Goal: Information Seeking & Learning: Compare options

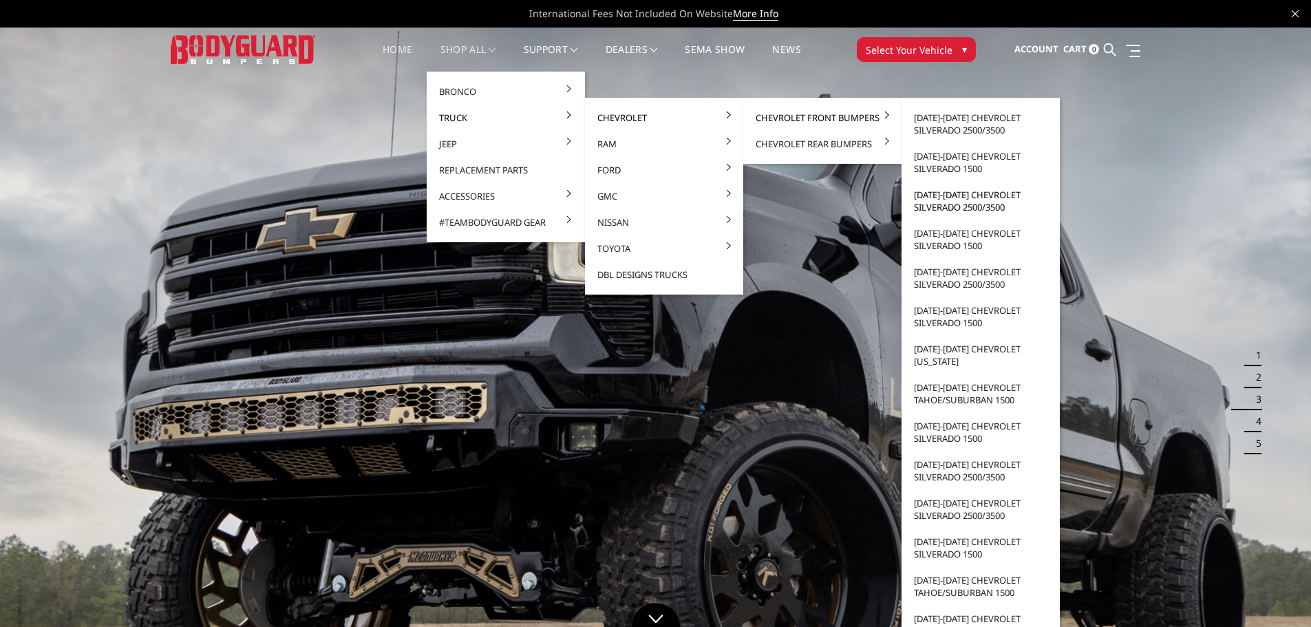
click at [954, 209] on link "[DATE]-[DATE] Chevrolet Silverado 2500/3500" at bounding box center [980, 201] width 147 height 39
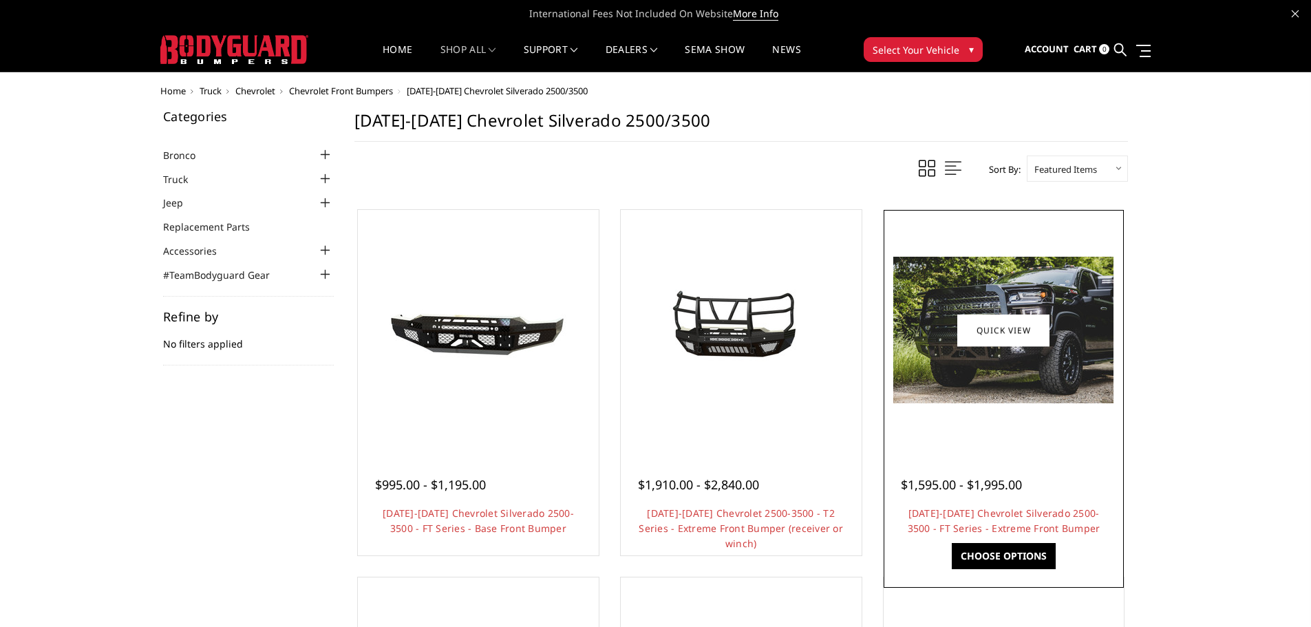
click at [1048, 364] on img at bounding box center [1003, 330] width 220 height 147
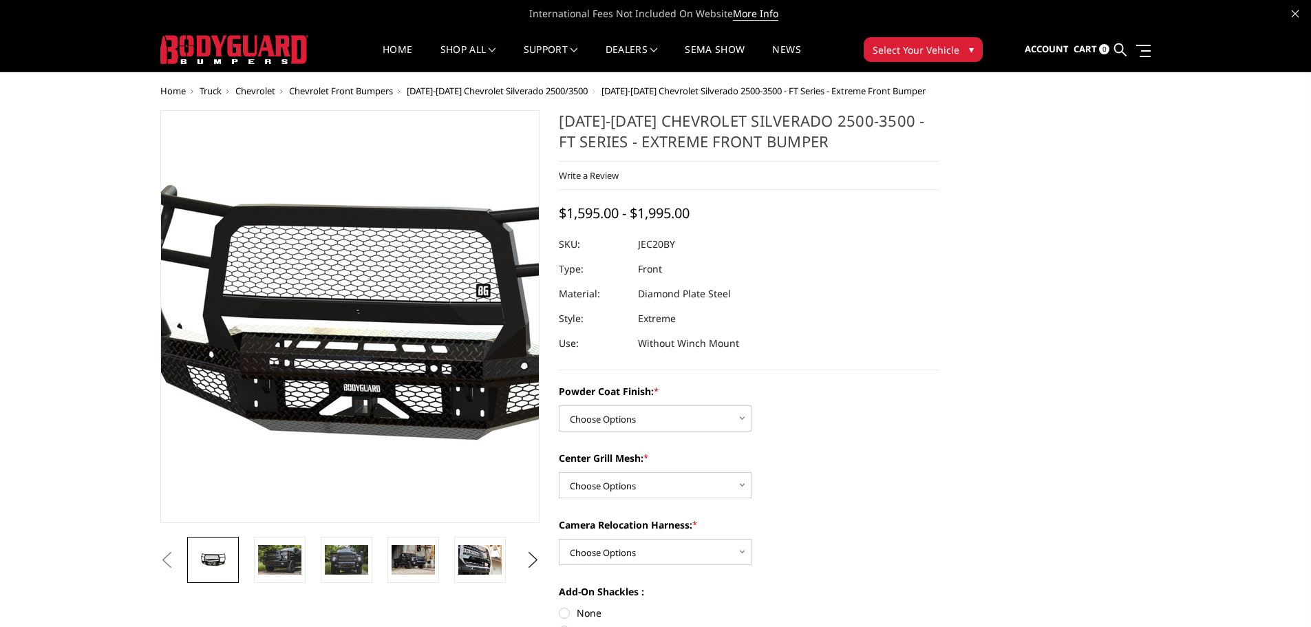
click at [323, 359] on img at bounding box center [385, 319] width 881 height 395
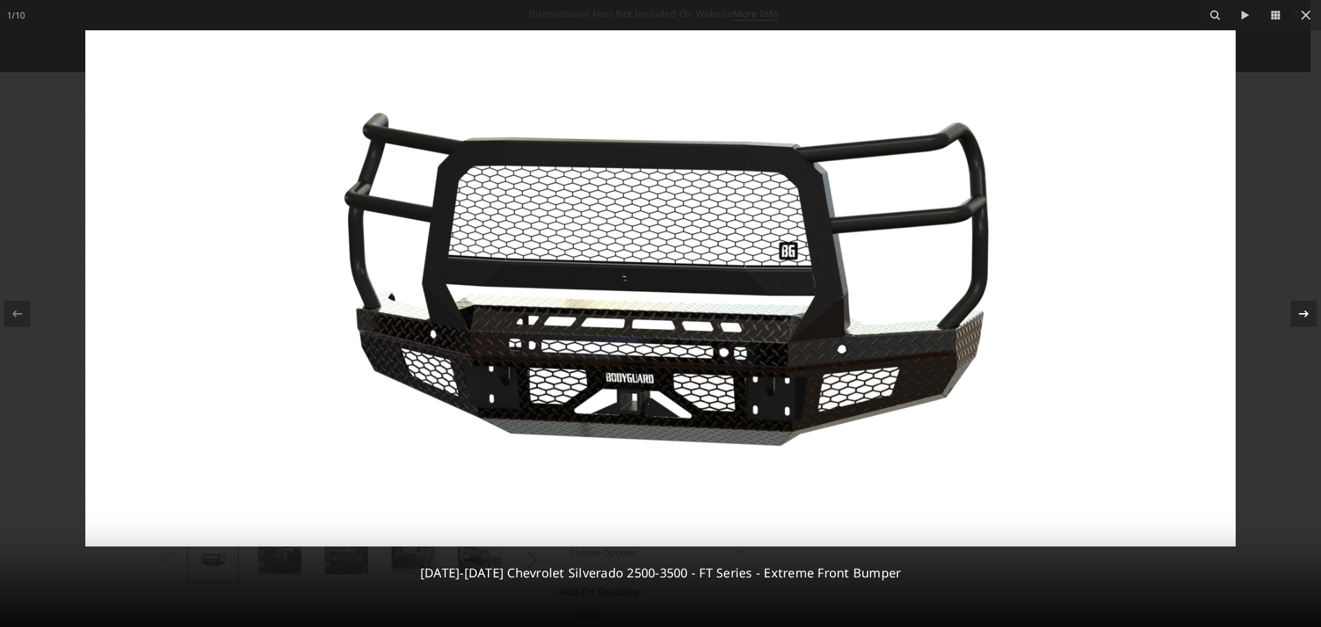
click at [1303, 314] on icon at bounding box center [1304, 313] width 10 height 7
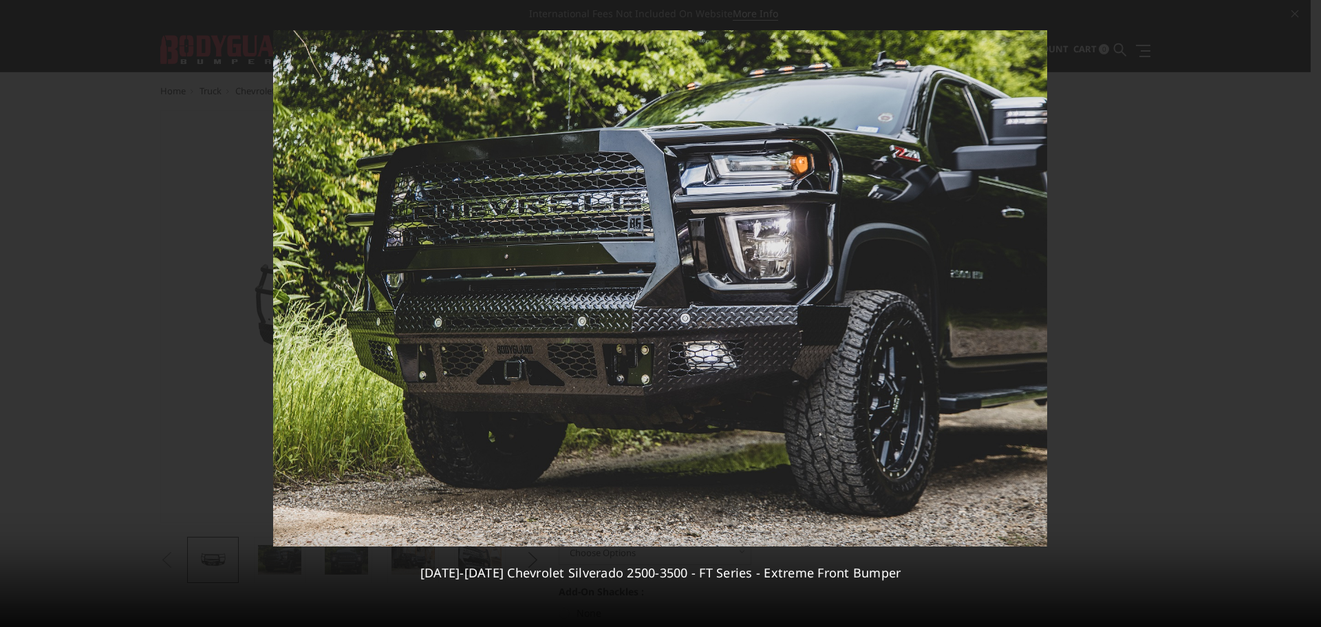
click at [1303, 311] on div "2 / 10 2020-2023 Chevrolet Silverado 2500-3500 - FT Series - Extreme Front Bump…" at bounding box center [660, 313] width 1321 height 627
click at [1302, 317] on icon at bounding box center [1304, 314] width 17 height 17
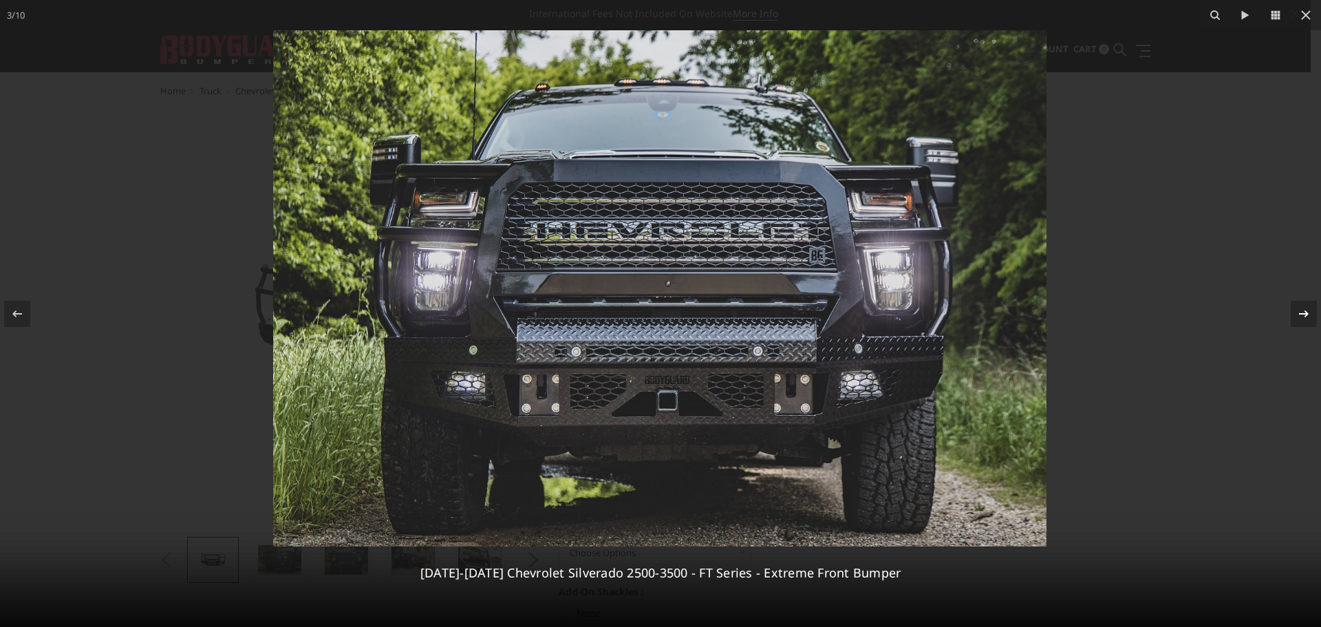
click at [1302, 317] on div "3 / 10 2020-2023 Chevrolet Silverado 2500-3500 - FT Series - Extreme Front Bump…" at bounding box center [660, 313] width 1321 height 627
click at [1305, 316] on icon at bounding box center [1304, 313] width 10 height 7
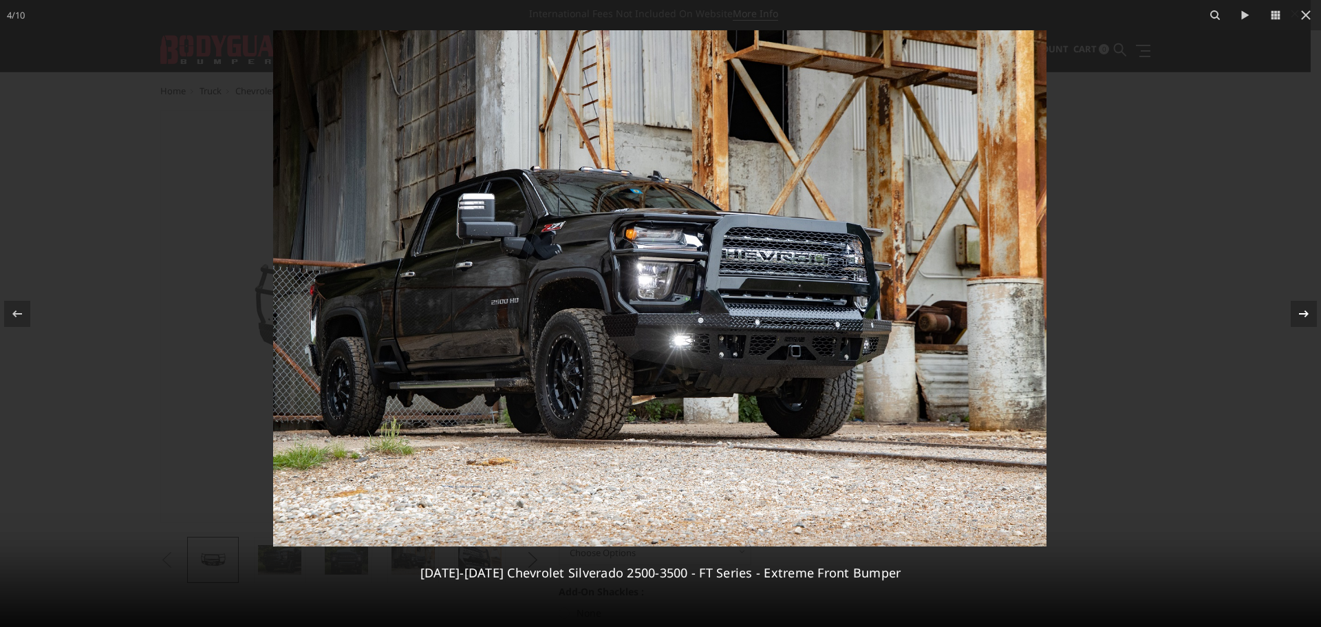
click at [1305, 316] on div "4 / 10 2020-2023 Chevrolet Silverado 2500-3500 - FT Series - Extreme Front Bump…" at bounding box center [660, 313] width 1321 height 627
click at [1305, 316] on icon at bounding box center [1304, 313] width 10 height 7
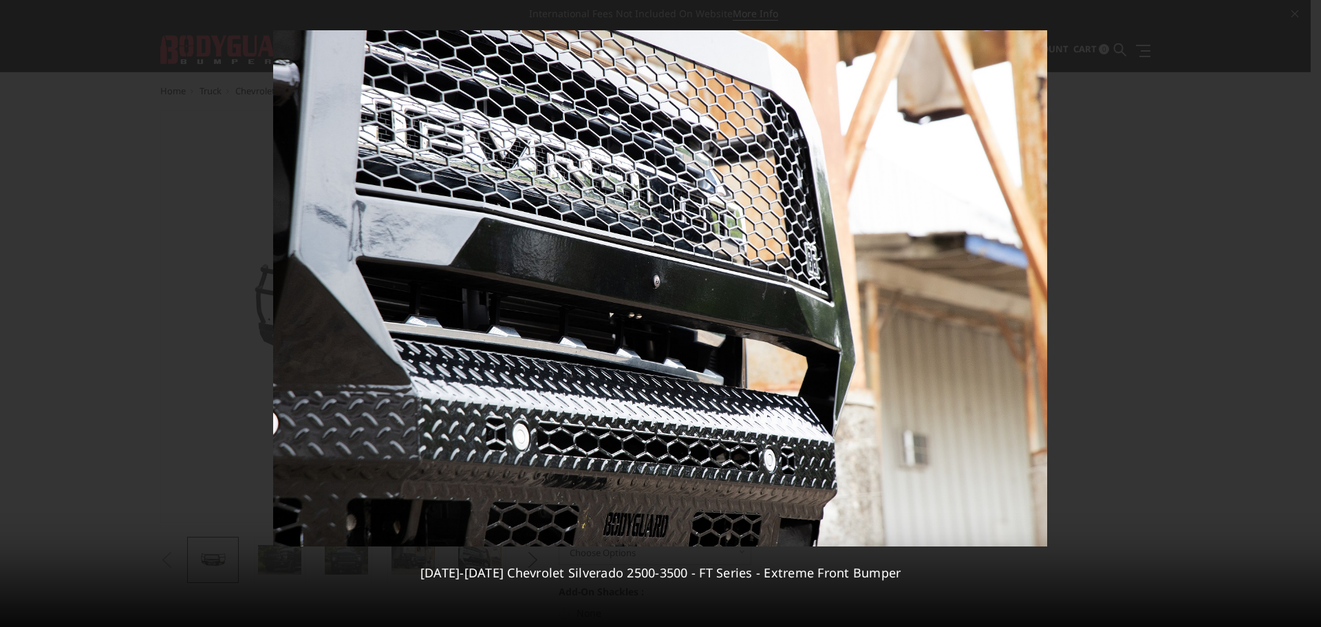
click at [1305, 316] on div "5 / 10 2020-2023 Chevrolet Silverado 2500-3500 - FT Series - Extreme Front Bump…" at bounding box center [660, 313] width 1321 height 627
click at [1302, 316] on icon at bounding box center [1304, 314] width 17 height 17
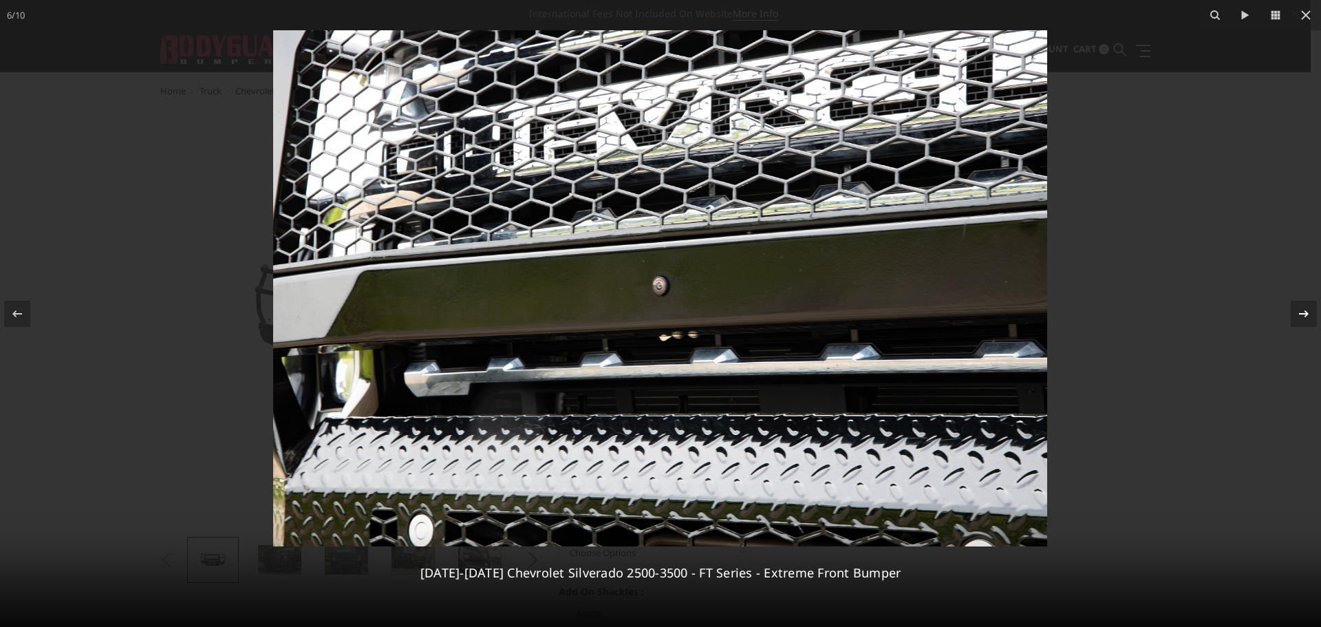
click at [1302, 316] on icon at bounding box center [1304, 314] width 17 height 17
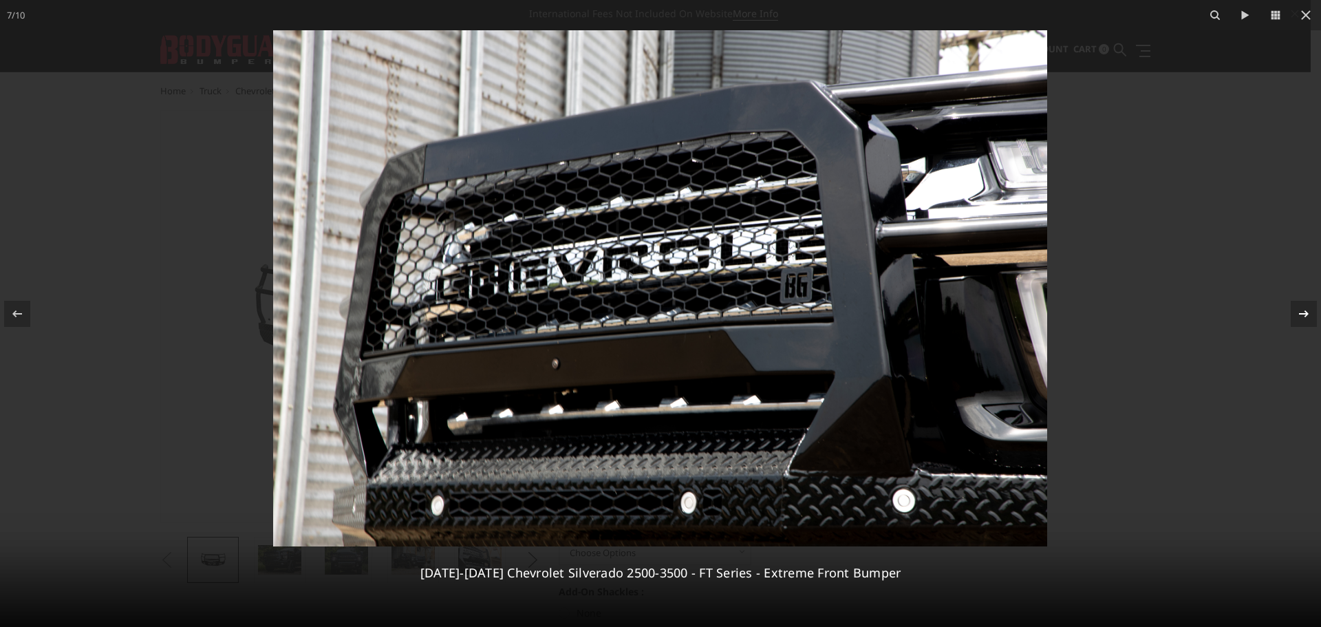
click at [1303, 311] on icon at bounding box center [1304, 314] width 17 height 17
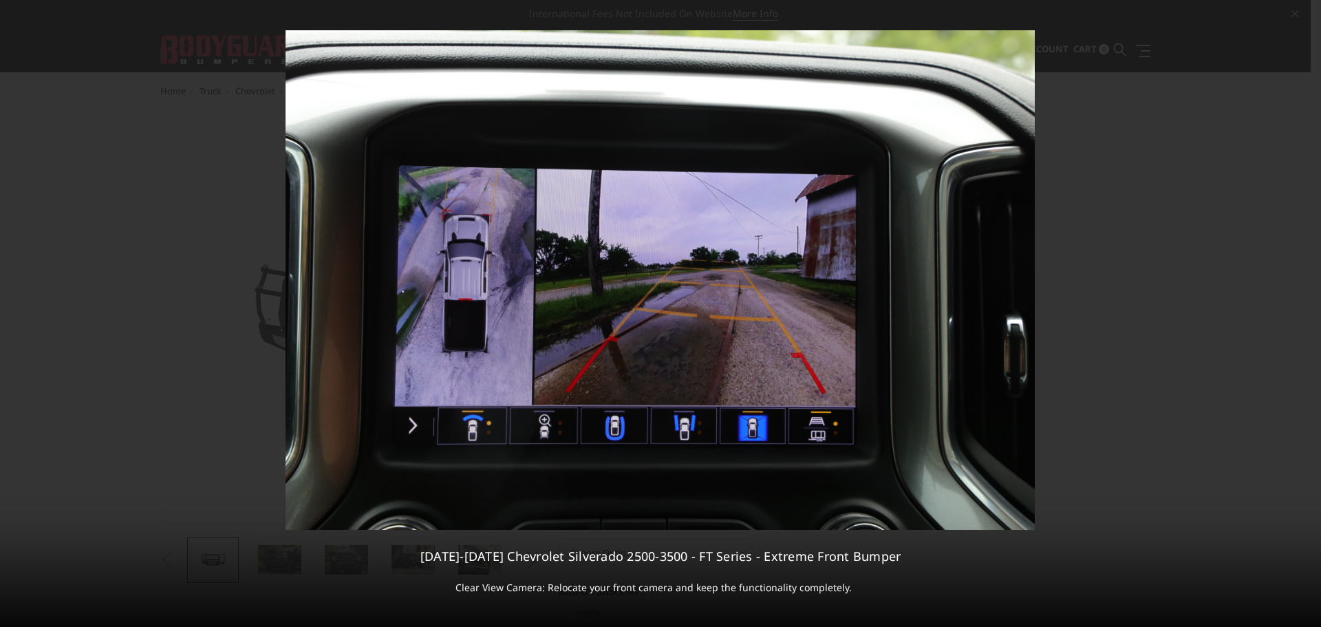
click at [1303, 311] on icon at bounding box center [1304, 314] width 17 height 17
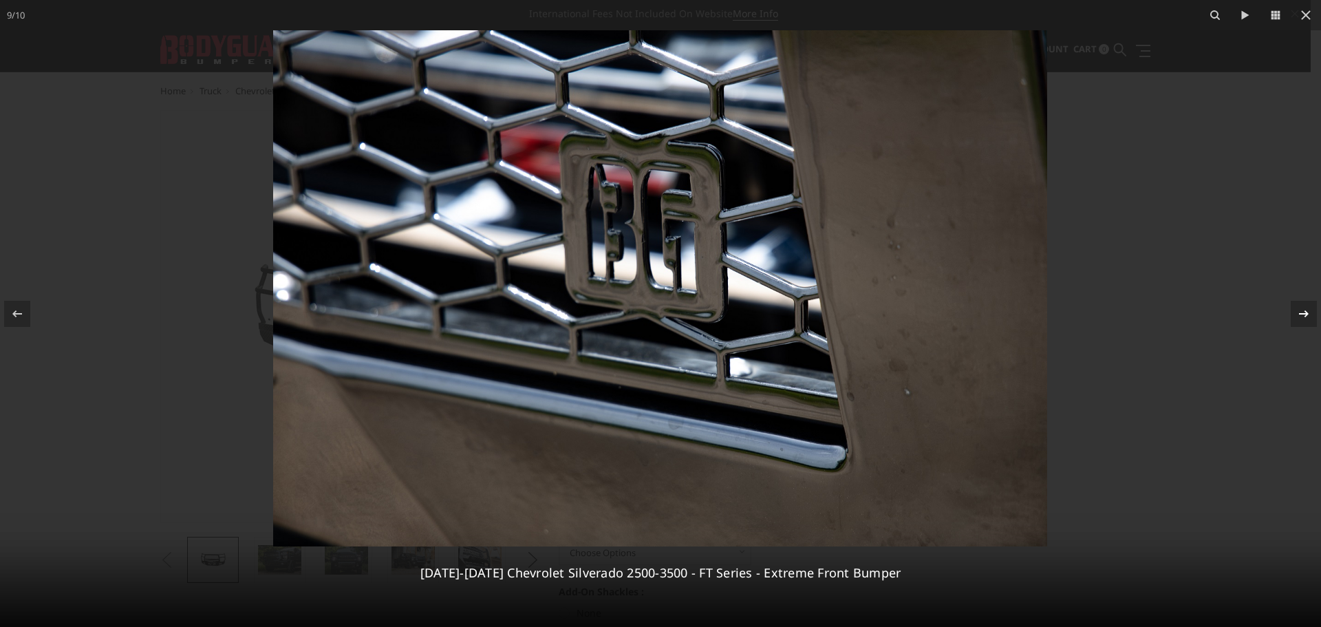
click at [1303, 311] on icon at bounding box center [1304, 314] width 17 height 17
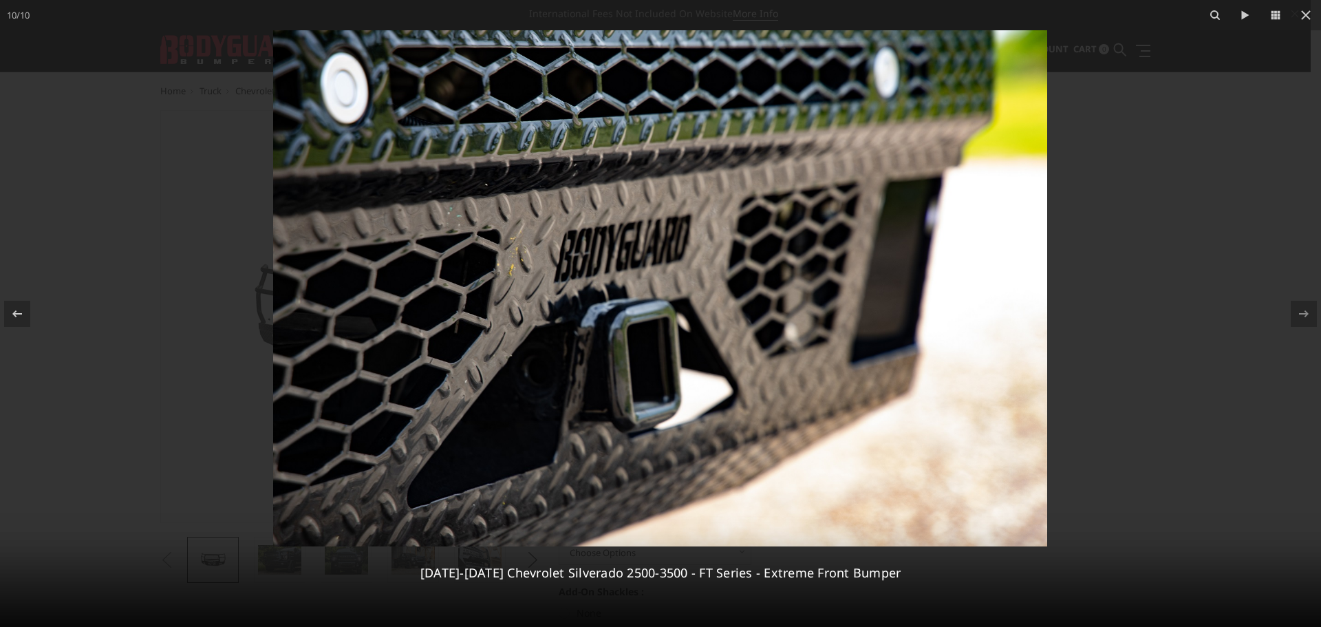
click at [1208, 272] on div at bounding box center [660, 313] width 1321 height 627
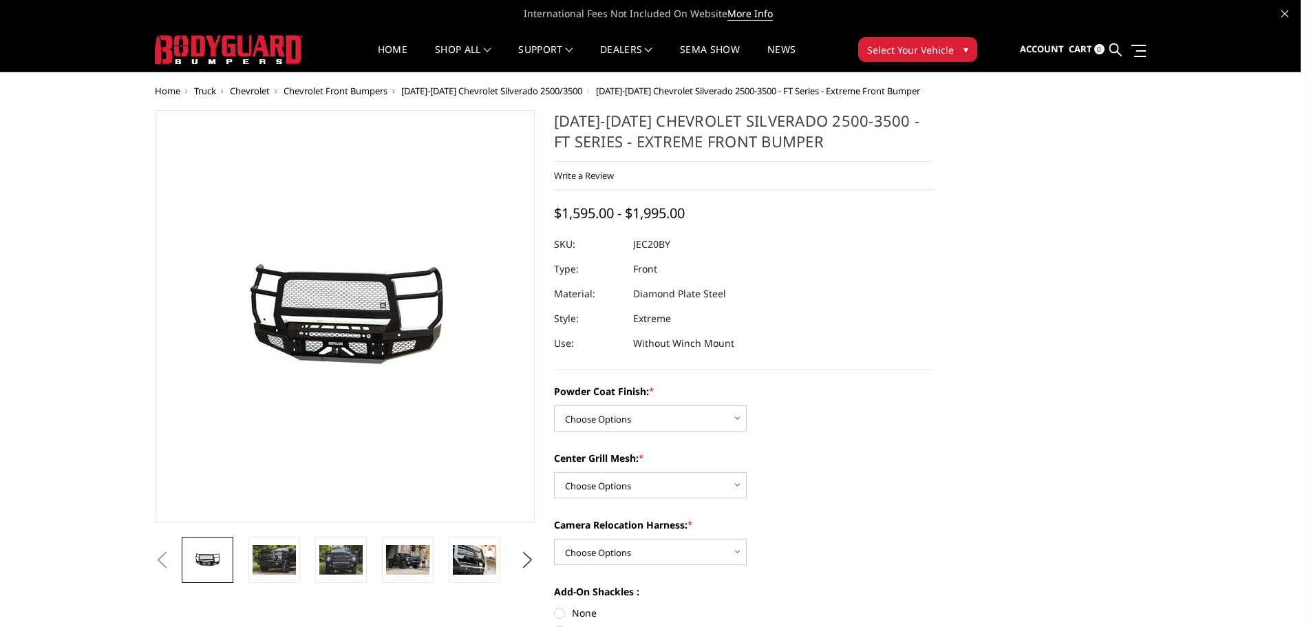
scroll to position [0, 336]
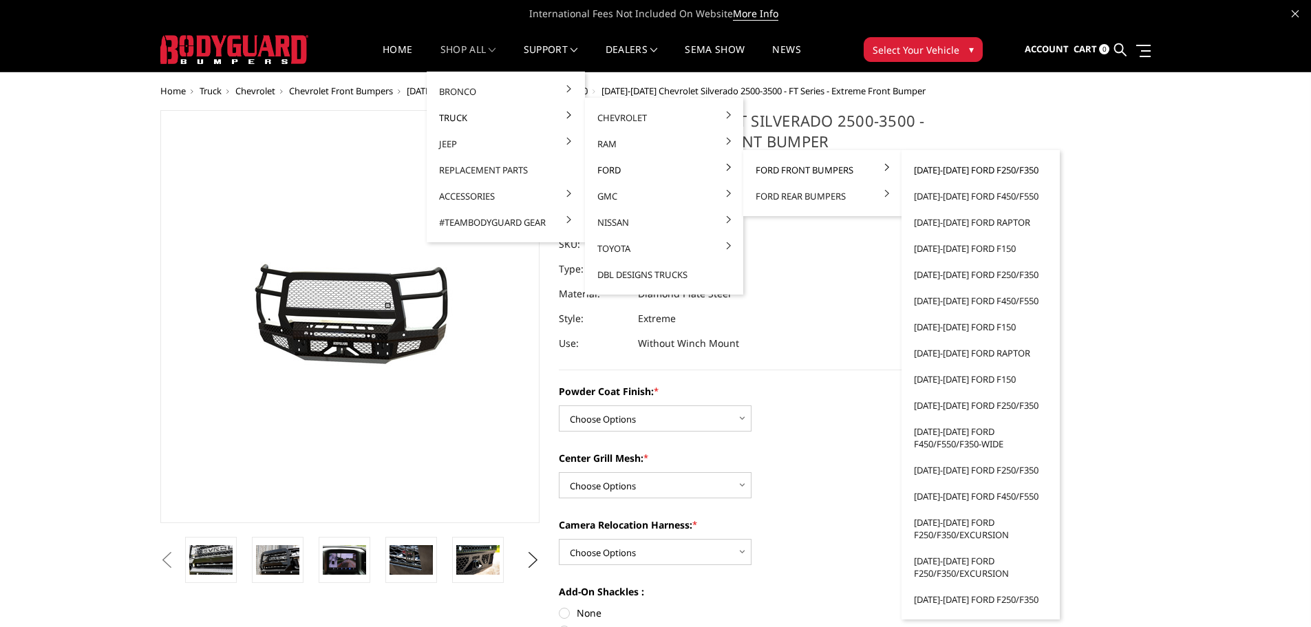
click at [954, 171] on link "[DATE]-[DATE] Ford F250/F350" at bounding box center [980, 170] width 147 height 26
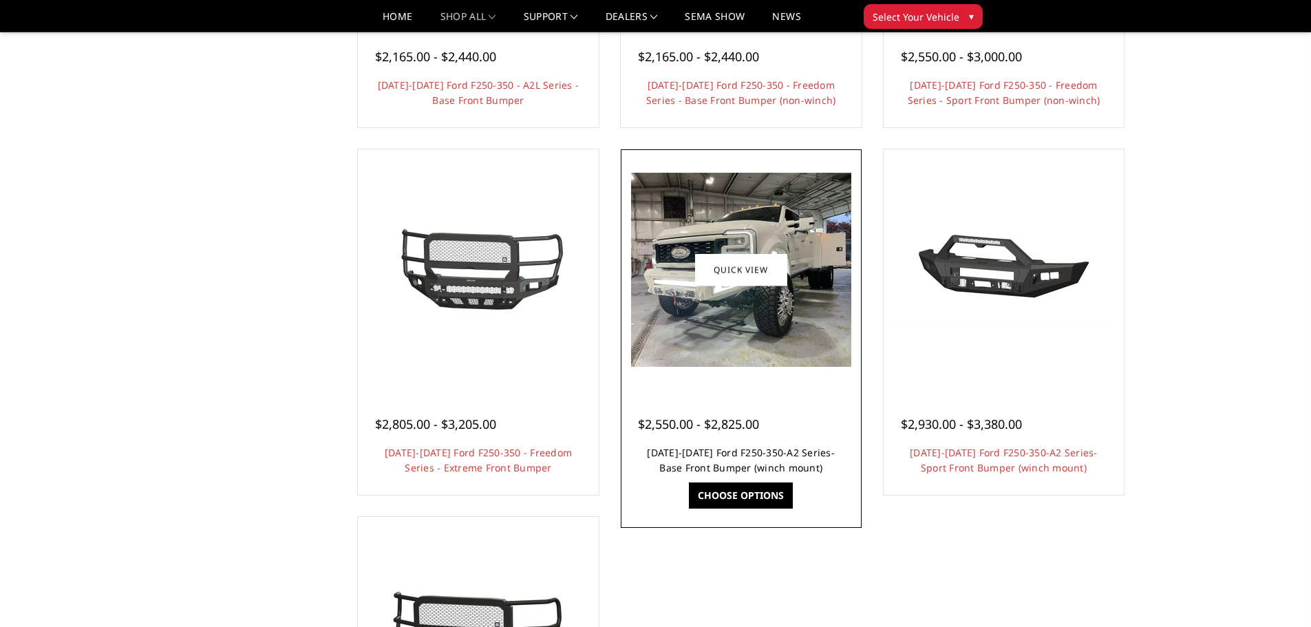
scroll to position [895, 0]
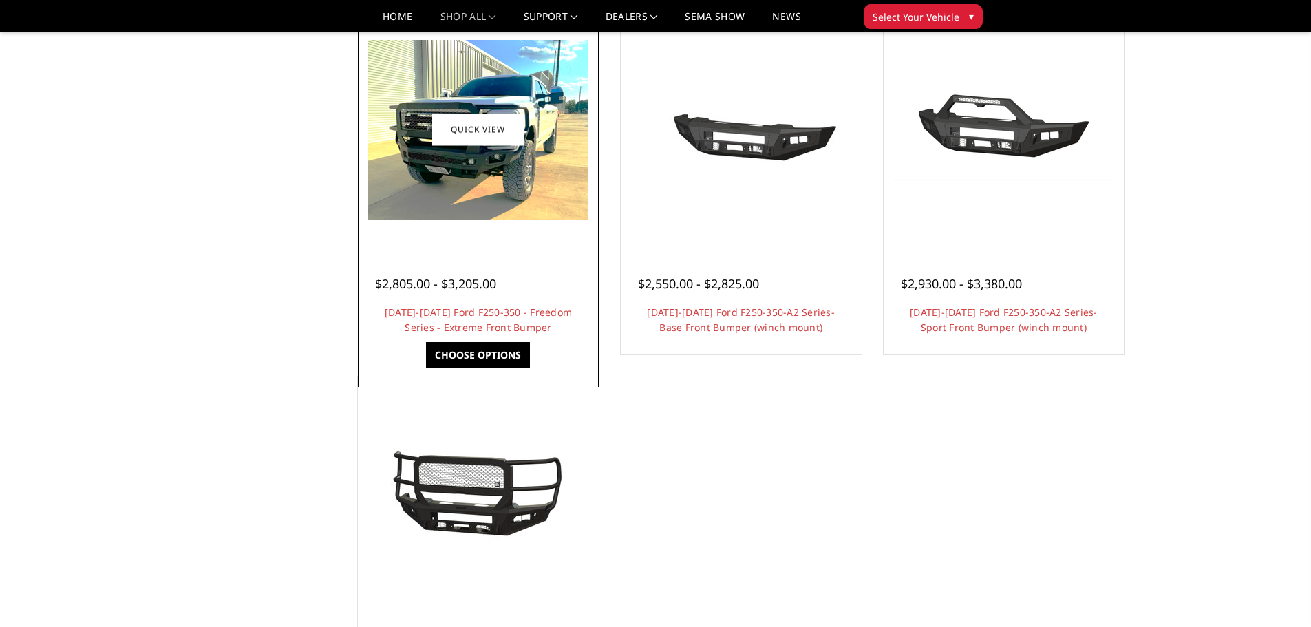
click at [491, 175] on img at bounding box center [478, 130] width 220 height 180
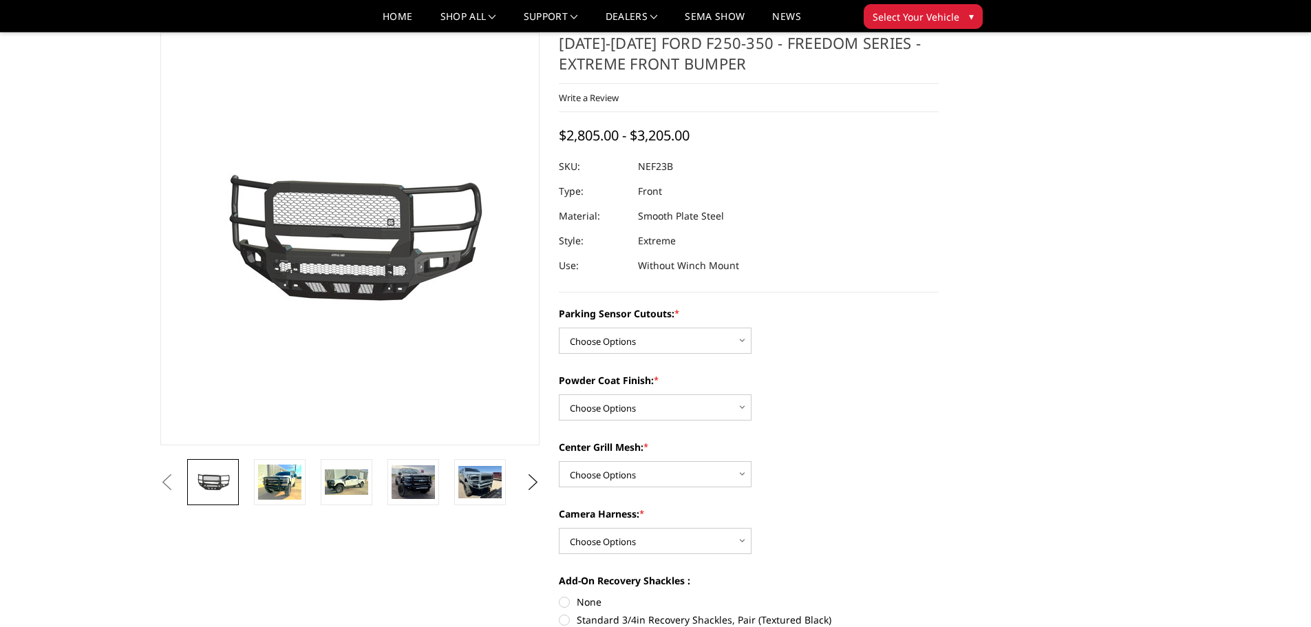
scroll to position [69, 0]
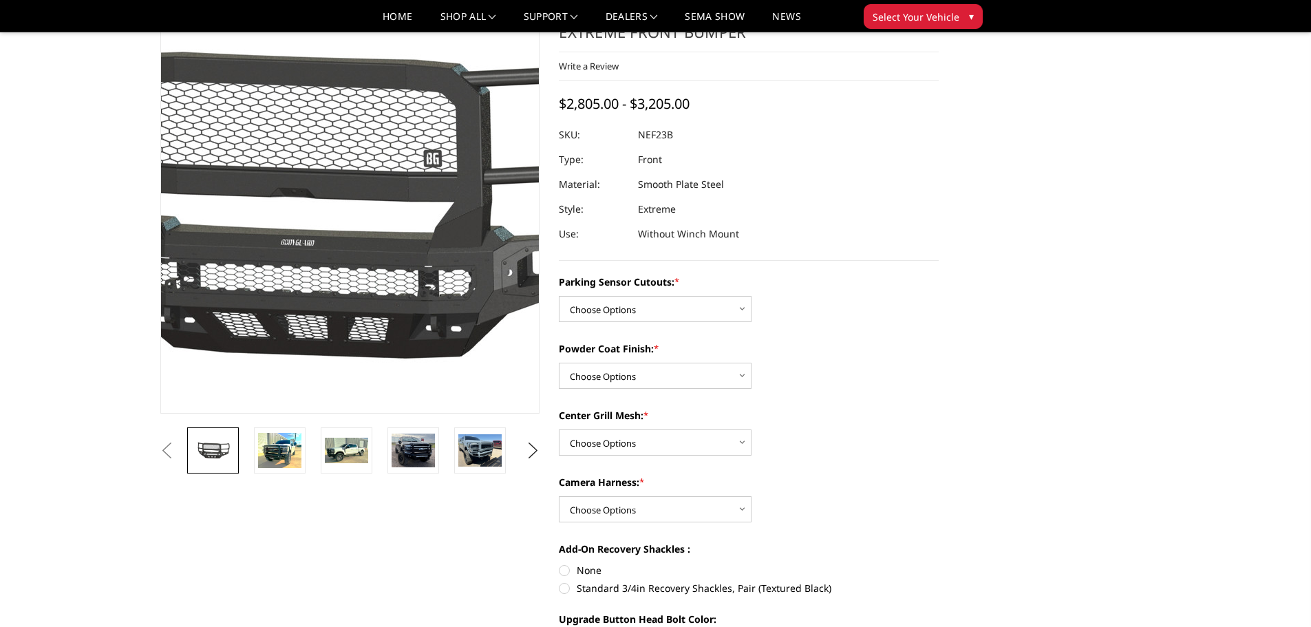
click at [361, 243] on img at bounding box center [327, 202] width 881 height 482
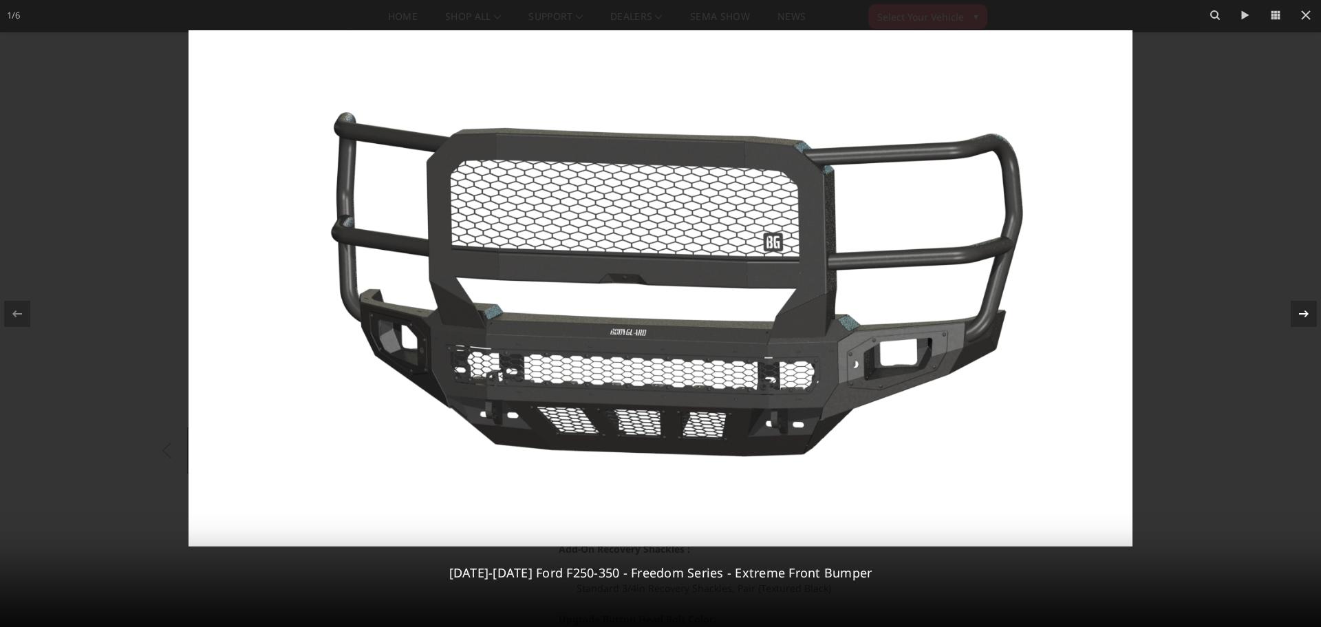
click at [1302, 309] on icon at bounding box center [1304, 314] width 17 height 17
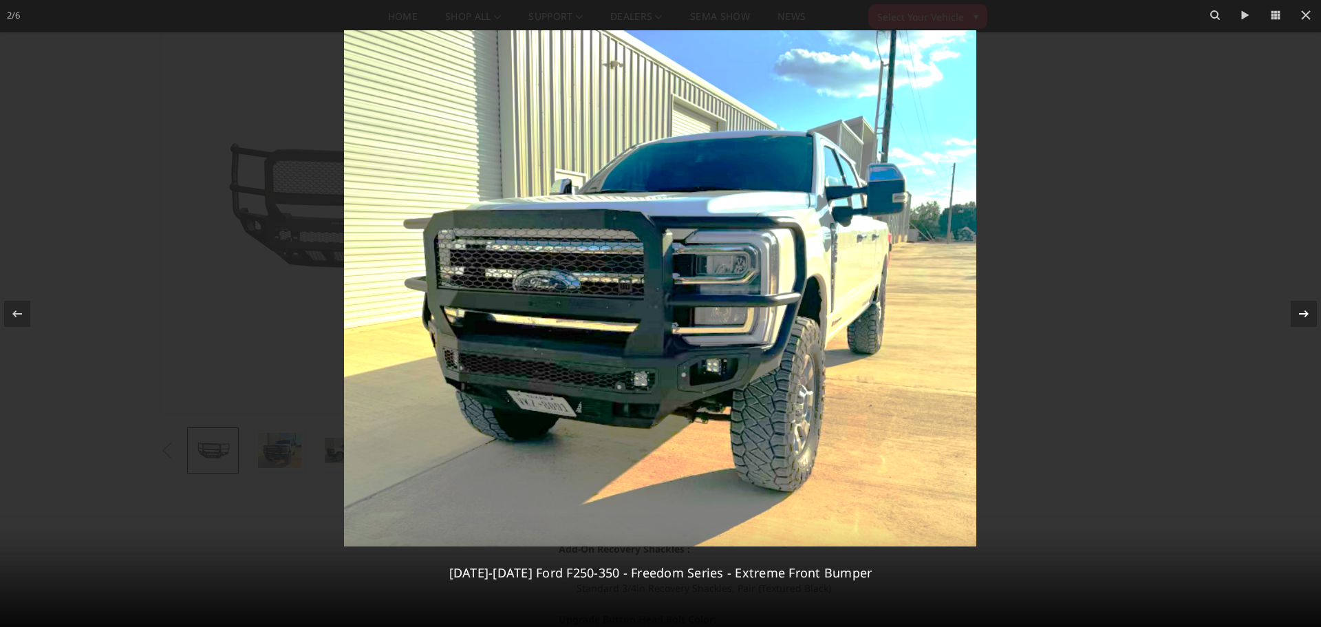
click at [1302, 309] on icon at bounding box center [1304, 314] width 17 height 17
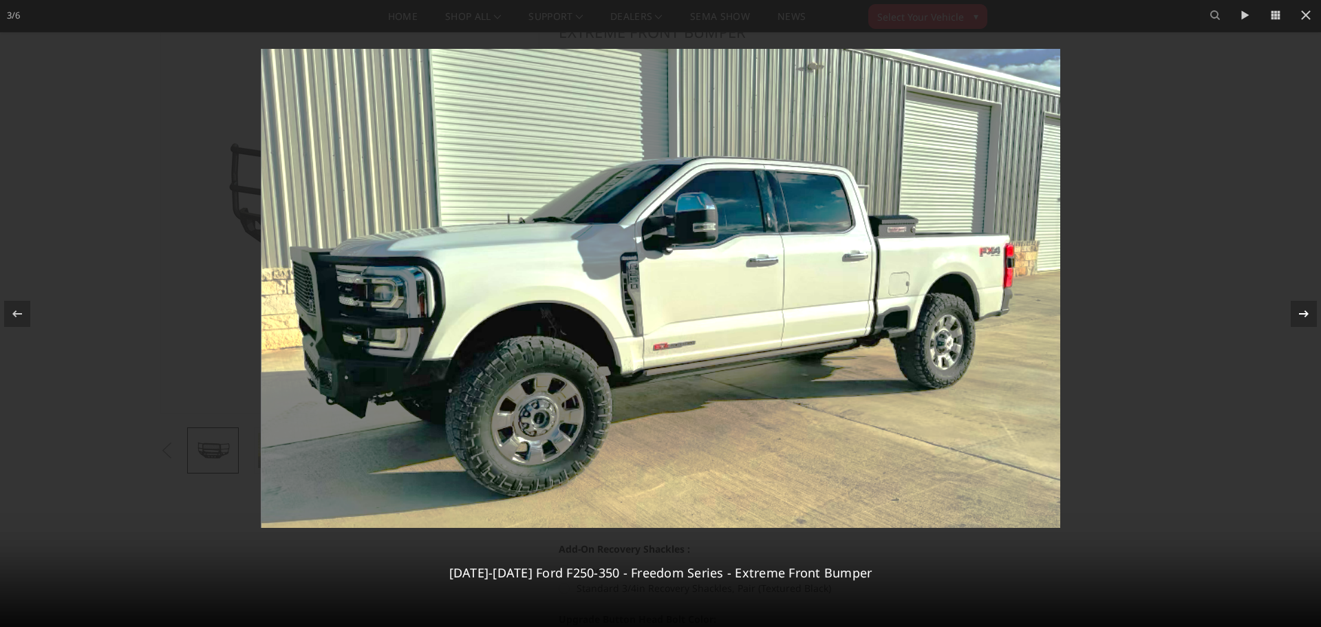
click at [1302, 309] on div "3 / 6 2023-2025 Ford F250-350 - Freedom Series - Extreme Front Bumper" at bounding box center [660, 313] width 1321 height 627
click at [1302, 315] on icon at bounding box center [1304, 314] width 17 height 17
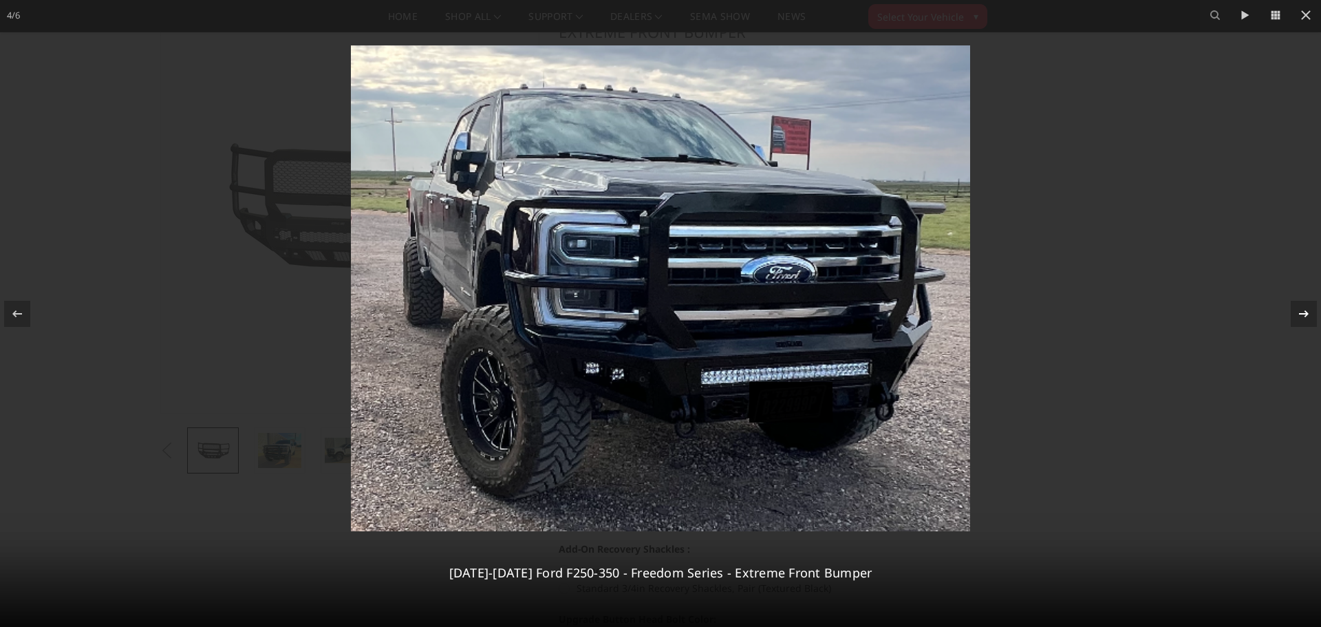
click at [1302, 315] on icon at bounding box center [1304, 314] width 17 height 17
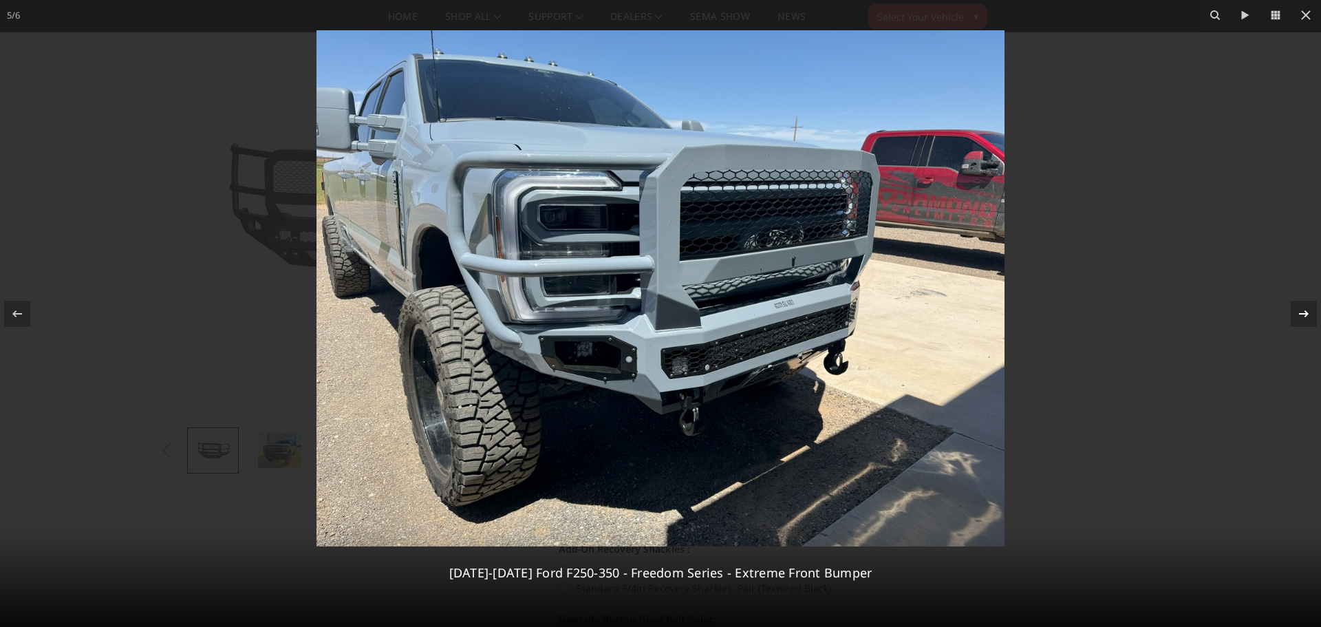
click at [1302, 315] on icon at bounding box center [1304, 314] width 17 height 17
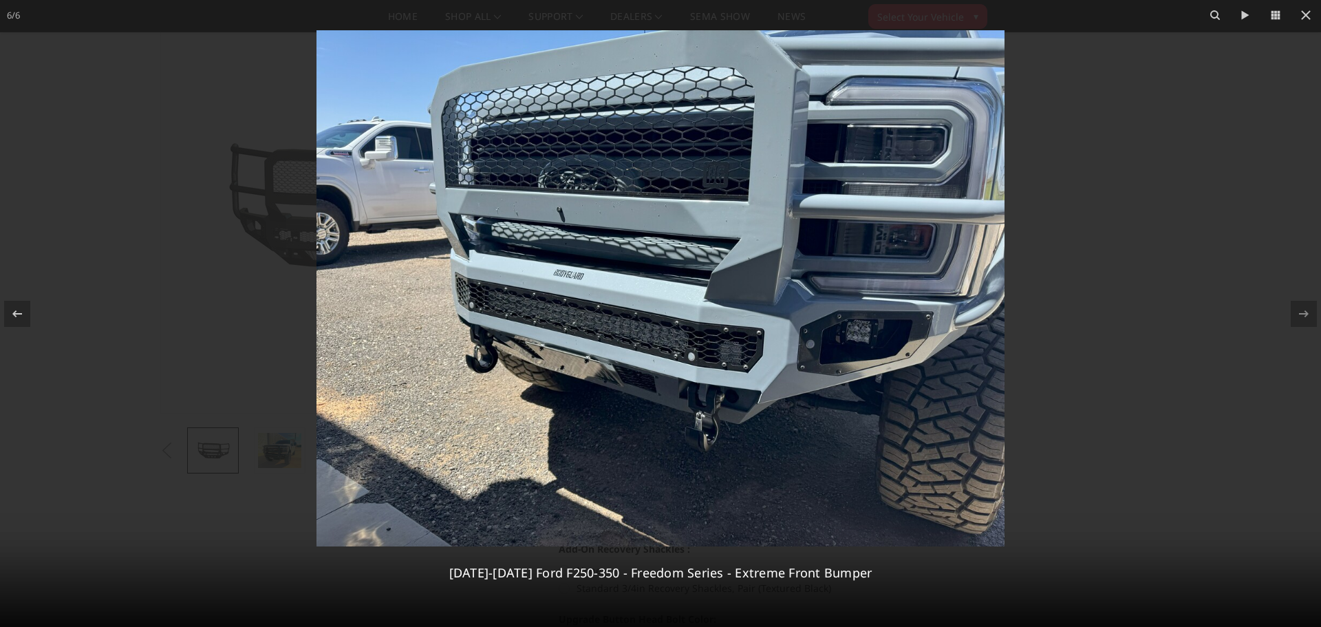
click at [1156, 207] on div at bounding box center [660, 313] width 1321 height 627
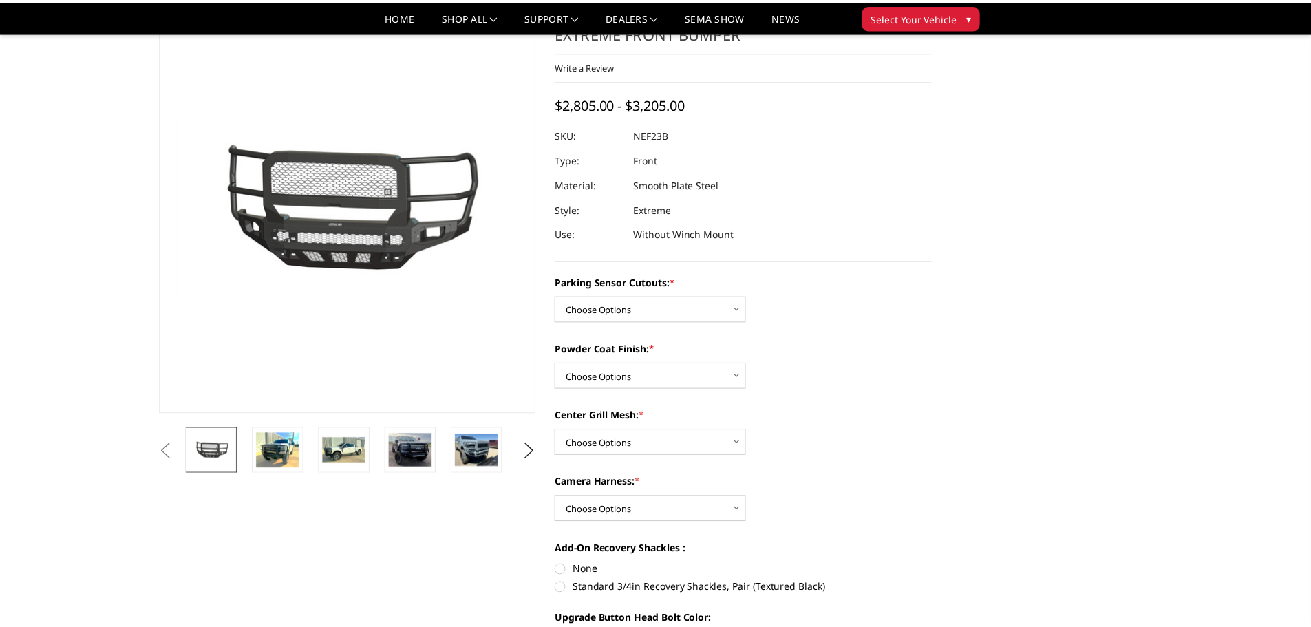
scroll to position [0, 69]
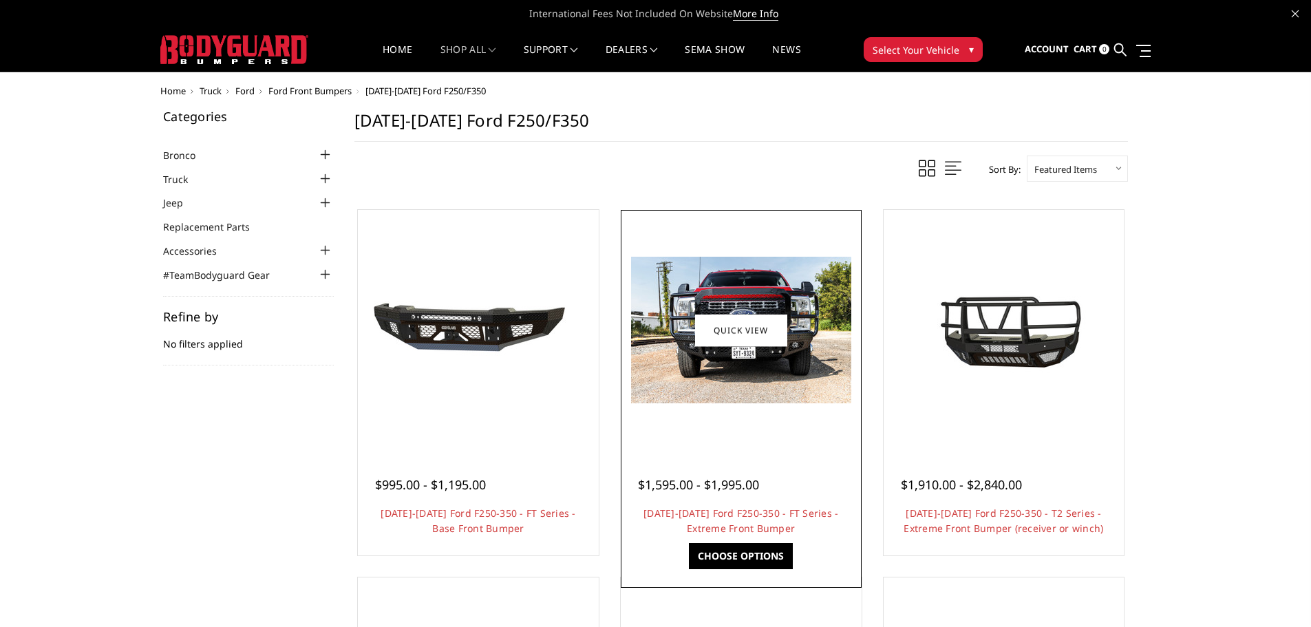
click at [759, 378] on img at bounding box center [741, 330] width 220 height 147
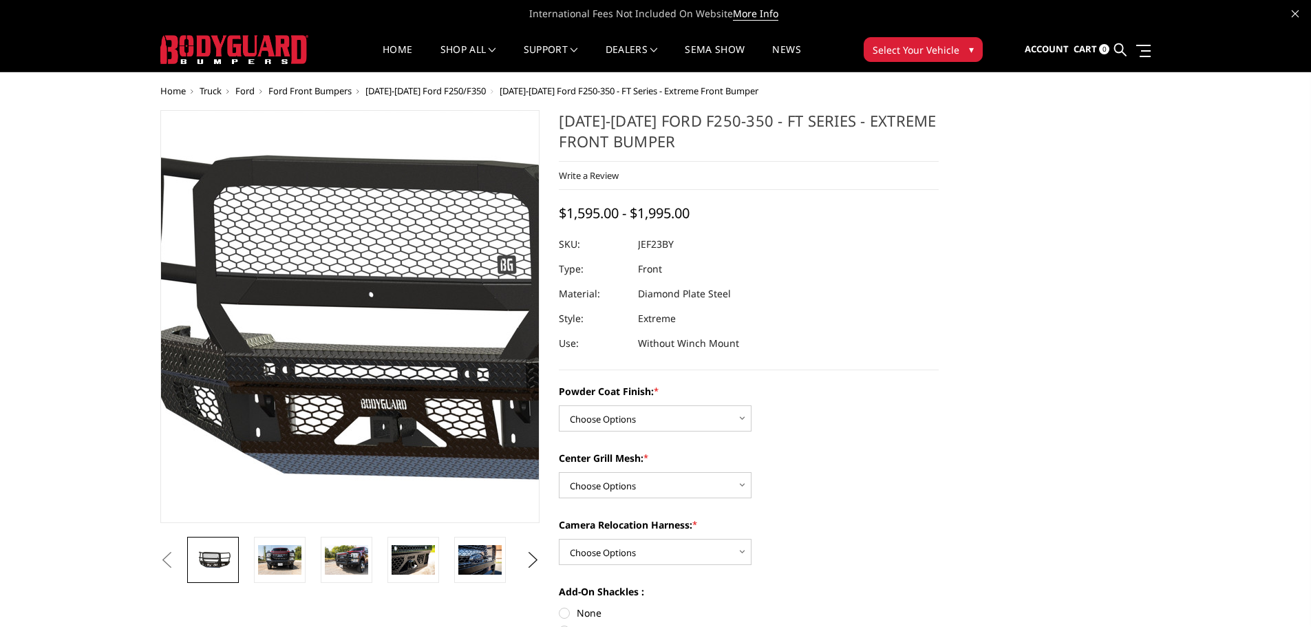
click at [303, 347] on img at bounding box center [412, 317] width 881 height 412
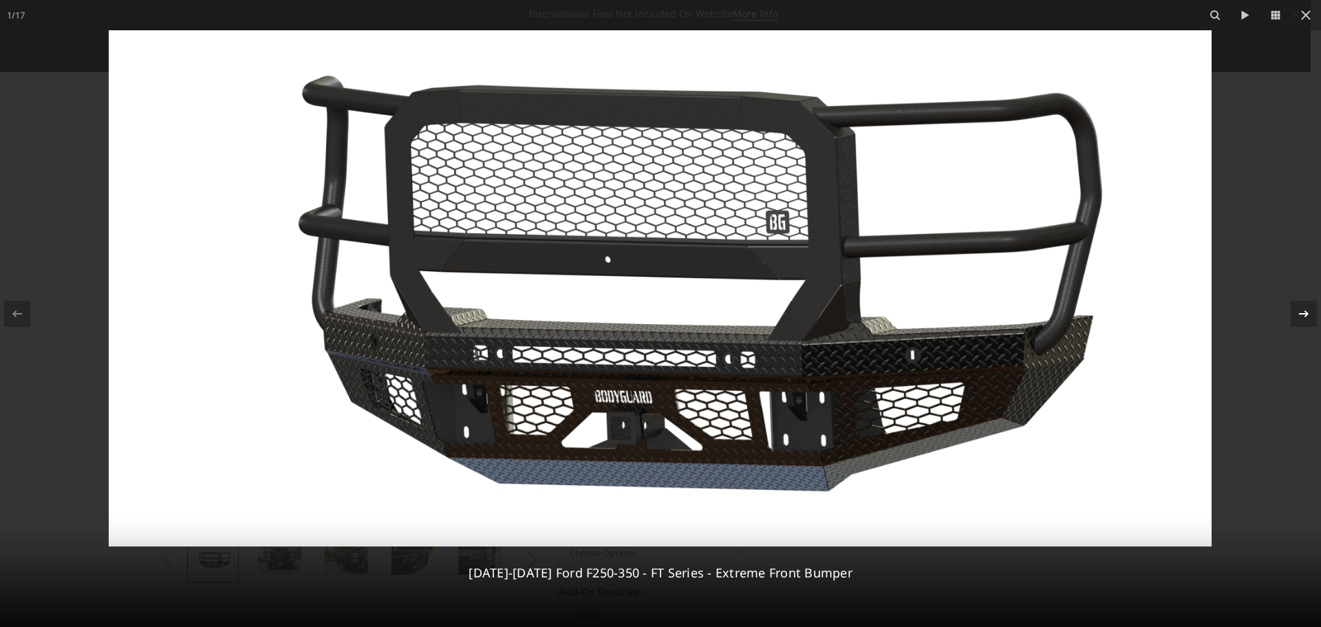
click at [1303, 316] on icon at bounding box center [1304, 314] width 17 height 17
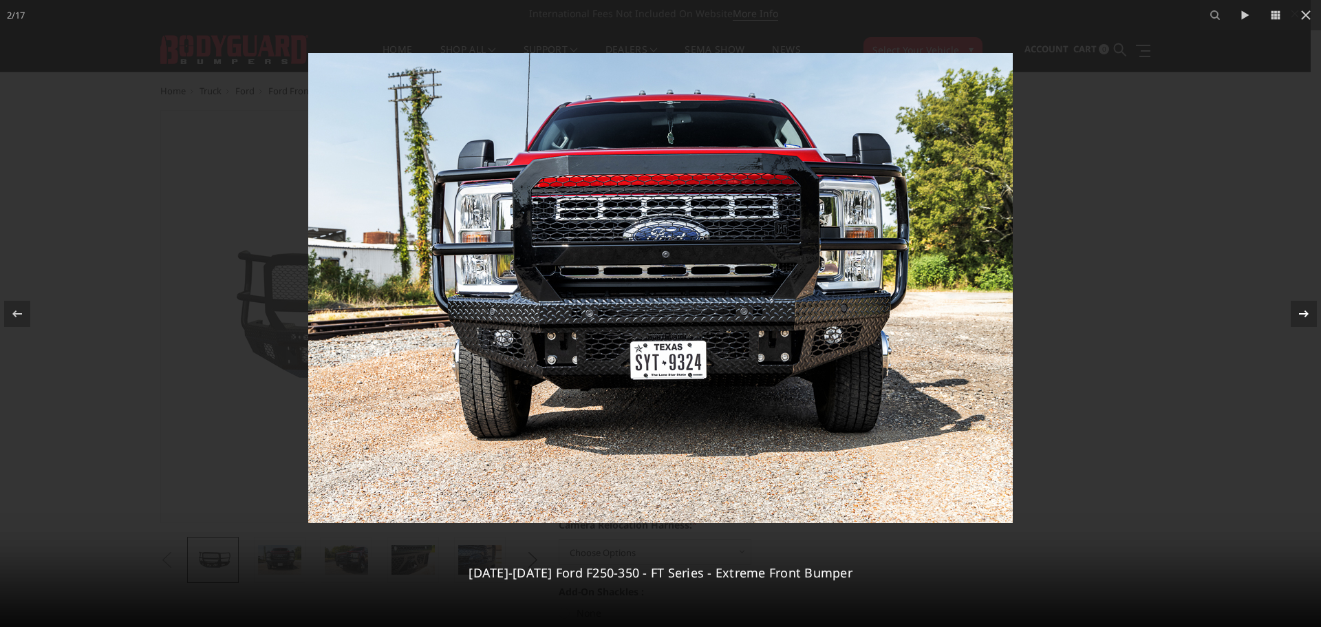
click at [1305, 314] on icon at bounding box center [1304, 313] width 10 height 7
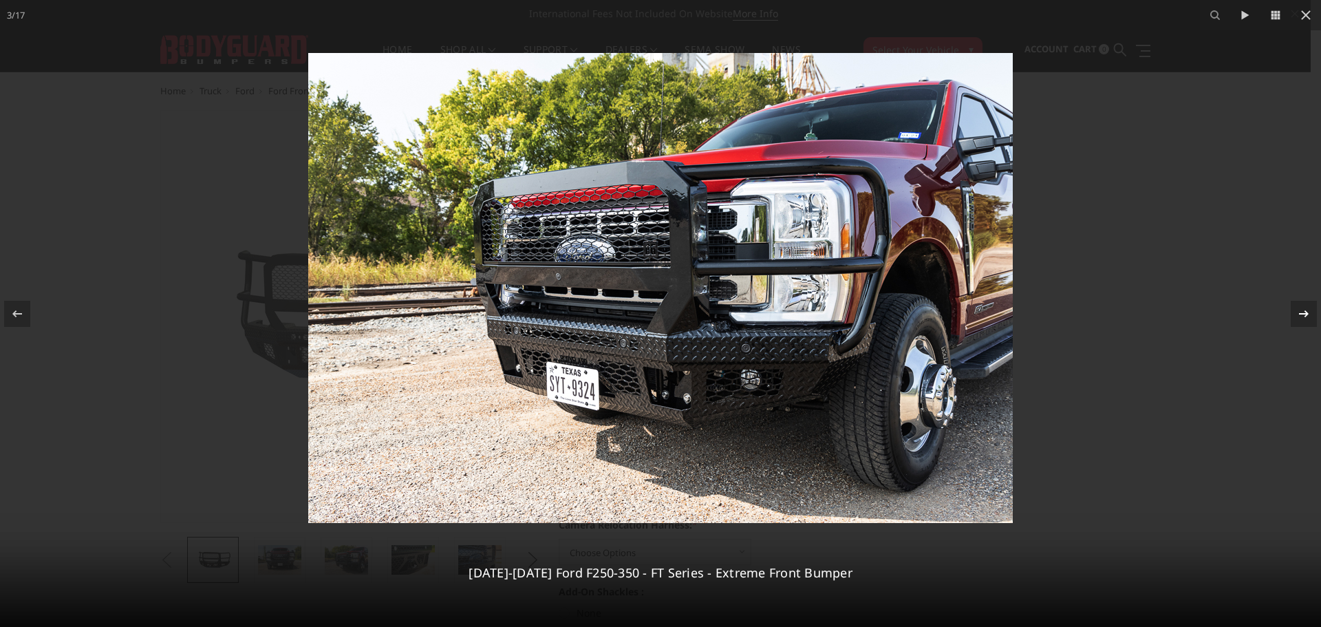
click at [1304, 313] on icon at bounding box center [1304, 313] width 10 height 7
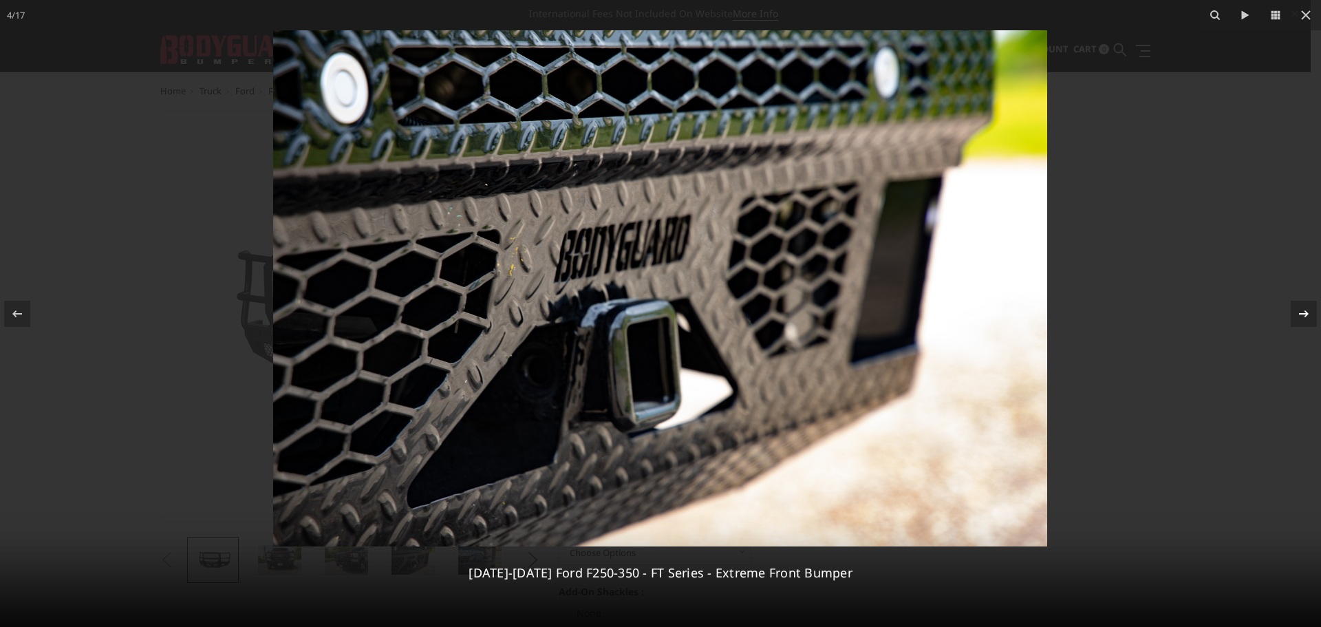
click at [1304, 313] on icon at bounding box center [1304, 313] width 10 height 7
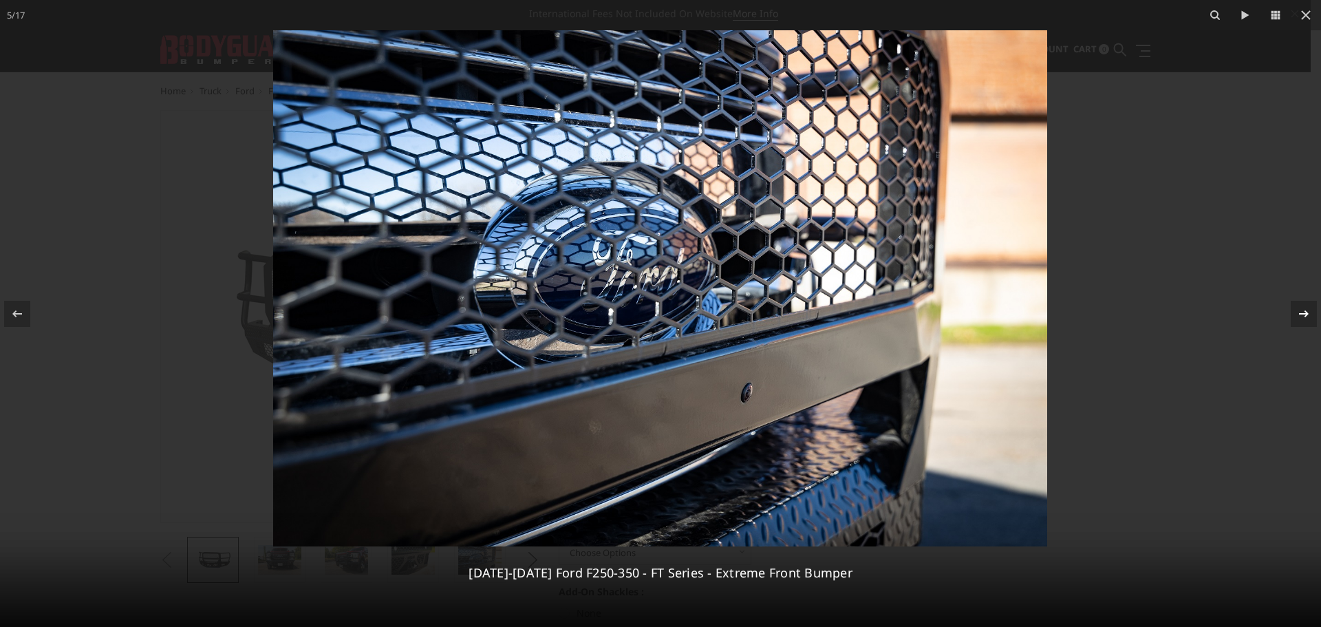
click at [1304, 312] on icon at bounding box center [1304, 314] width 17 height 17
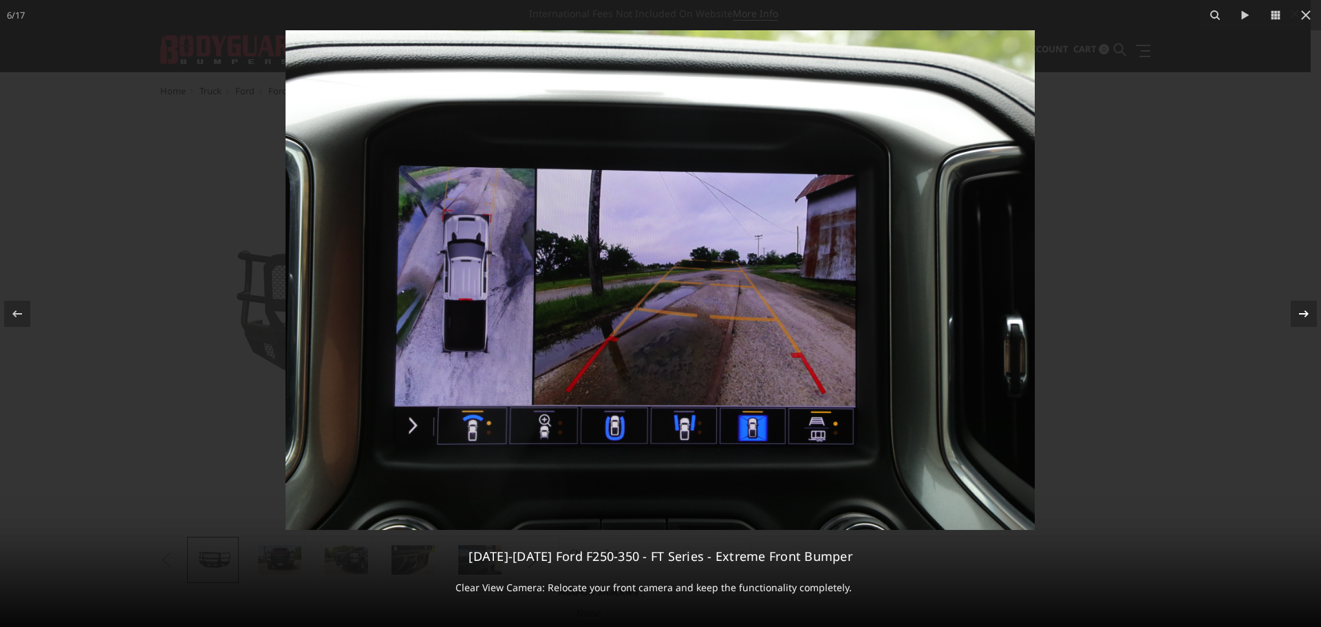
click at [1304, 312] on icon at bounding box center [1304, 314] width 17 height 17
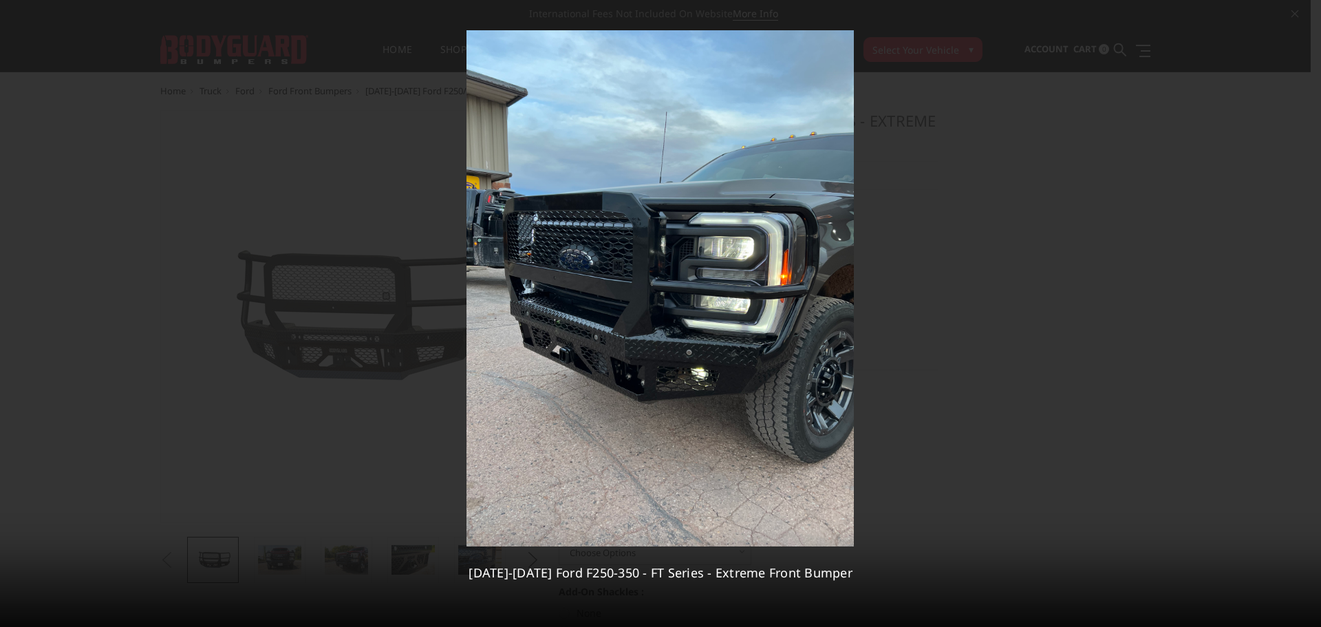
click at [1304, 312] on div "7 / 17 2023-2025 Ford F250-350 - FT Series - Extreme Front Bumper" at bounding box center [660, 313] width 1321 height 627
click at [1304, 313] on icon at bounding box center [1304, 313] width 10 height 7
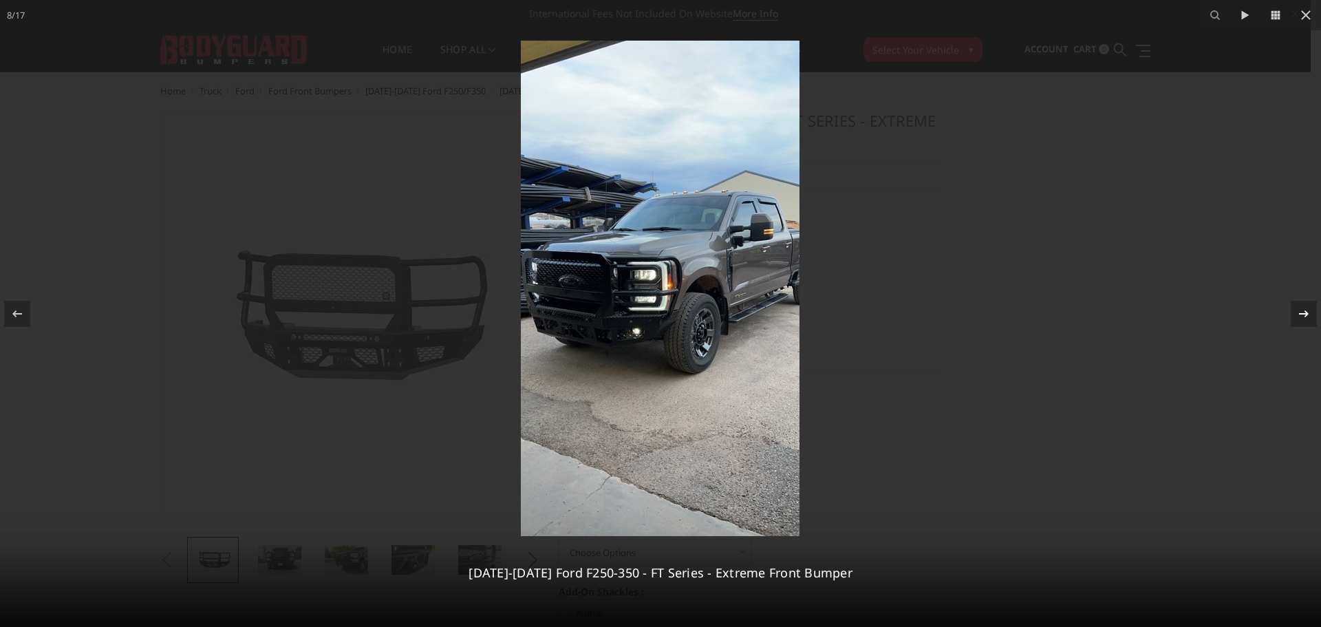
click at [1304, 313] on div "8 / 17 2023-2025 Ford F250-350 - FT Series - Extreme Front Bumper" at bounding box center [660, 313] width 1321 height 627
click at [1304, 314] on icon at bounding box center [1304, 314] width 17 height 17
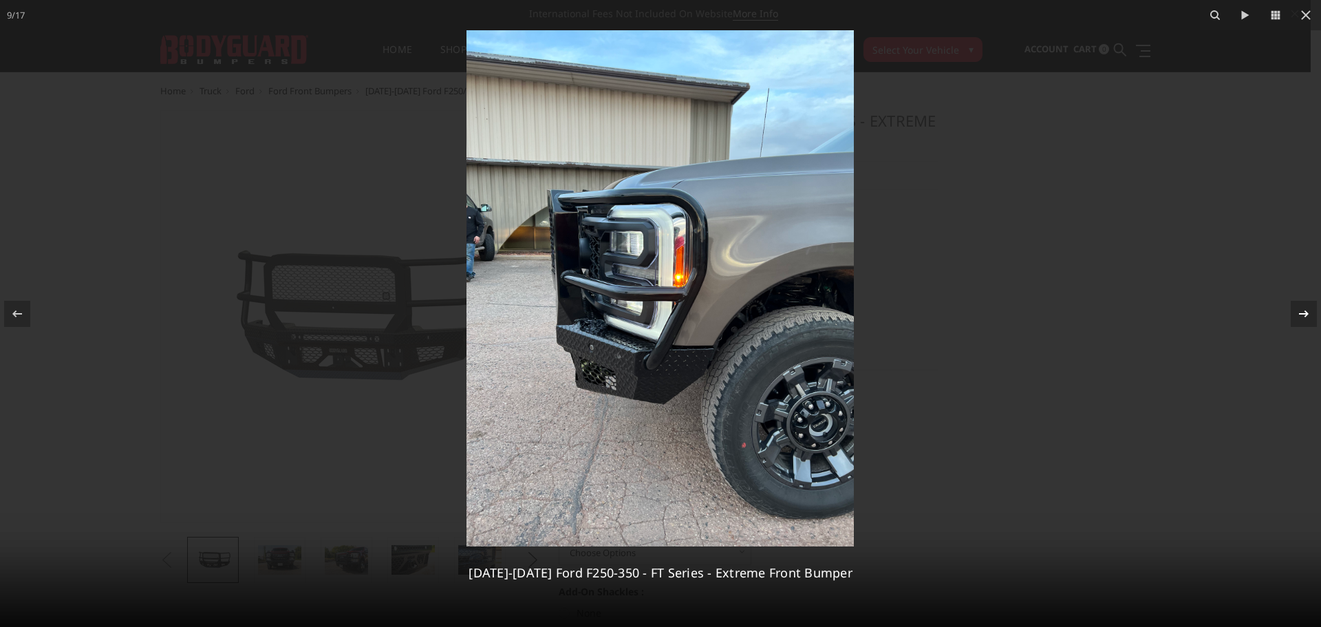
click at [1300, 314] on icon at bounding box center [1304, 313] width 10 height 7
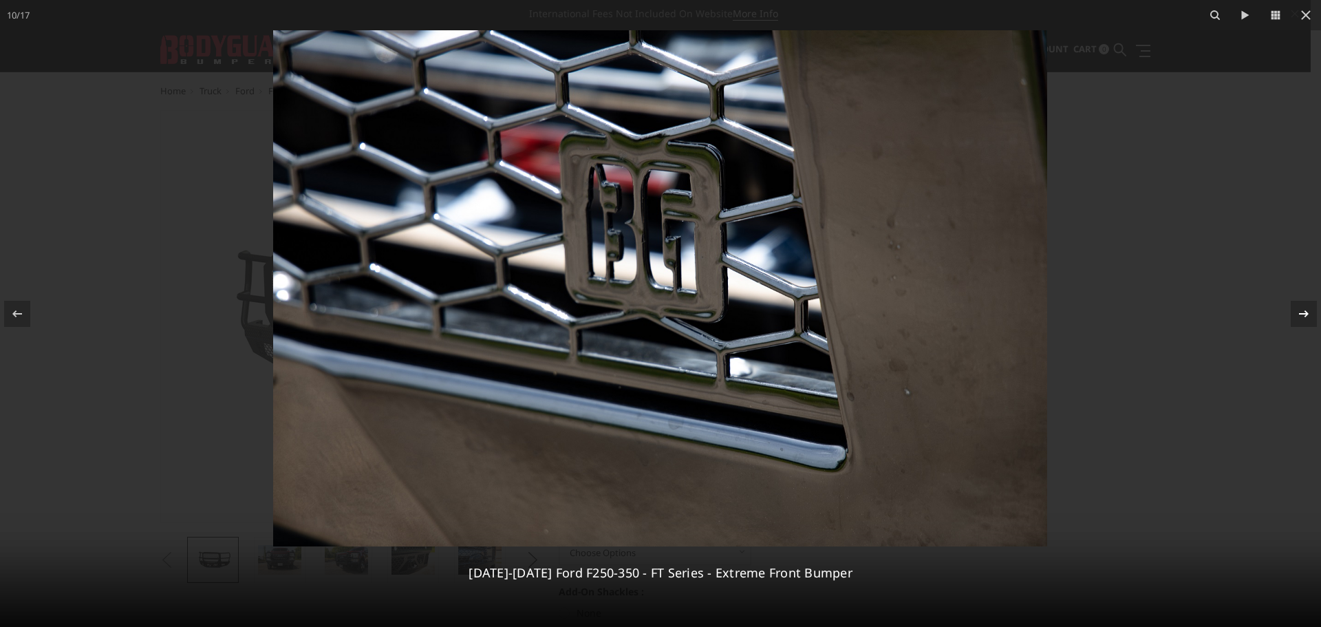
click at [1300, 314] on icon at bounding box center [1304, 313] width 10 height 7
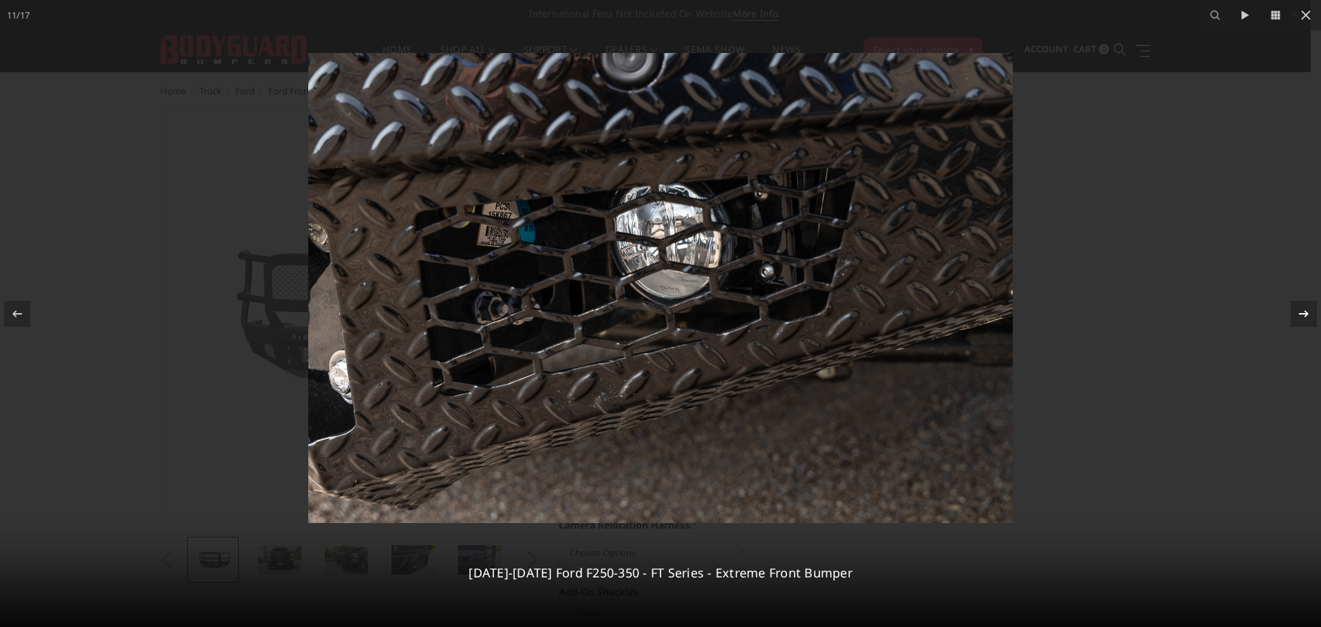
click at [1300, 314] on div "11 / 17 2023-2025 Ford F250-350 - FT Series - Extreme Front Bumper" at bounding box center [660, 313] width 1321 height 627
click at [1300, 314] on icon at bounding box center [1304, 313] width 10 height 7
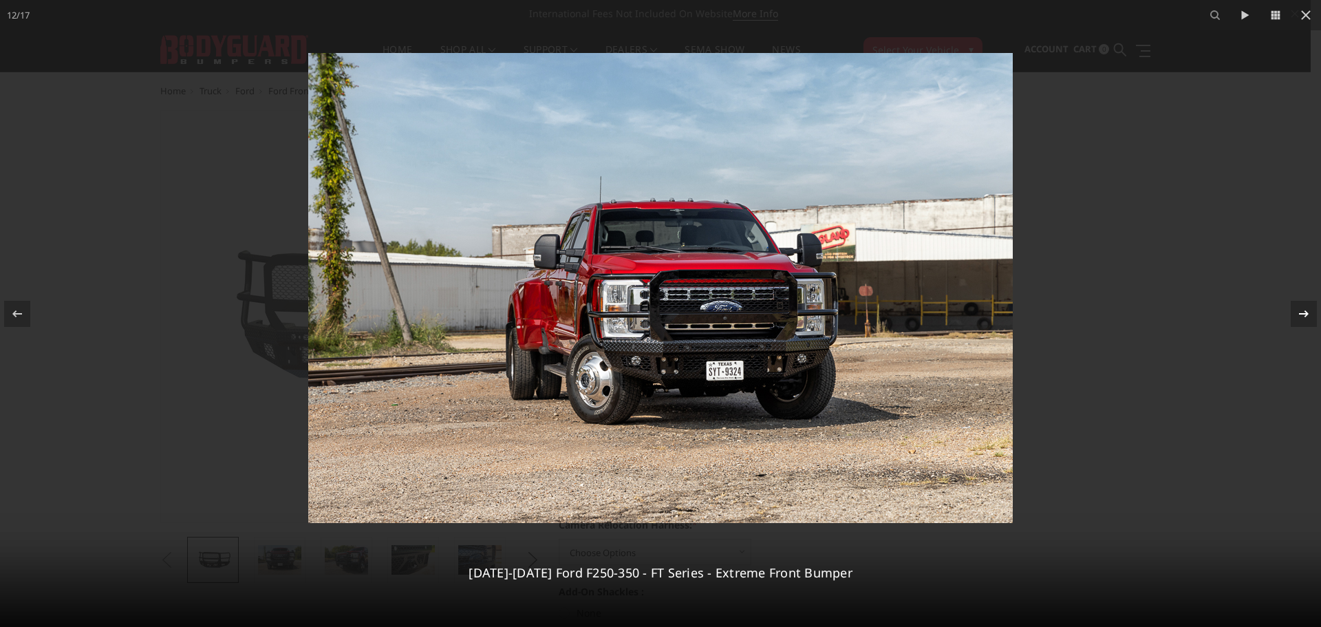
click at [1306, 312] on icon at bounding box center [1304, 313] width 10 height 7
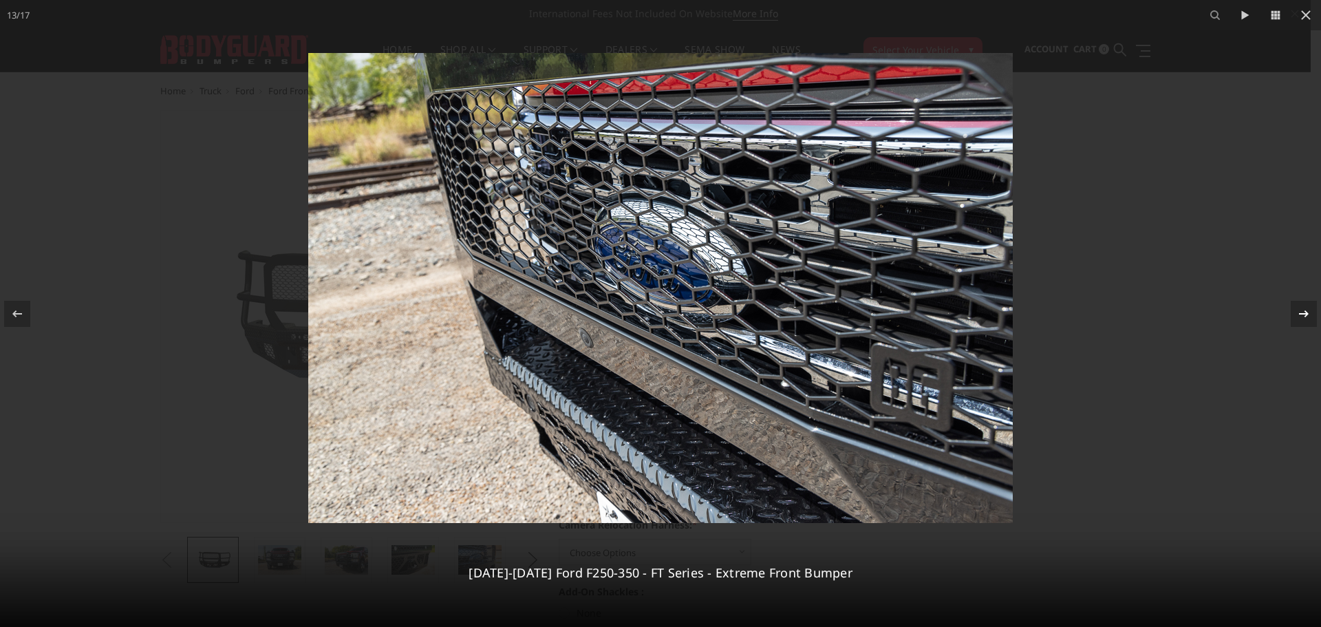
click at [1302, 318] on icon at bounding box center [1304, 314] width 17 height 17
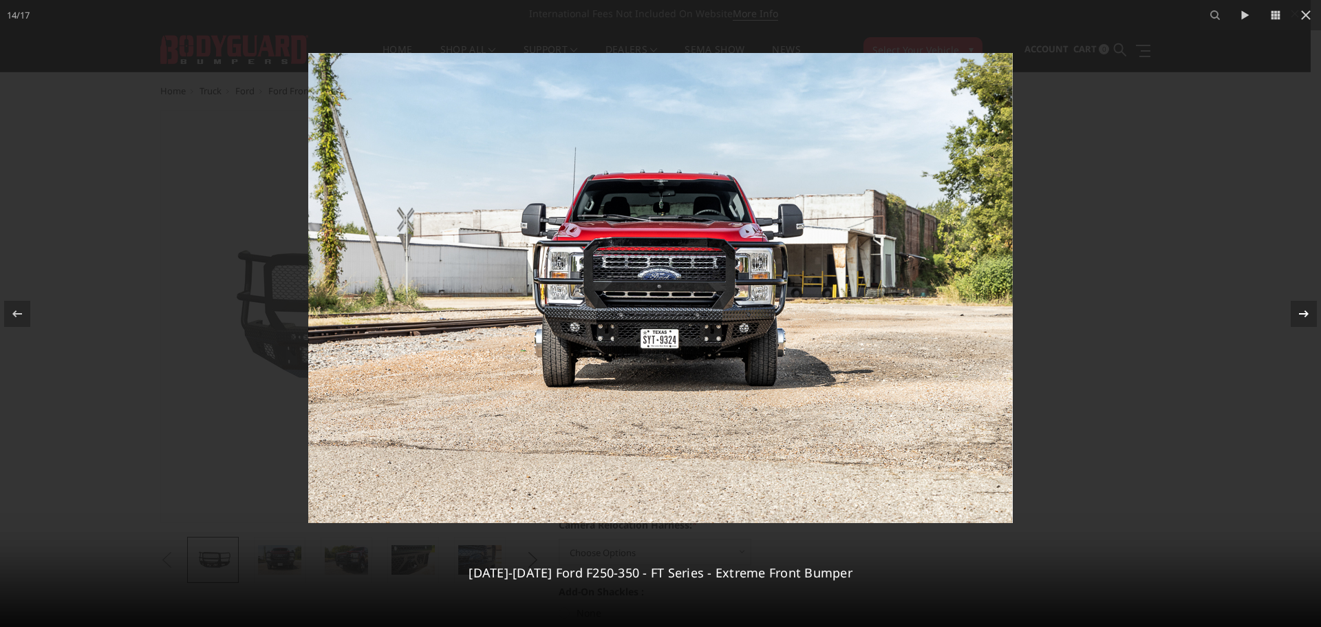
click at [1302, 317] on icon at bounding box center [1304, 314] width 17 height 17
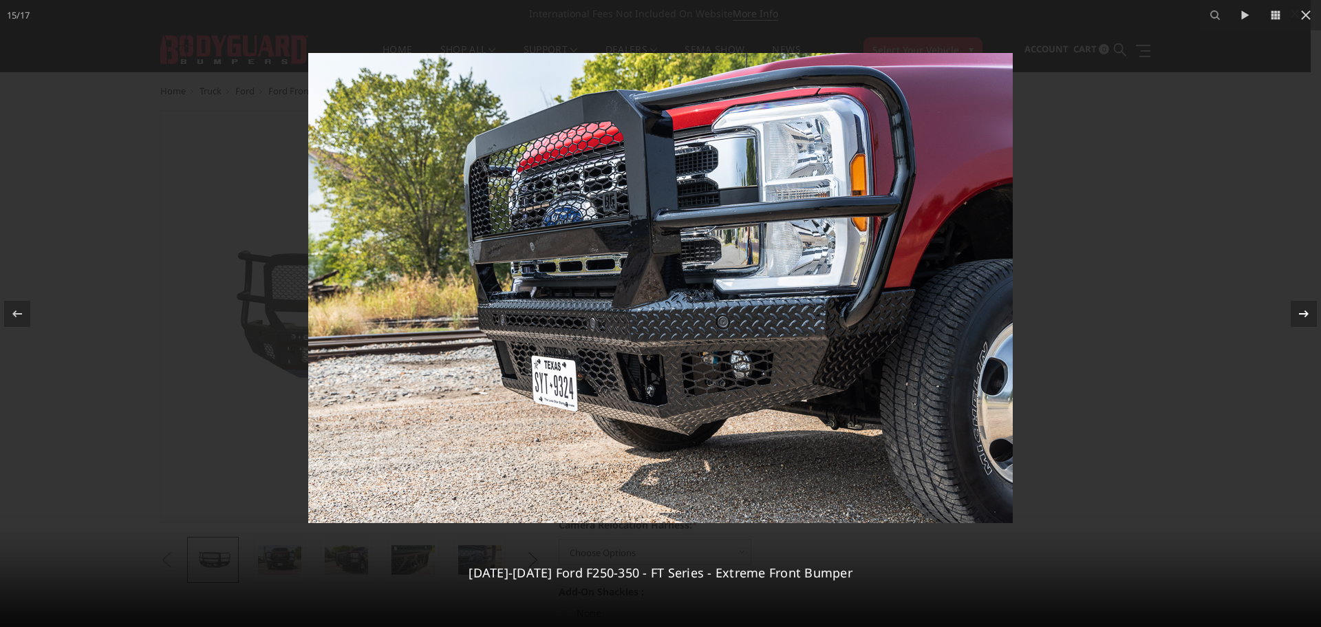
click at [1302, 317] on div "15 / 17 2023-2025 Ford F250-350 - FT Series - Extreme Front Bumper" at bounding box center [660, 313] width 1321 height 627
click at [1302, 317] on icon at bounding box center [1304, 314] width 17 height 17
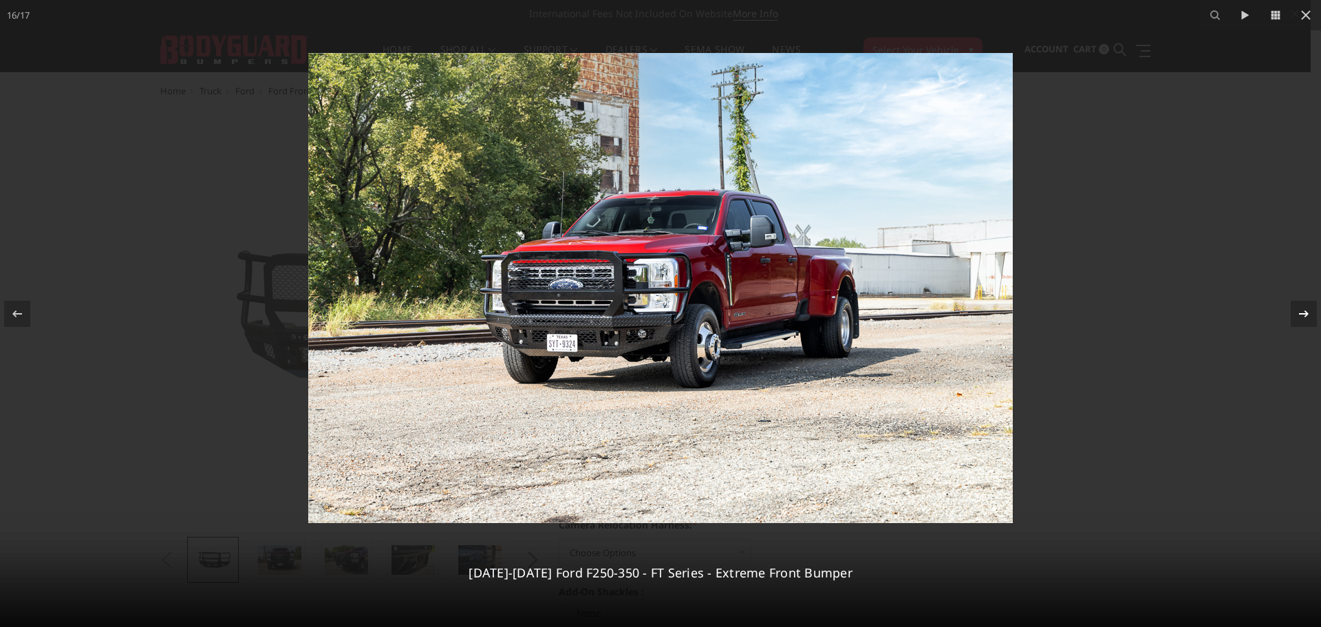
click at [1302, 317] on icon at bounding box center [1304, 314] width 17 height 17
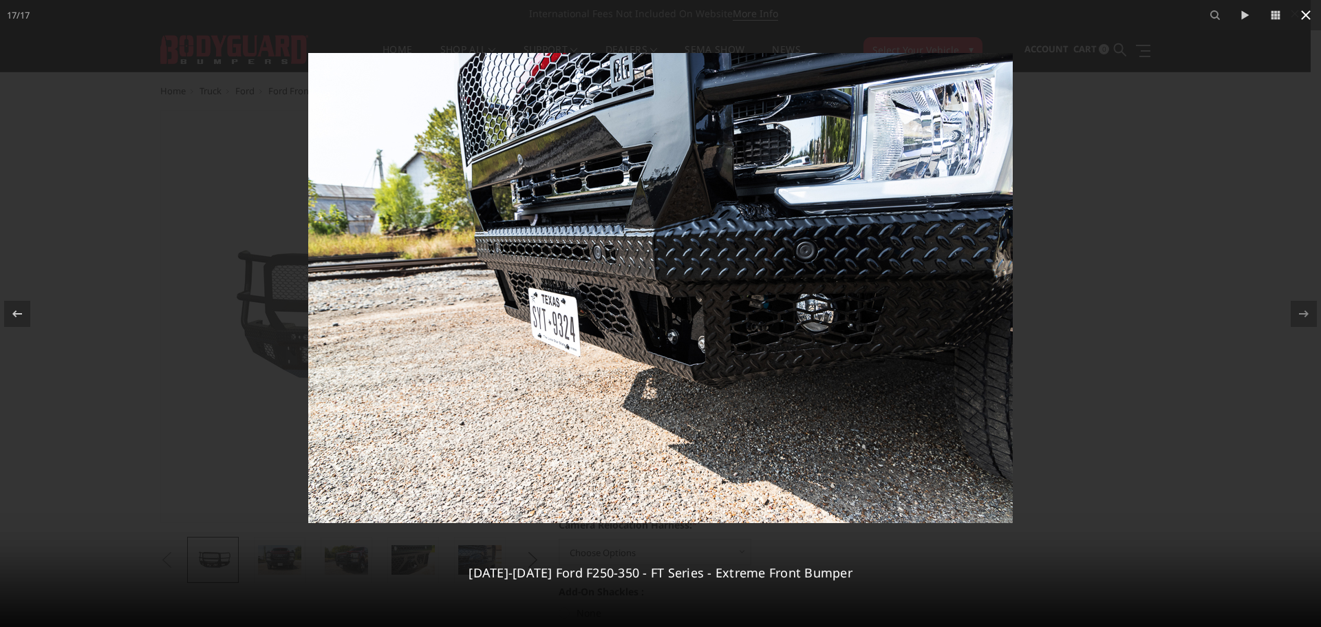
click at [1305, 17] on icon at bounding box center [1306, 15] width 10 height 10
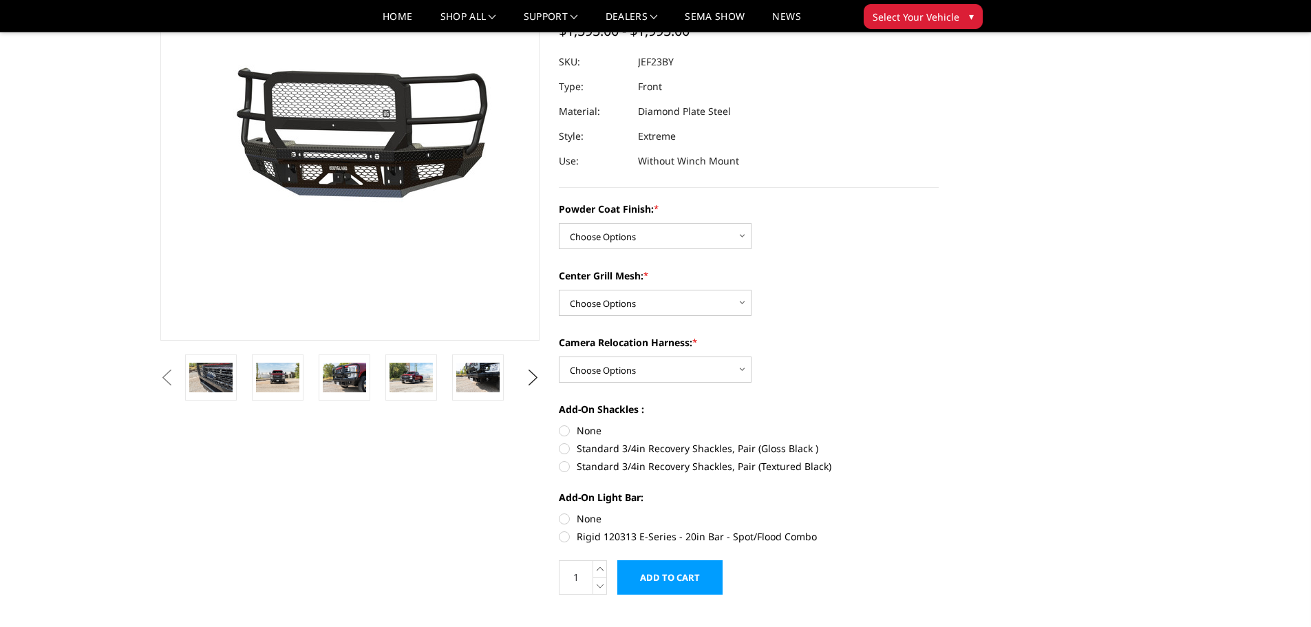
scroll to position [138, 0]
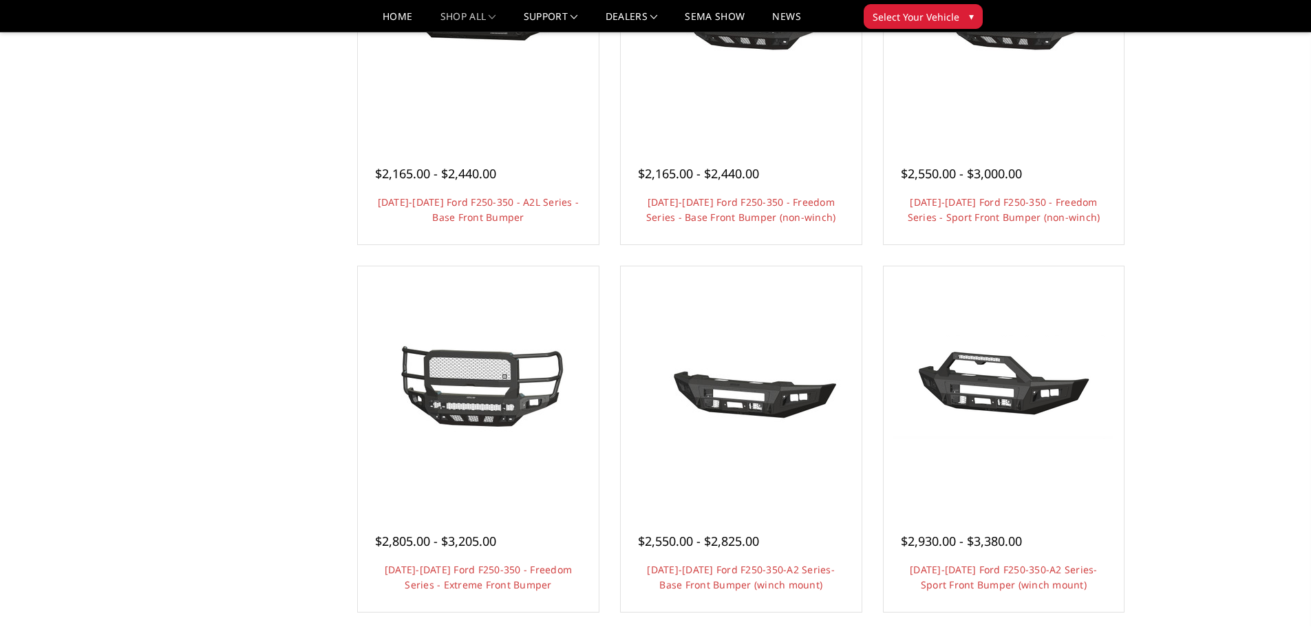
scroll to position [688, 0]
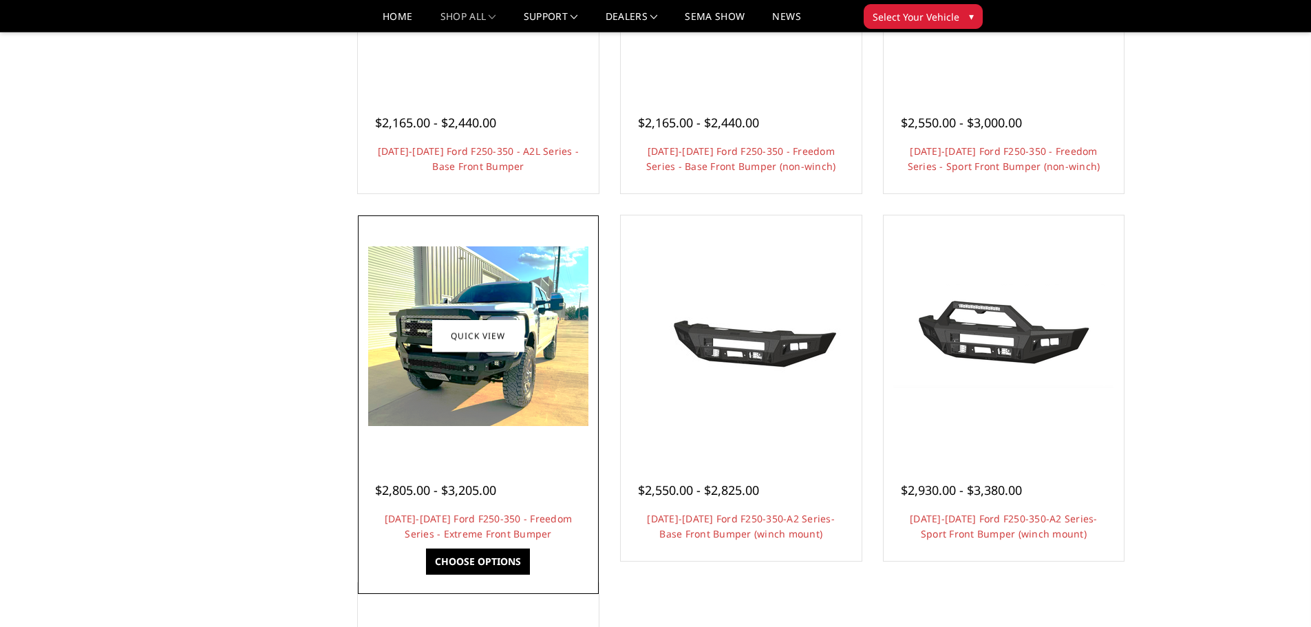
click at [537, 409] on img at bounding box center [478, 336] width 220 height 180
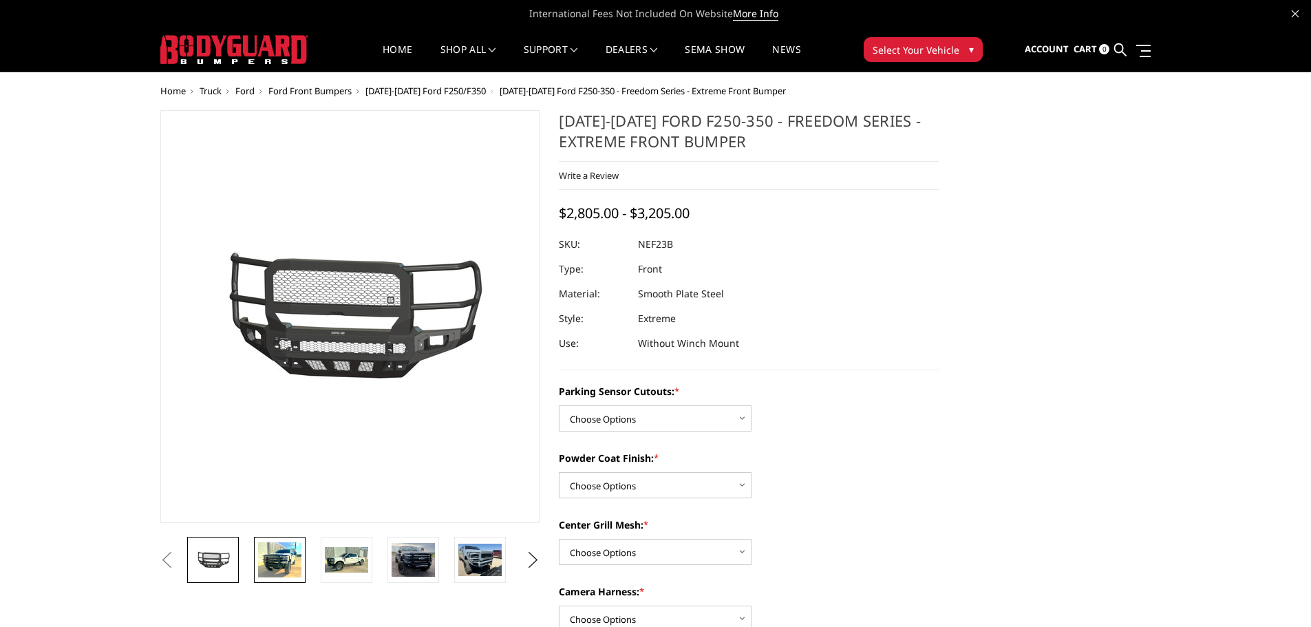
click at [294, 568] on img at bounding box center [279, 559] width 43 height 35
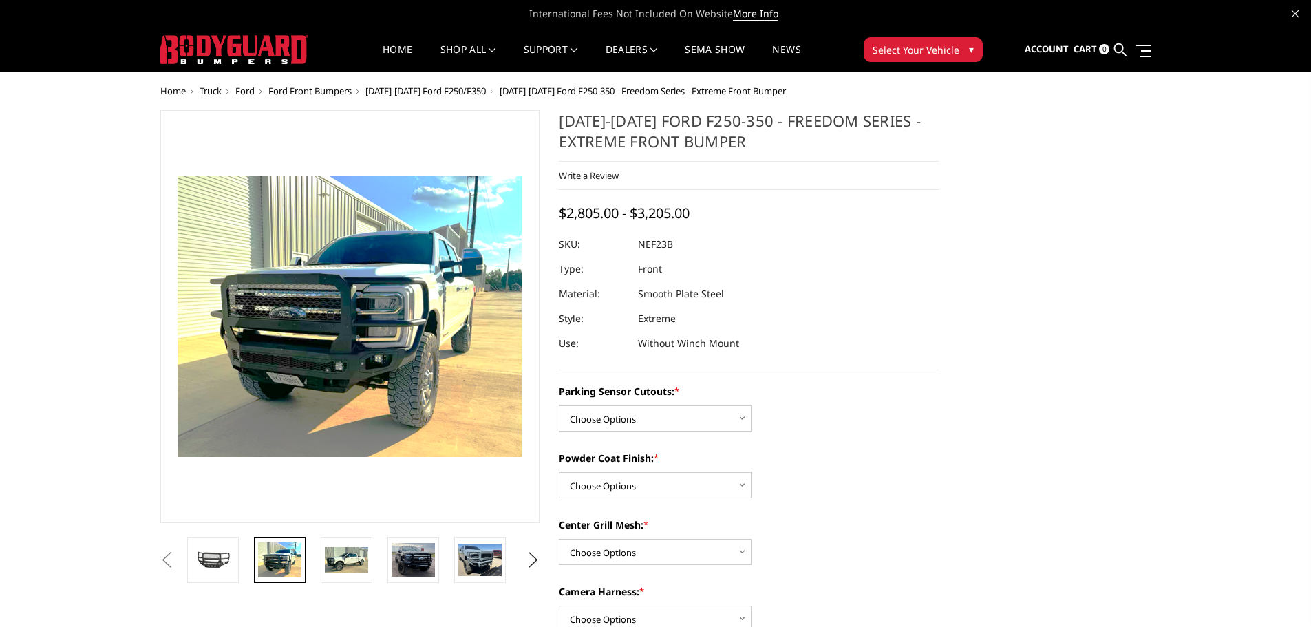
click at [382, 344] on img at bounding box center [308, 296] width 881 height 719
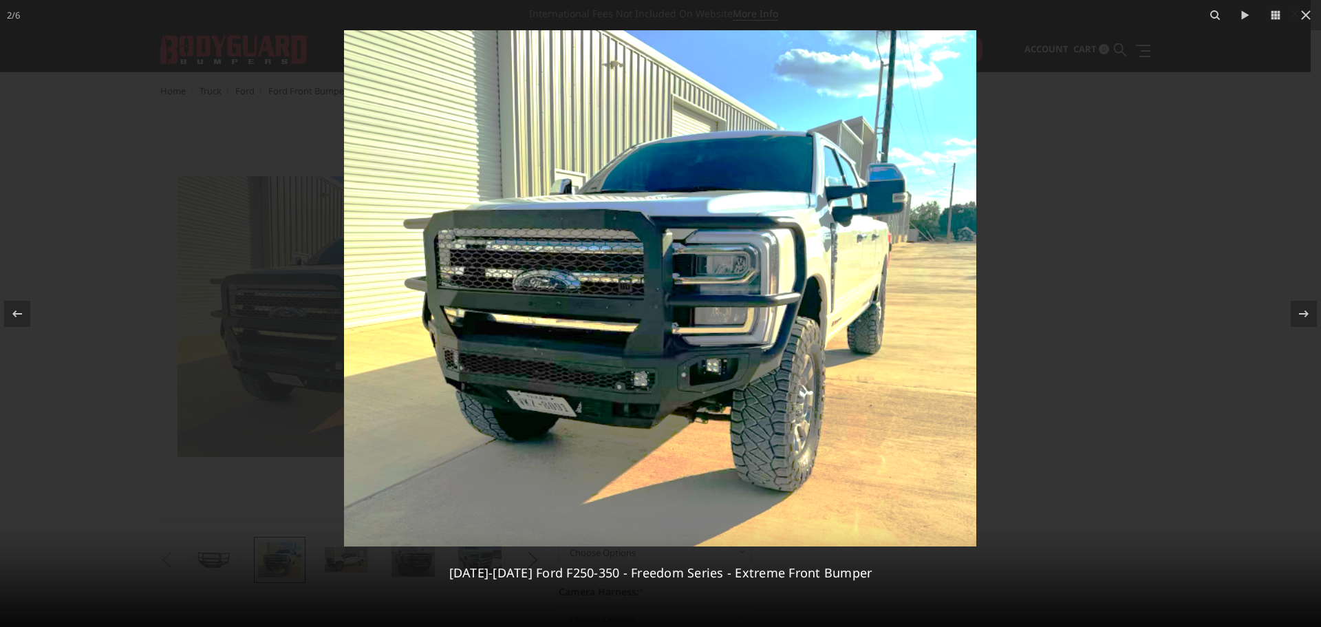
click at [590, 390] on img at bounding box center [660, 288] width 632 height 516
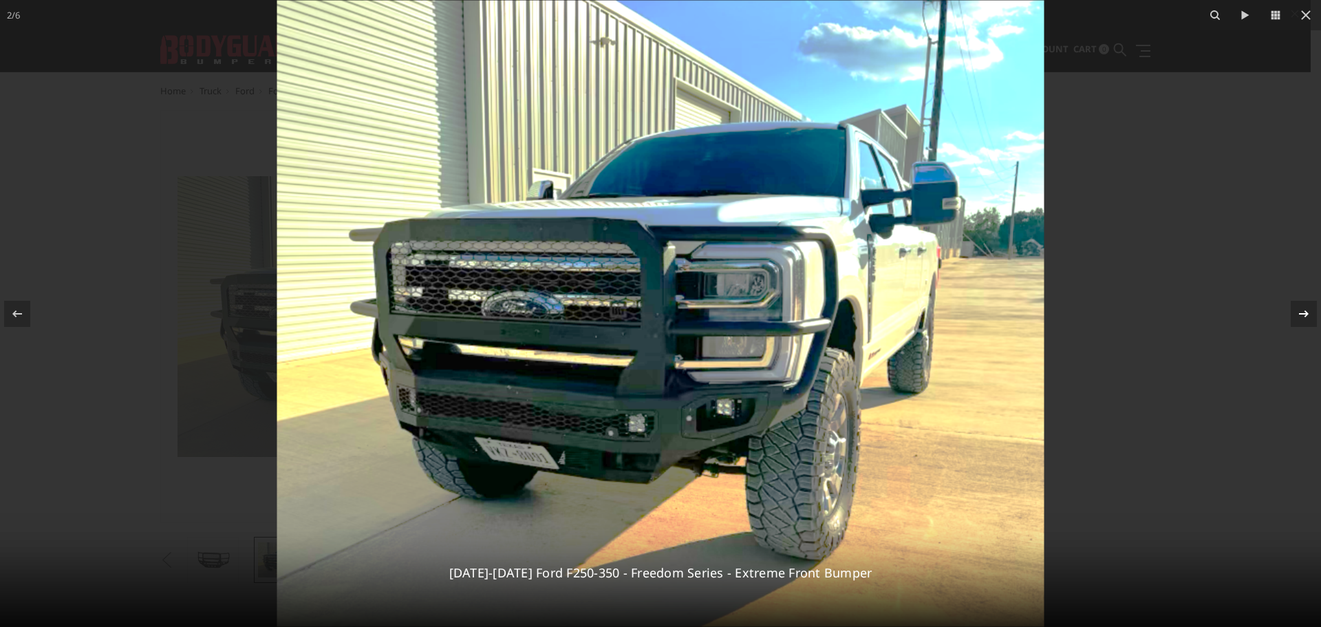
click at [1309, 316] on icon at bounding box center [1304, 314] width 17 height 17
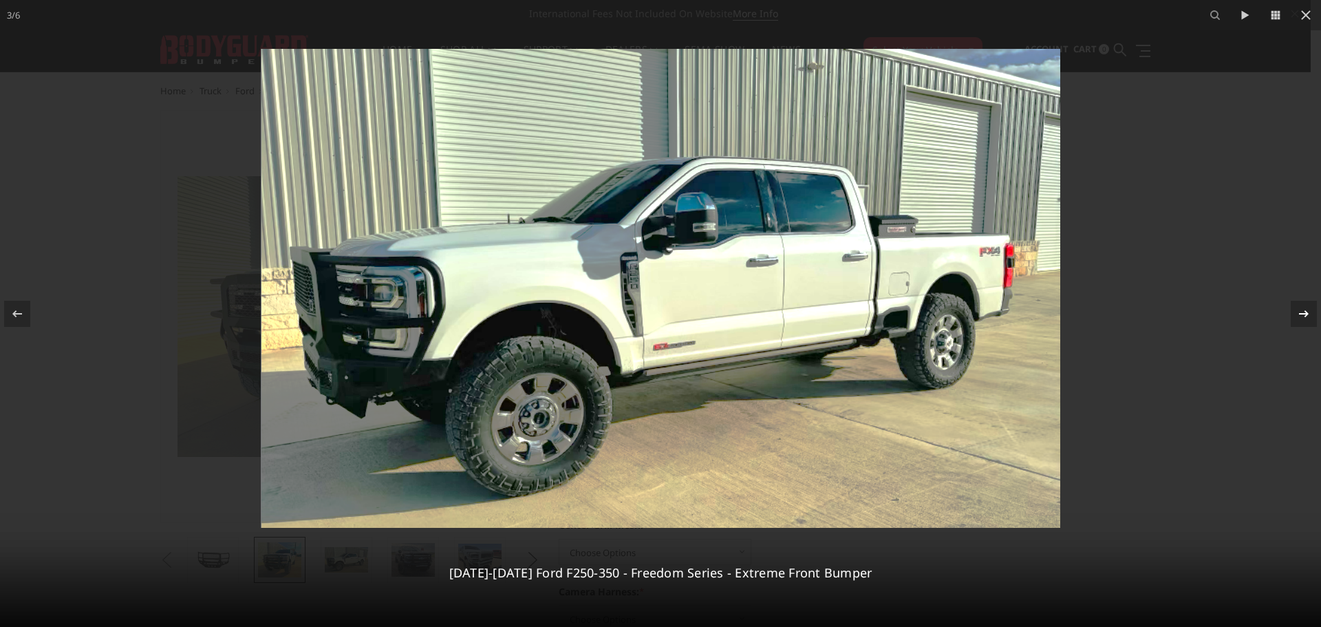
click at [1309, 316] on icon at bounding box center [1304, 314] width 17 height 17
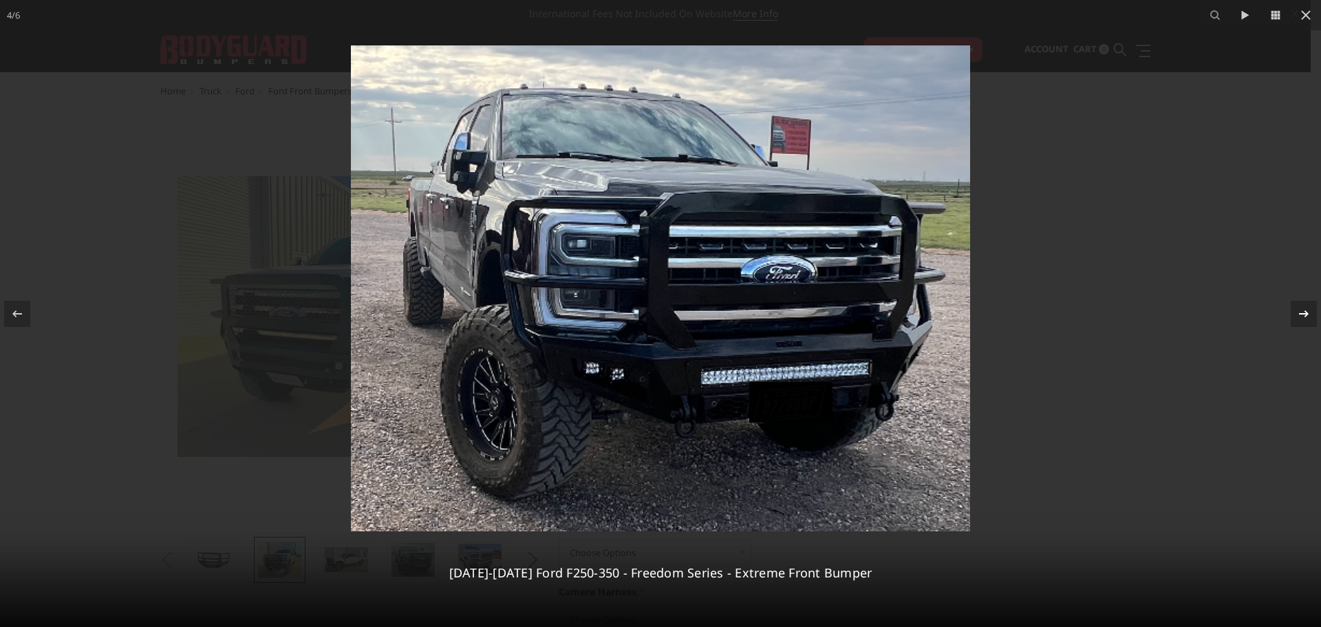
click at [1309, 316] on div "4 / 6 2023-2025 Ford F250-350 - Freedom Series - Extreme Front Bumper" at bounding box center [660, 313] width 1321 height 627
click at [1305, 315] on icon at bounding box center [1304, 314] width 17 height 17
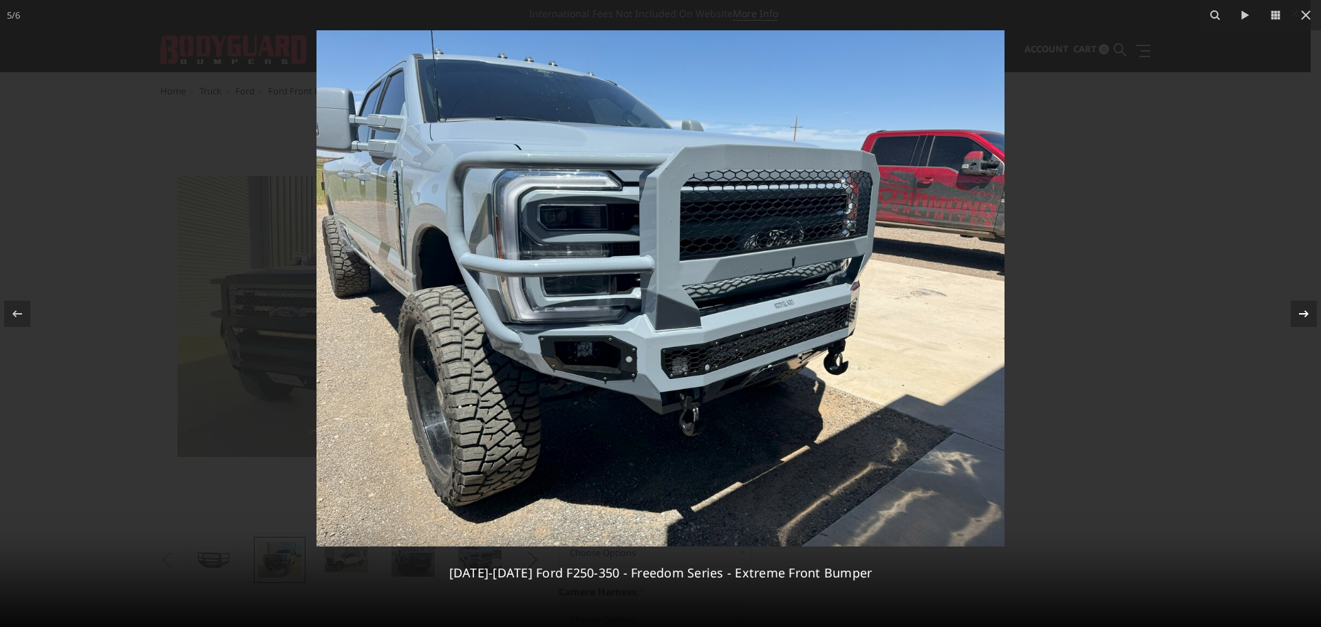
click at [1305, 315] on icon at bounding box center [1304, 314] width 17 height 17
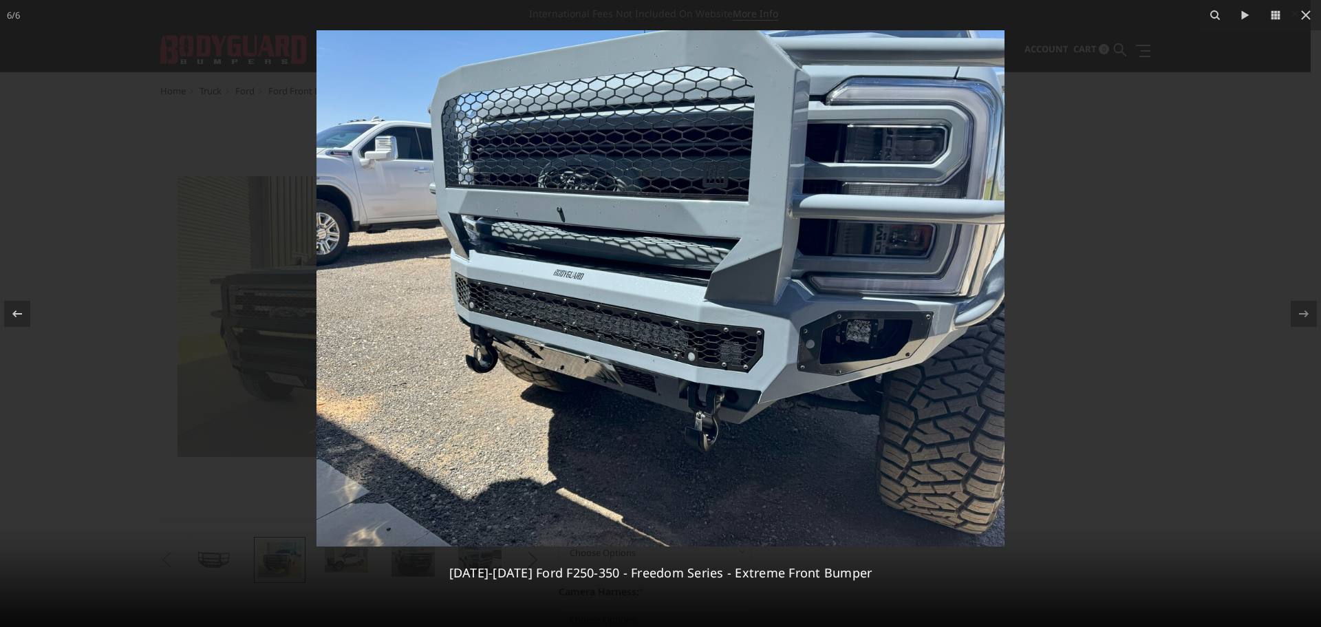
click at [1165, 319] on div at bounding box center [660, 313] width 1321 height 627
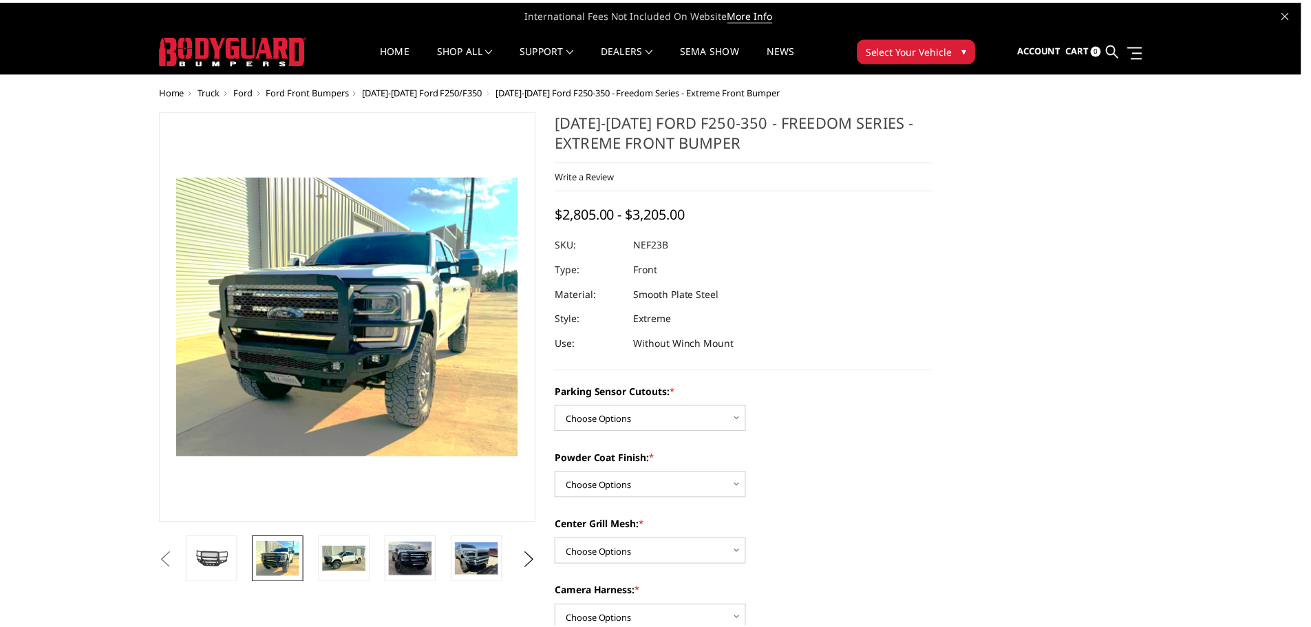
scroll to position [0, 69]
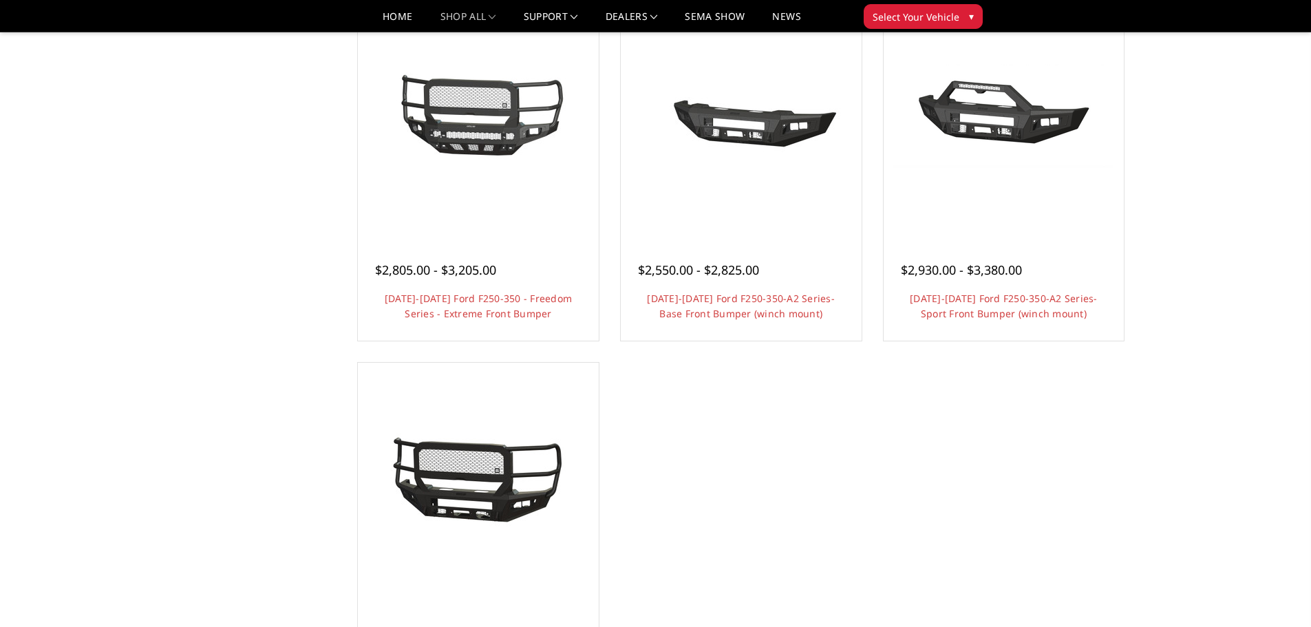
scroll to position [1101, 0]
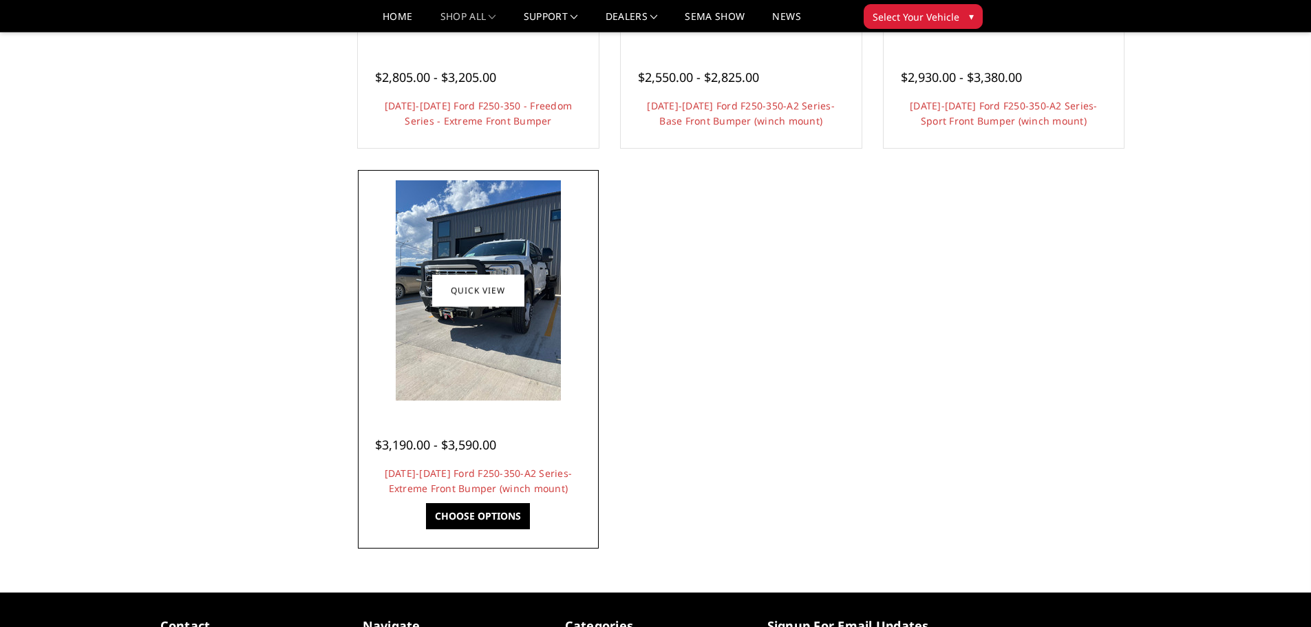
click at [505, 341] on img at bounding box center [478, 290] width 165 height 220
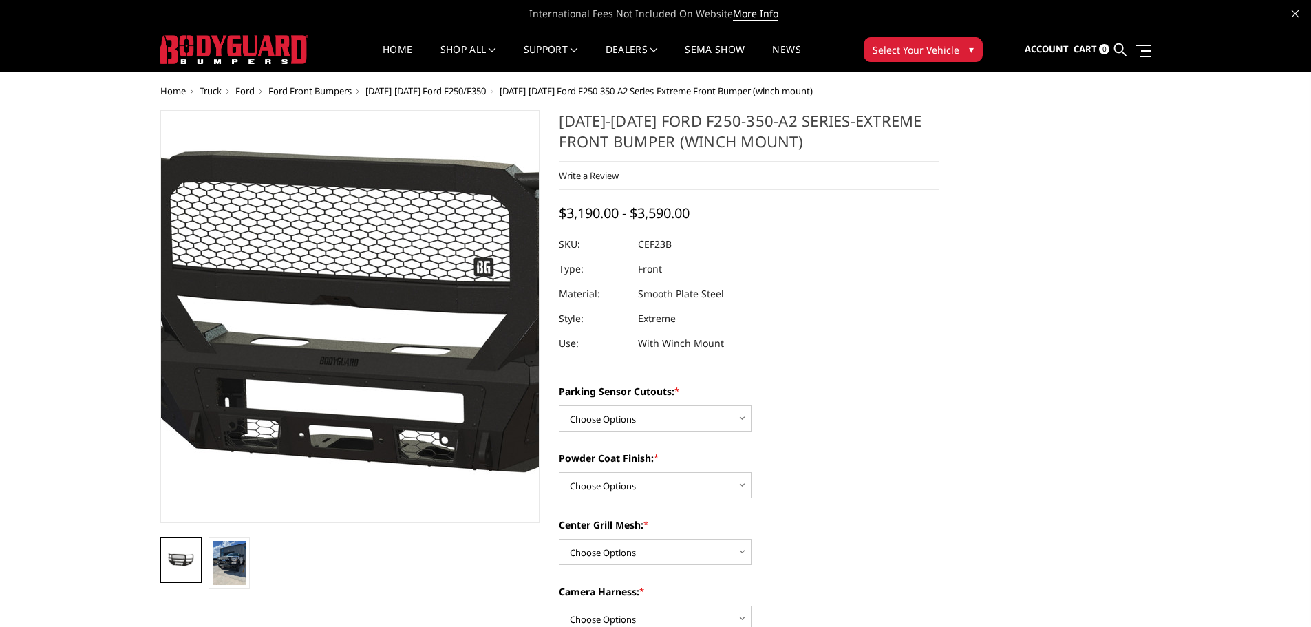
click at [306, 392] on img at bounding box center [408, 319] width 881 height 404
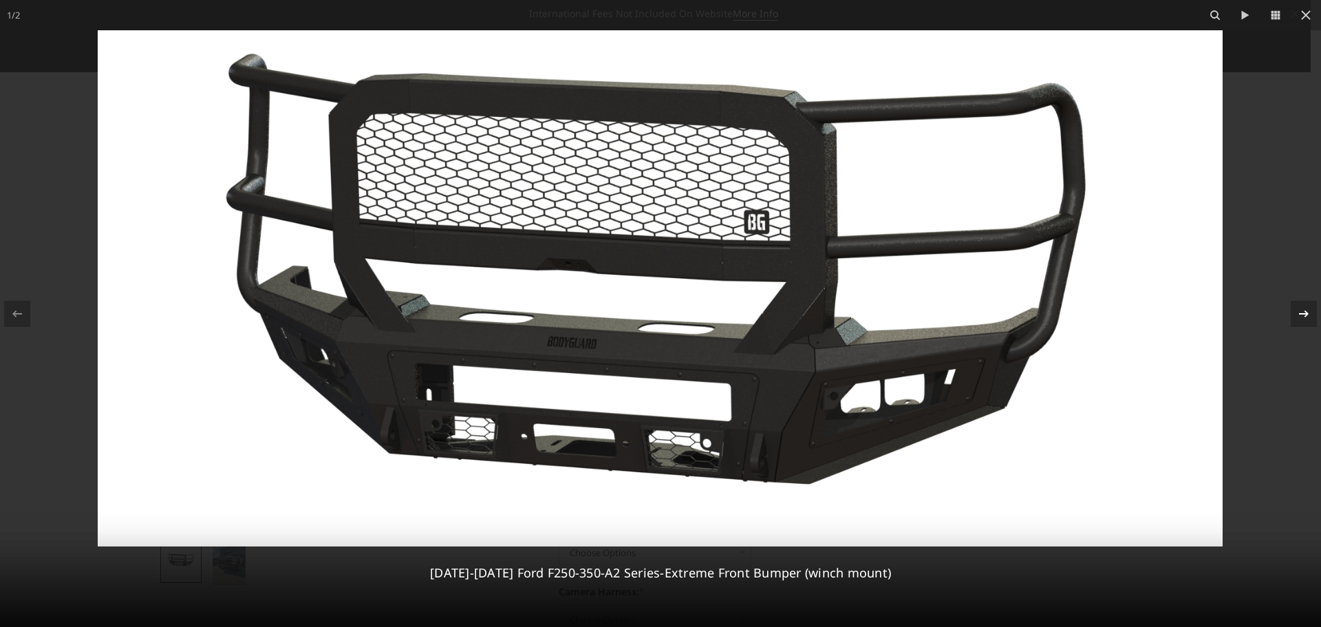
click at [1307, 316] on icon at bounding box center [1304, 314] width 17 height 17
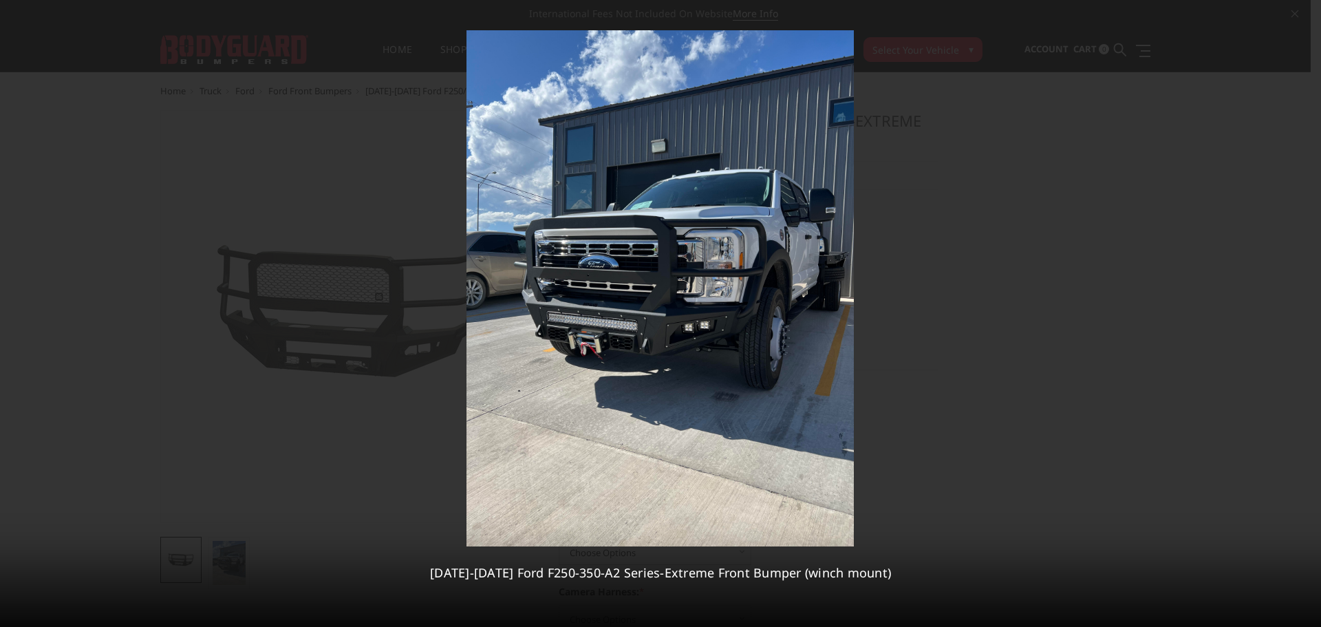
click at [1074, 324] on div at bounding box center [660, 313] width 1321 height 627
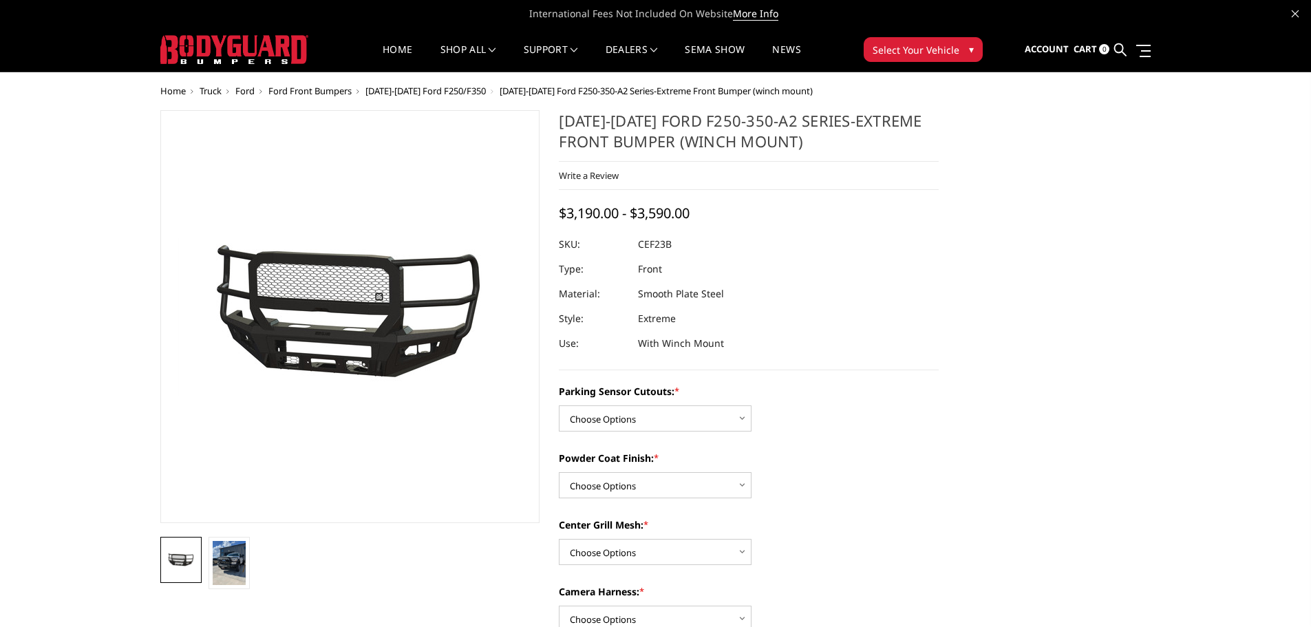
drag, startPoint x: 785, startPoint y: 357, endPoint x: 821, endPoint y: 350, distance: 36.6
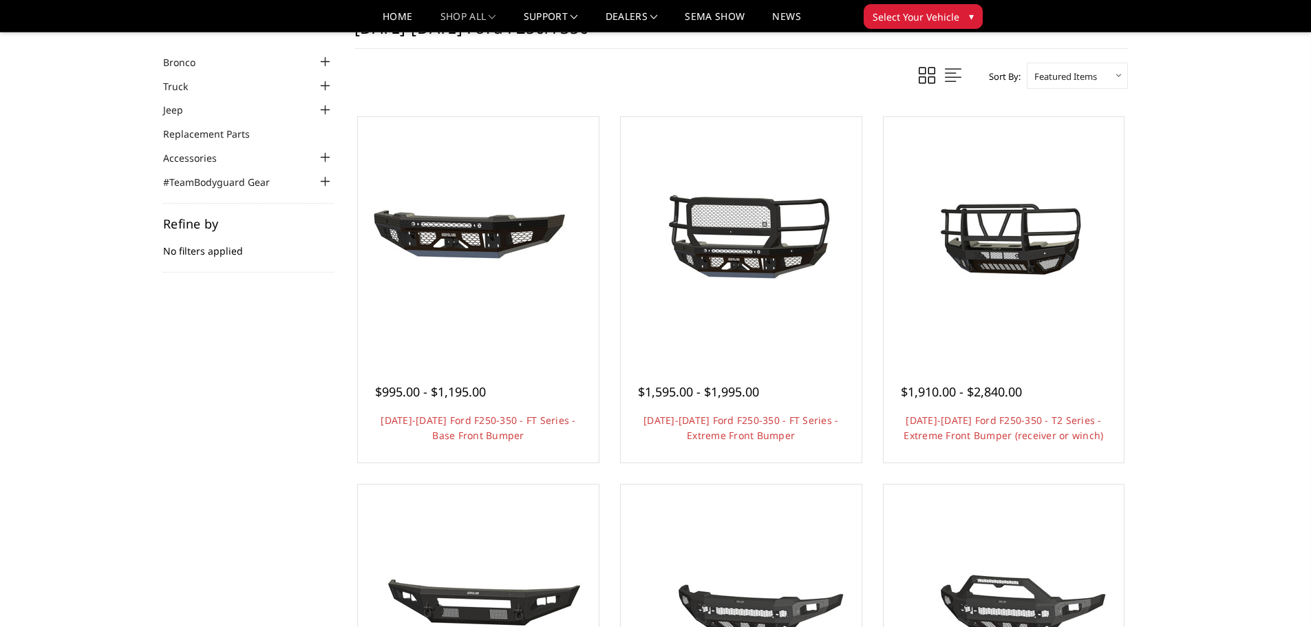
scroll to position [13, 0]
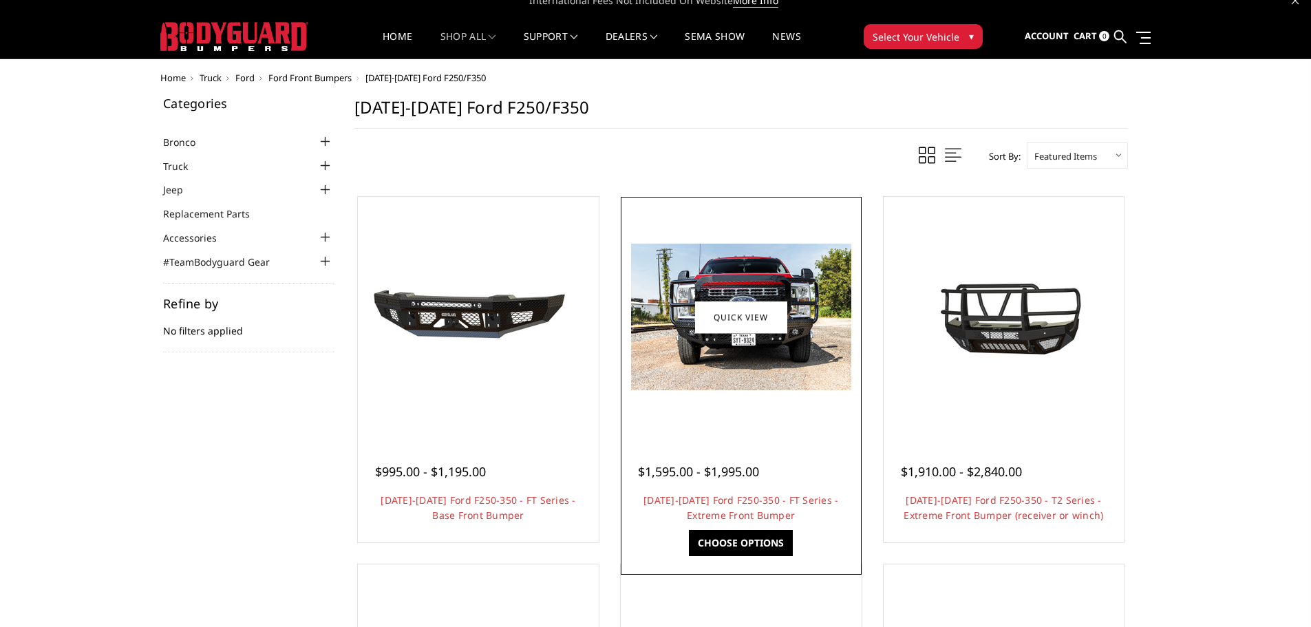
click at [757, 370] on img at bounding box center [741, 317] width 220 height 147
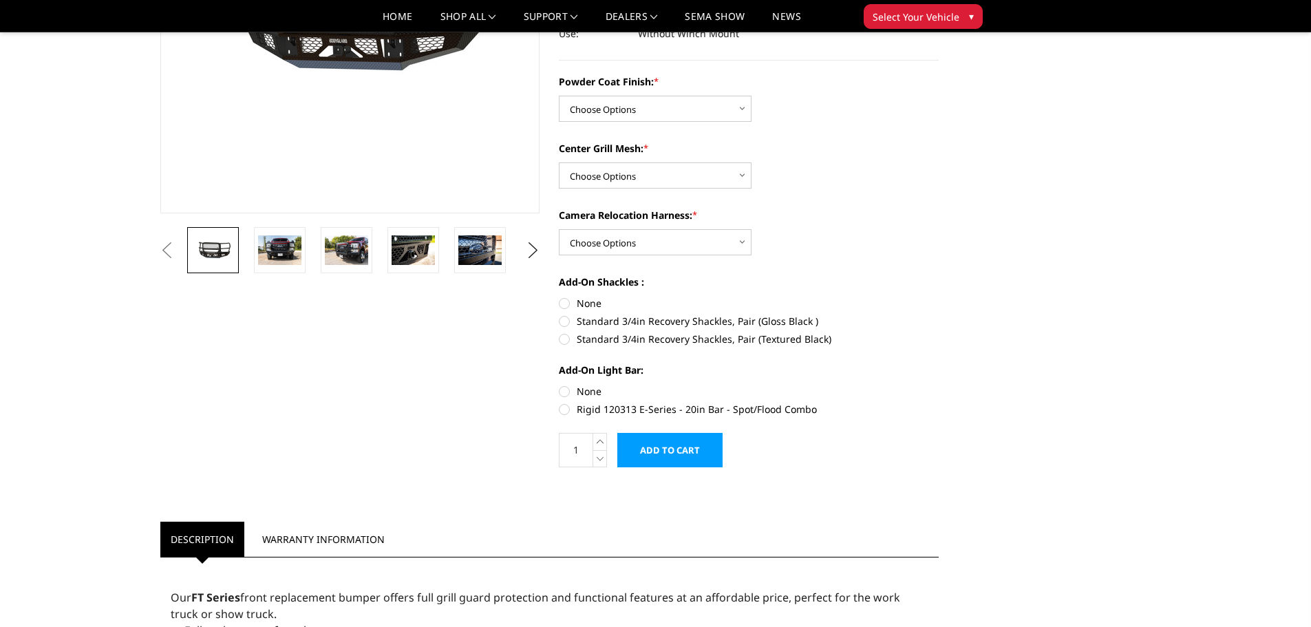
scroll to position [275, 0]
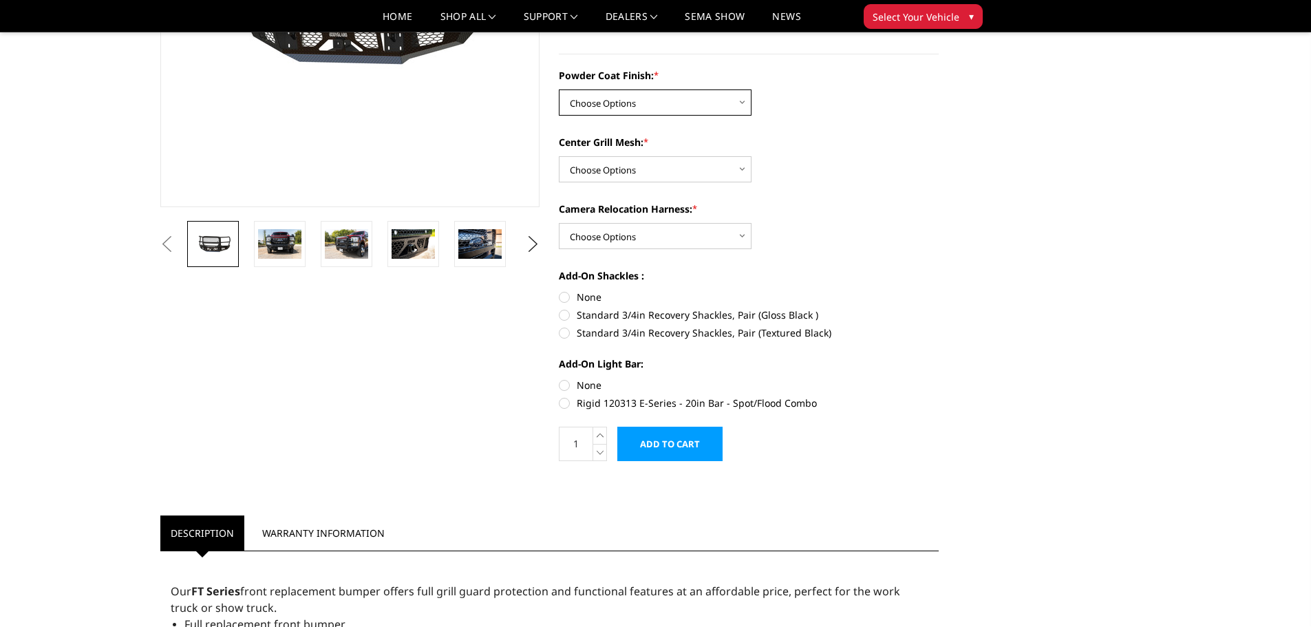
click at [688, 103] on select "Choose Options Bare Metal Gloss Black Powder Coat Textured Black Powder Coat" at bounding box center [655, 102] width 193 height 26
select select "3264"
click at [559, 89] on select "Choose Options Bare Metal Gloss Black Powder Coat Textured Black Powder Coat" at bounding box center [655, 102] width 193 height 26
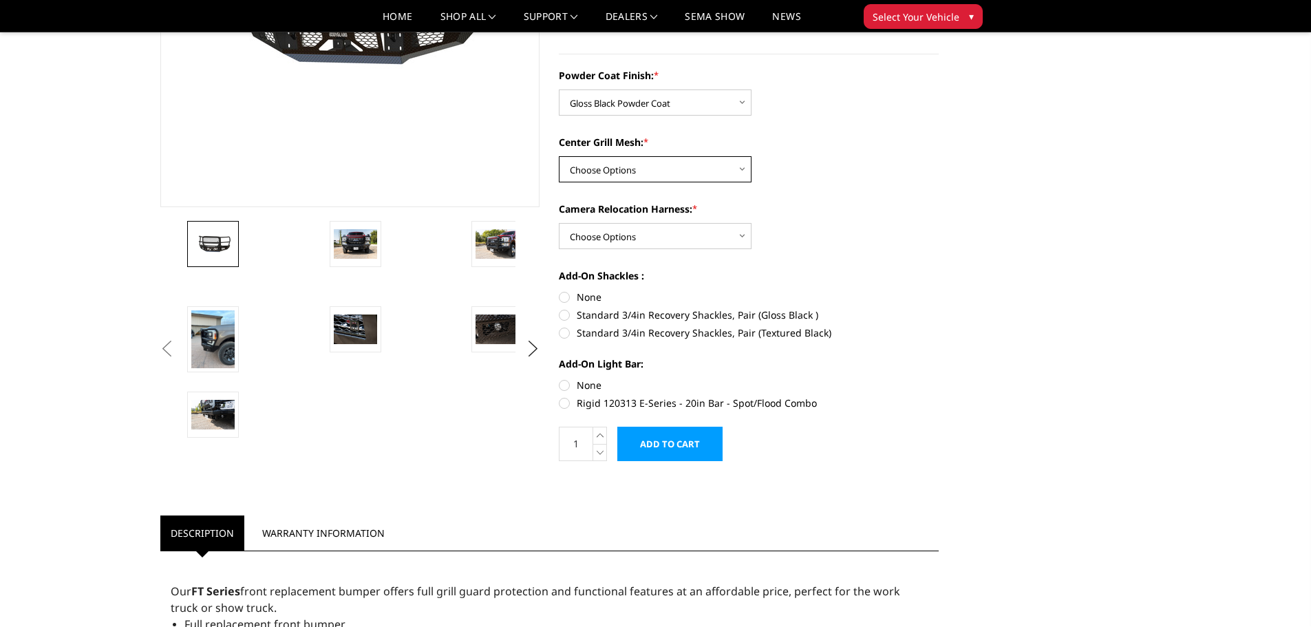
click at [661, 171] on select "Choose Options WITH Expanded Metal in Center Grill WITHOUT Expanded Metal in Ce…" at bounding box center [655, 169] width 193 height 26
select select "3266"
click at [559, 156] on select "Choose Options WITH Expanded Metal in Center Grill WITHOUT Expanded Metal in Ce…" at bounding box center [655, 169] width 193 height 26
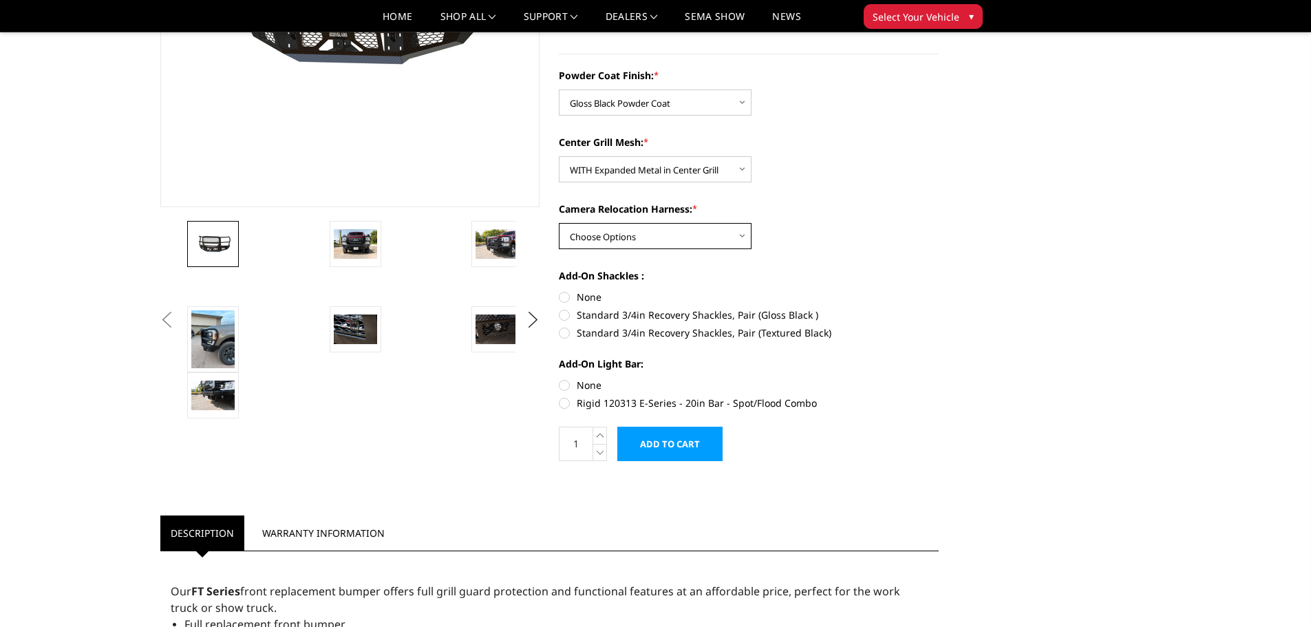
click at [665, 233] on select "Choose Options WITH Camera Relocation Harness WITHOUT Camera Relocation Harness" at bounding box center [655, 236] width 193 height 26
select select "3268"
click at [559, 223] on select "Choose Options WITH Camera Relocation Harness WITHOUT Camera Relocation Harness" at bounding box center [655, 236] width 193 height 26
click at [564, 315] on label "Standard 3/4in Recovery Shackles, Pair (Gloss Black )" at bounding box center [749, 315] width 380 height 14
click at [939, 290] on input "Standard 3/4in Recovery Shackles, Pair (Gloss Black )" at bounding box center [939, 290] width 1 height 1
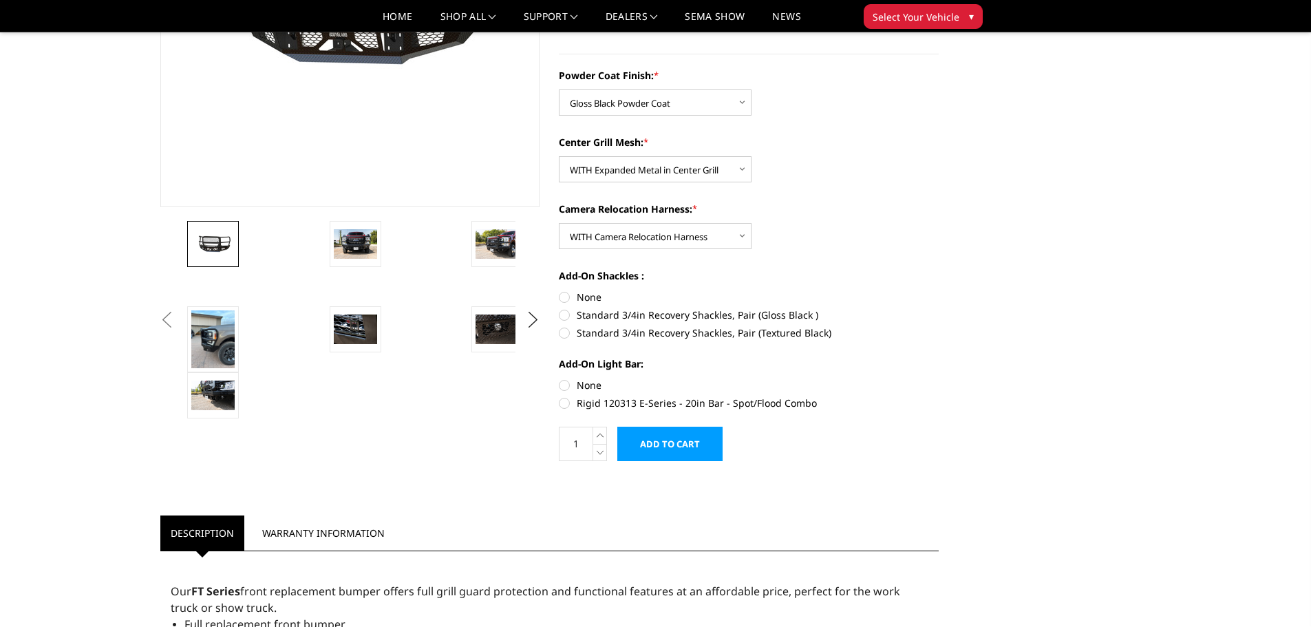
radio input "true"
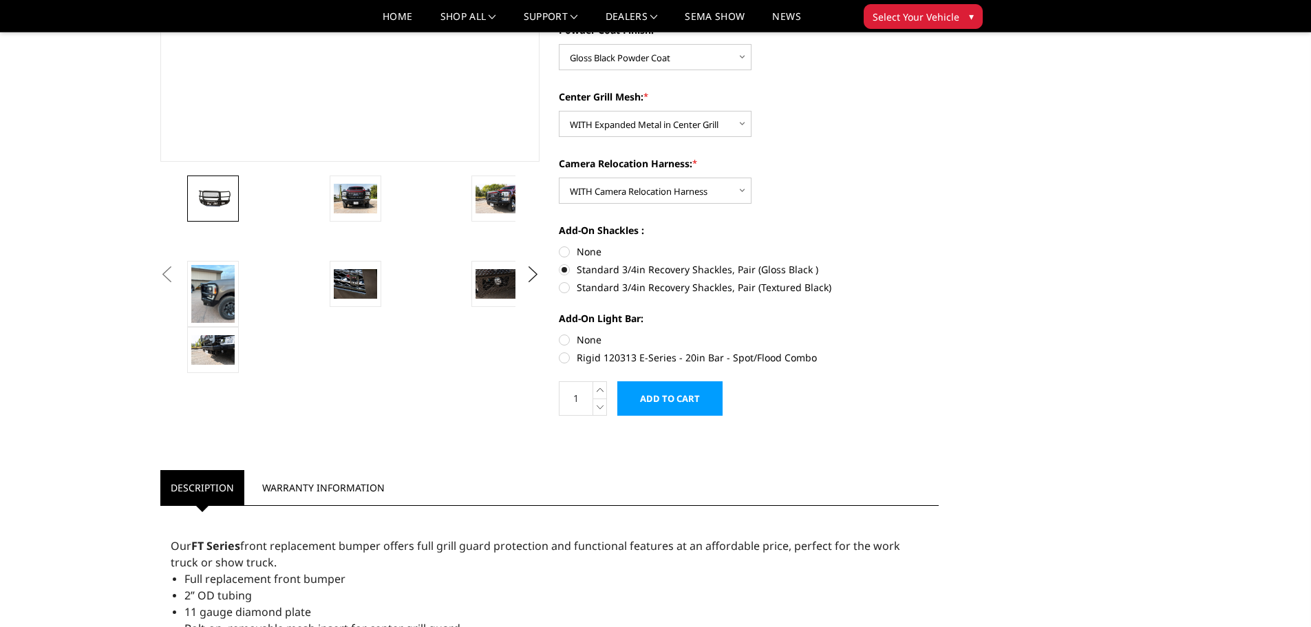
scroll to position [344, 0]
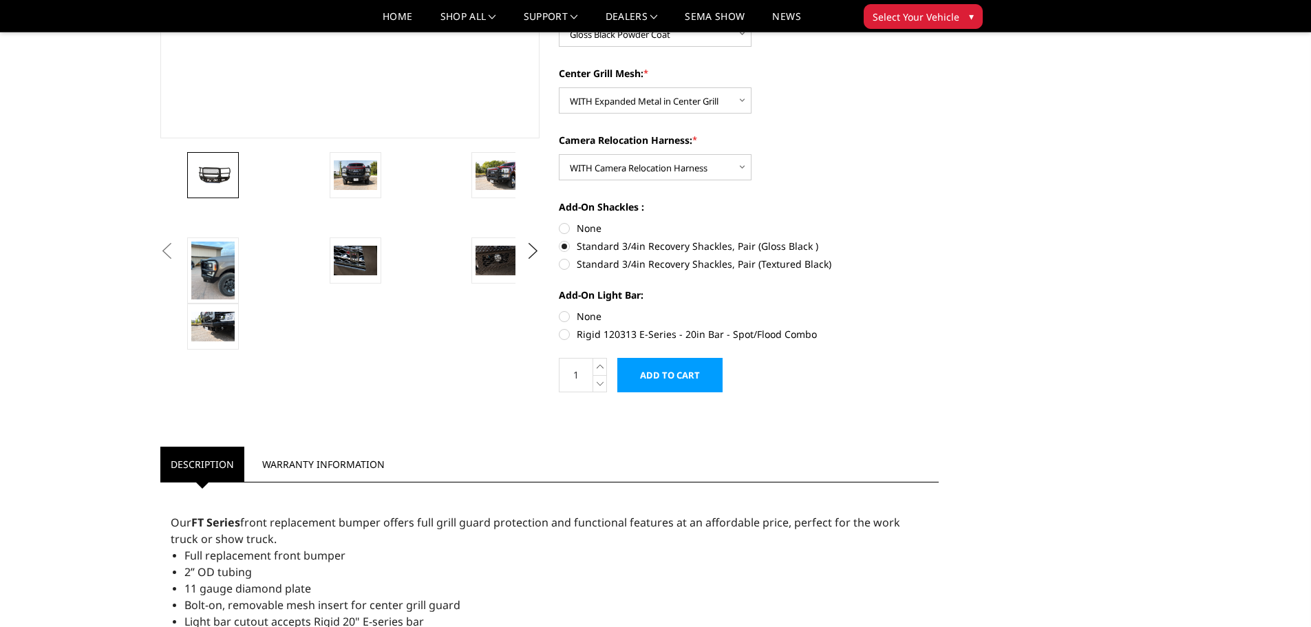
click at [562, 318] on label "None" at bounding box center [749, 316] width 380 height 14
click at [559, 310] on input "None" at bounding box center [559, 309] width 1 height 1
radio input "true"
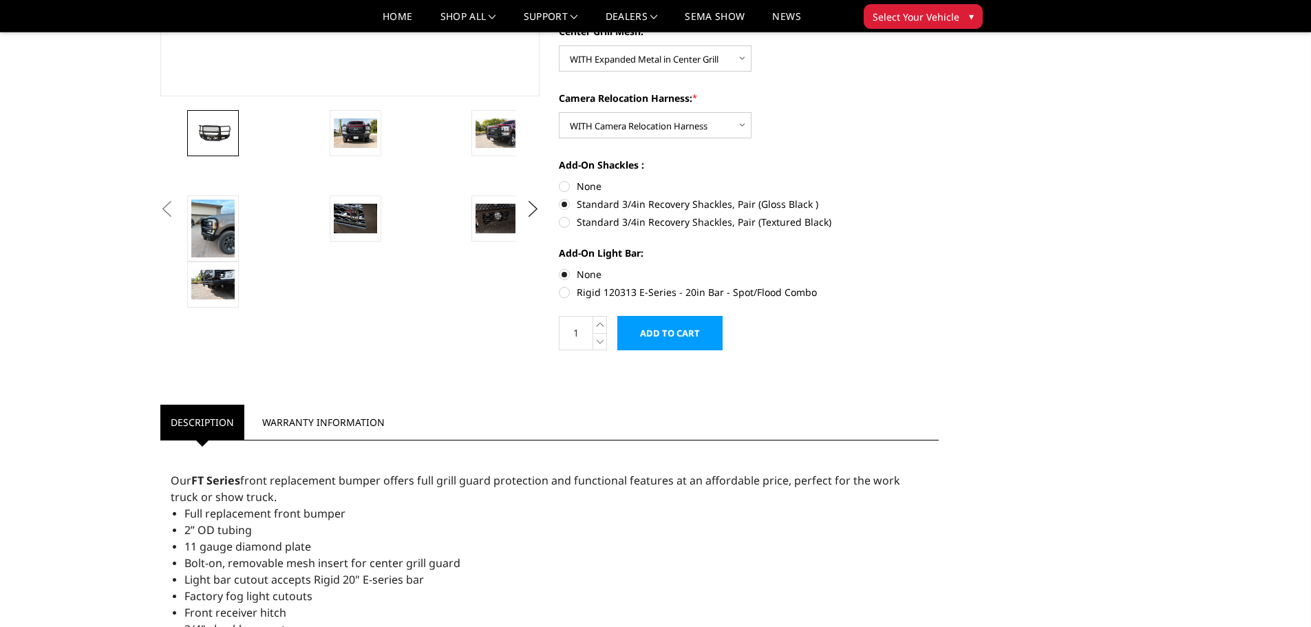
scroll to position [42, 0]
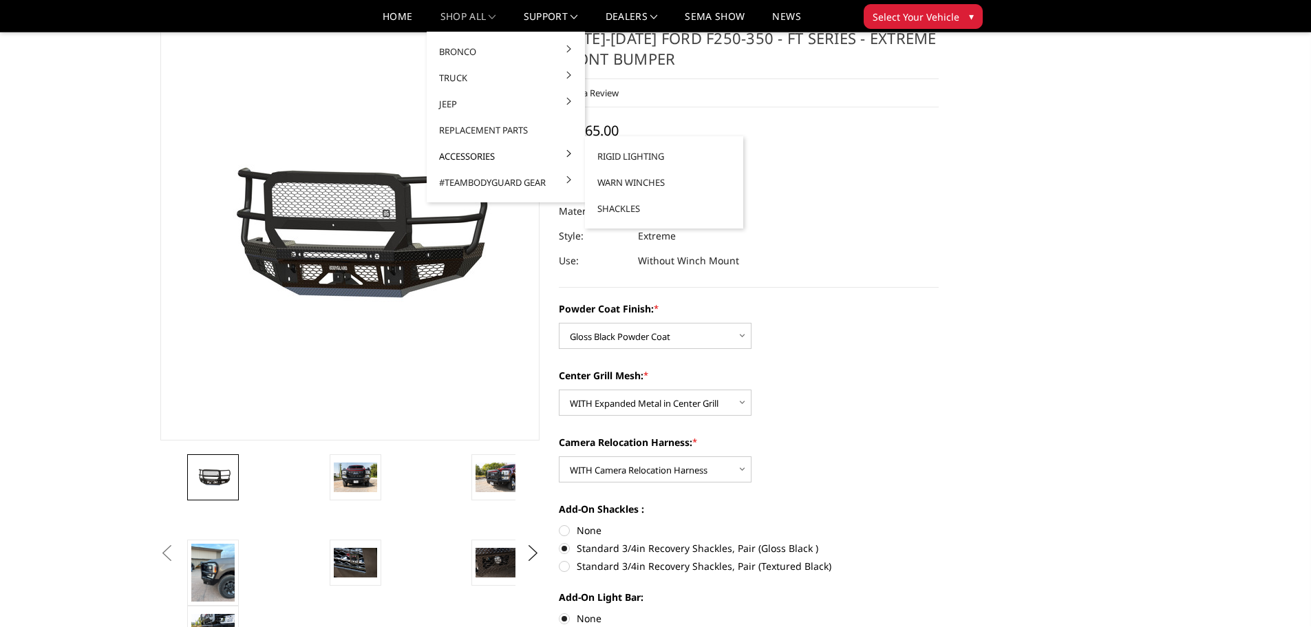
click at [469, 154] on link "Accessories" at bounding box center [505, 156] width 147 height 26
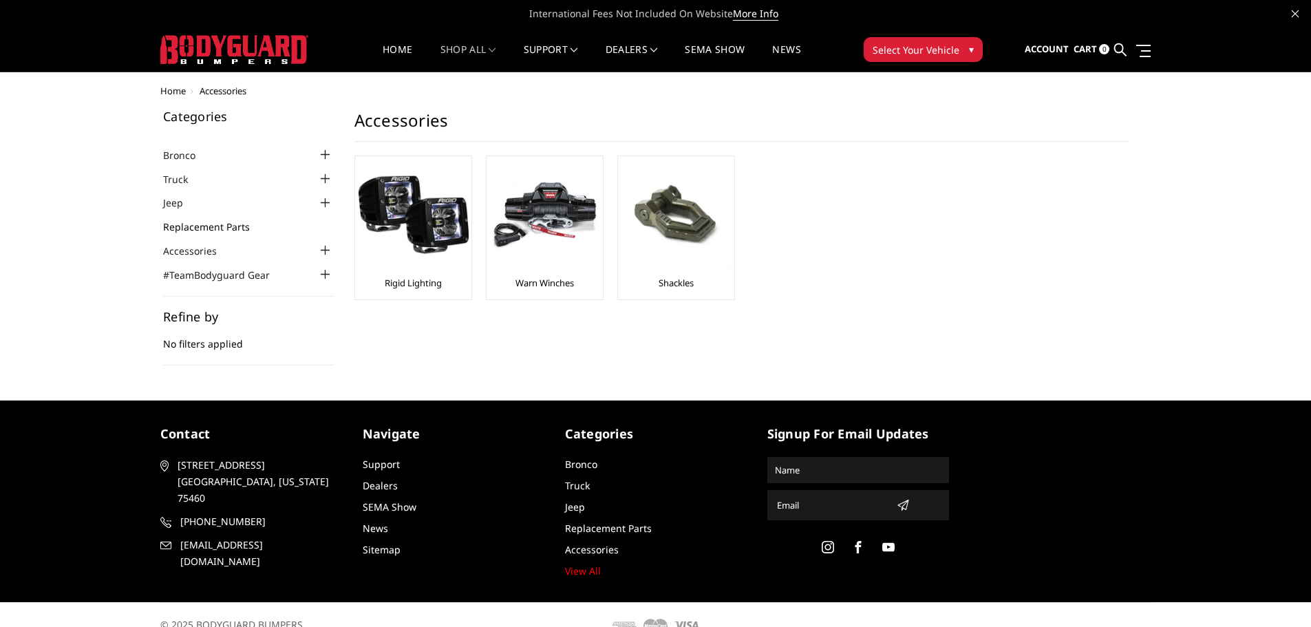
click at [194, 225] on link "Replacement Parts" at bounding box center [215, 227] width 104 height 14
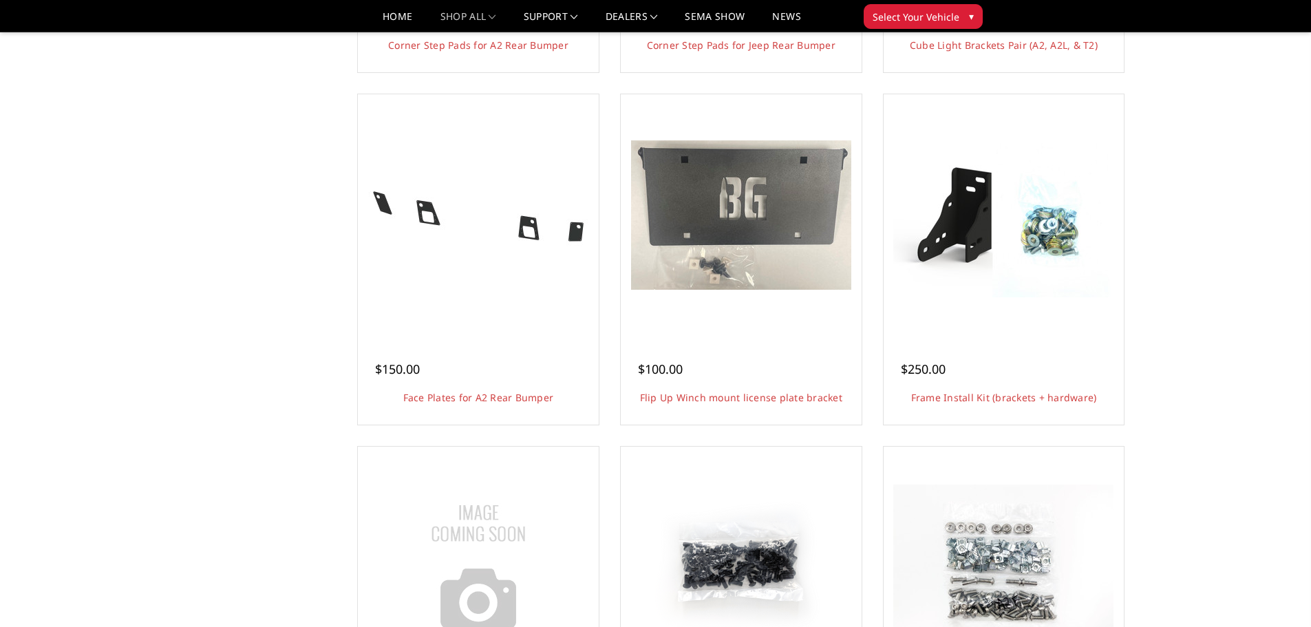
scroll to position [1170, 0]
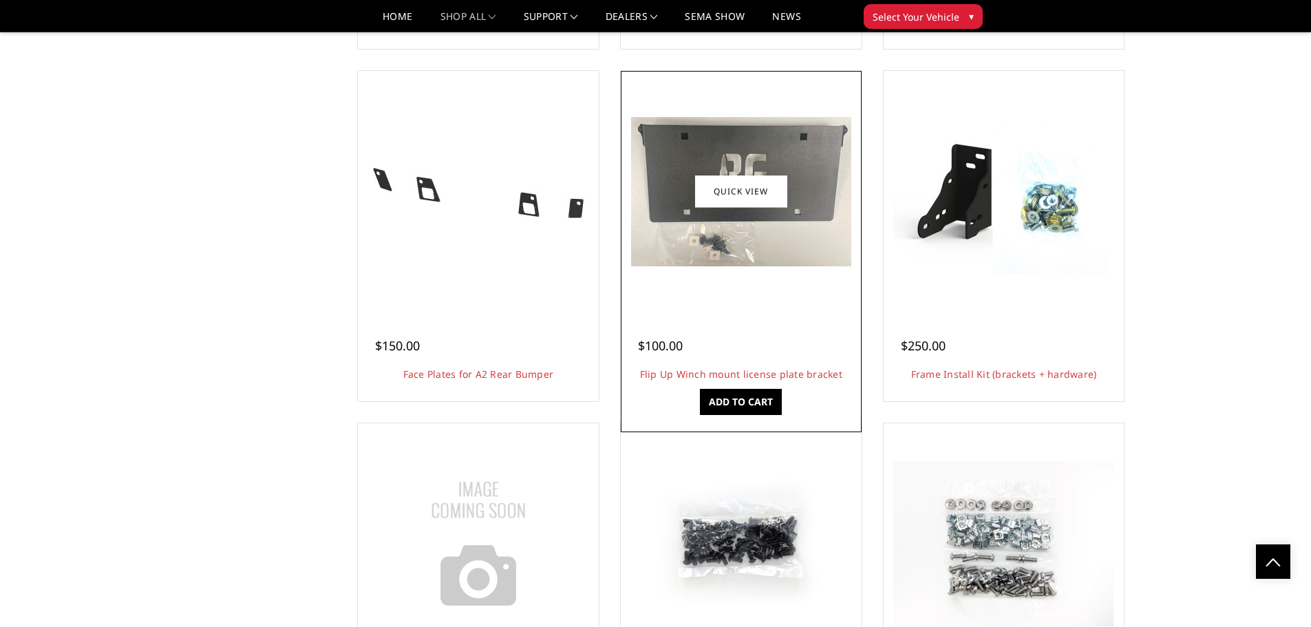
click at [752, 248] on img at bounding box center [741, 191] width 220 height 149
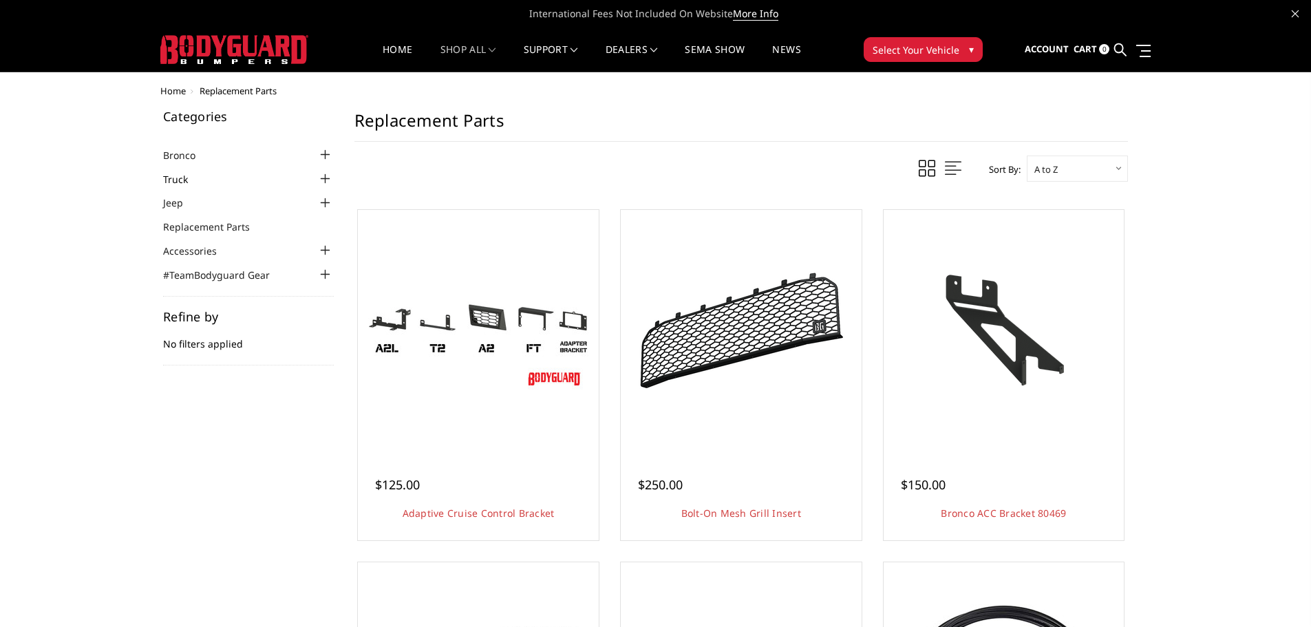
click at [179, 181] on link "Truck" at bounding box center [184, 179] width 42 height 14
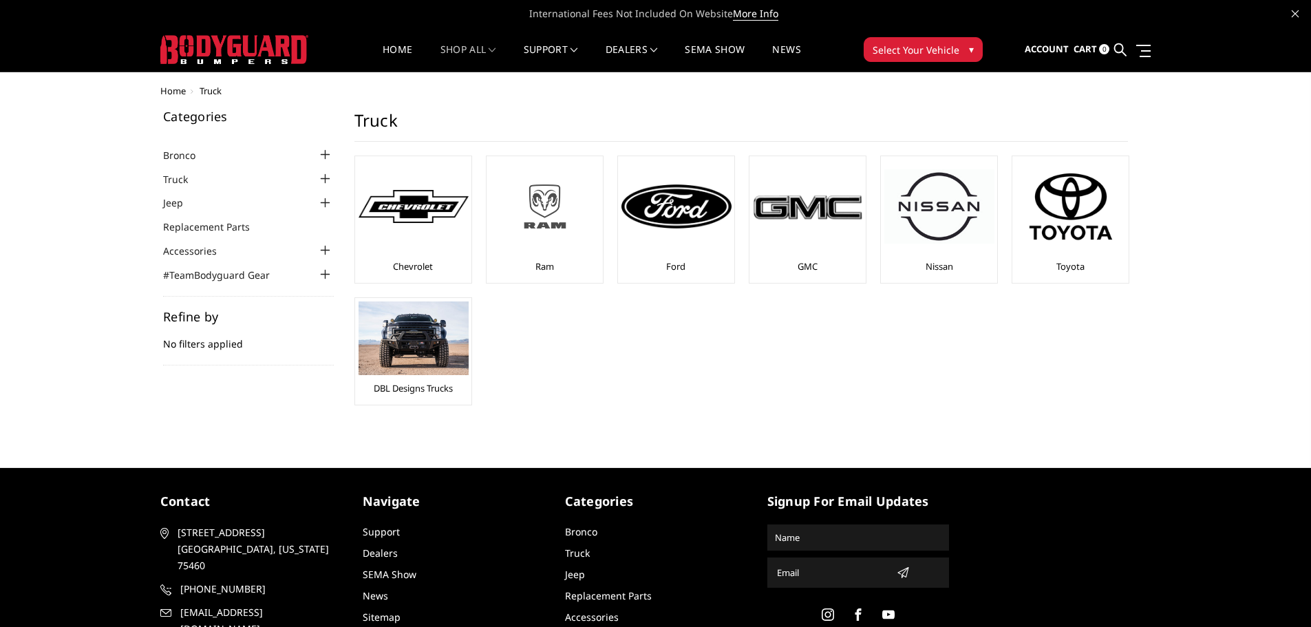
click at [555, 232] on img at bounding box center [545, 206] width 110 height 62
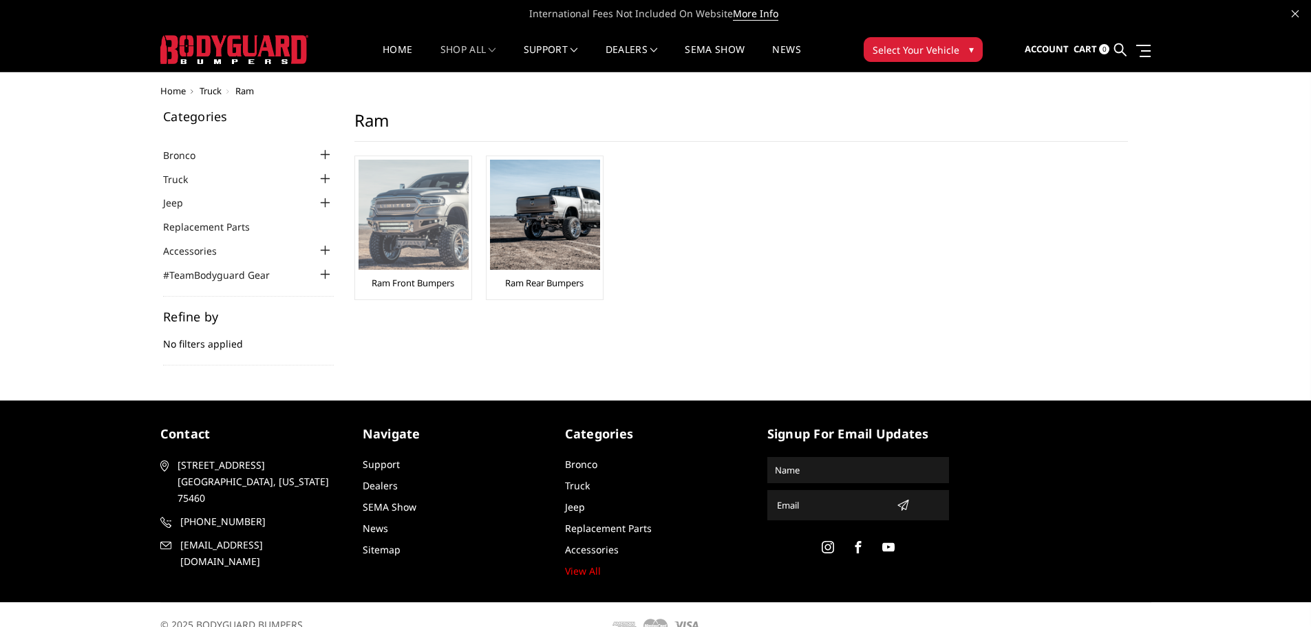
click at [404, 262] on img at bounding box center [414, 215] width 110 height 110
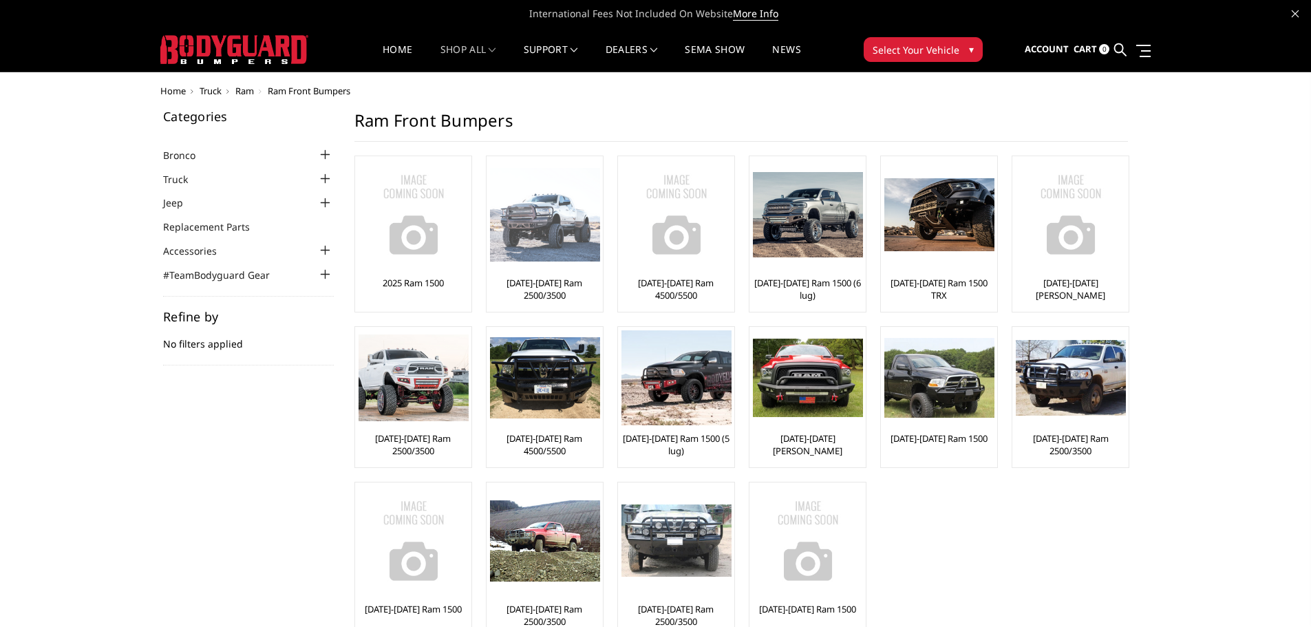
click at [551, 255] on img at bounding box center [545, 215] width 110 height 94
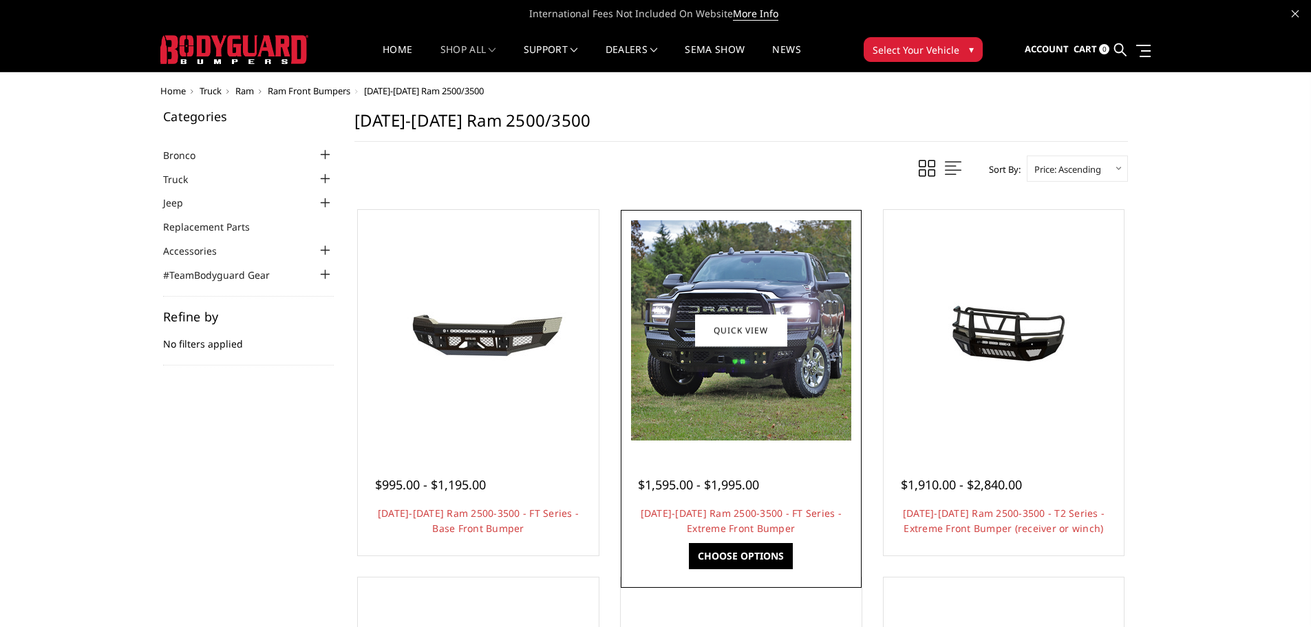
click at [760, 379] on img at bounding box center [741, 330] width 220 height 220
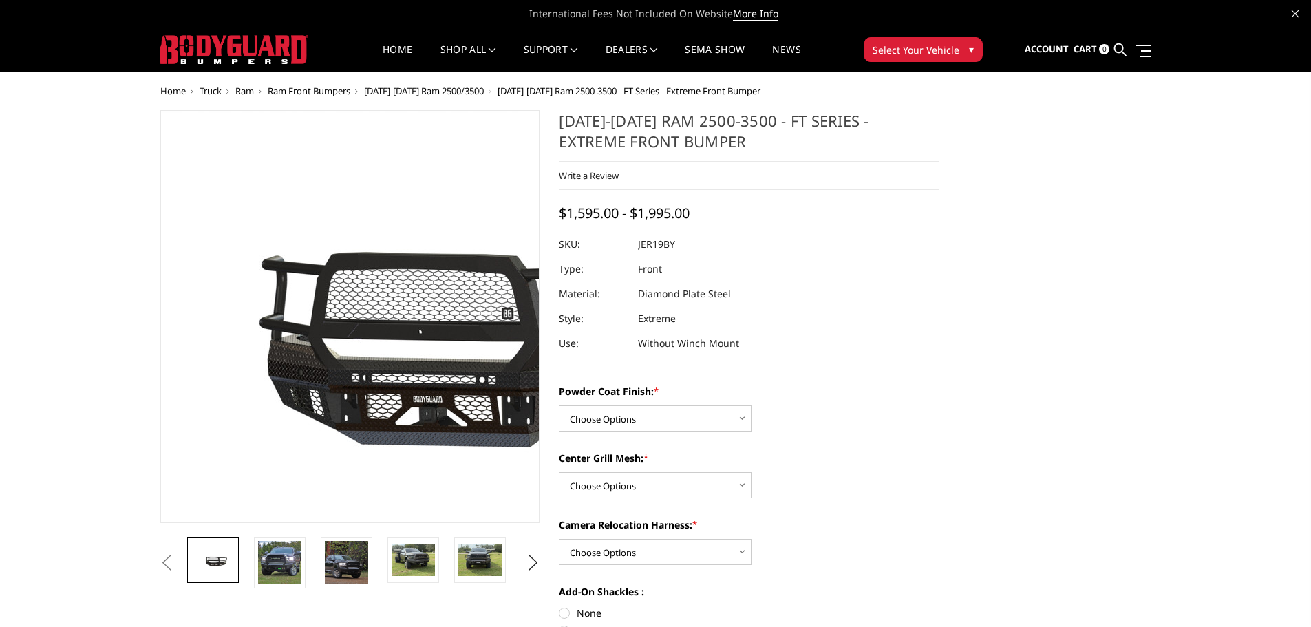
click at [307, 372] on img at bounding box center [407, 317] width 881 height 412
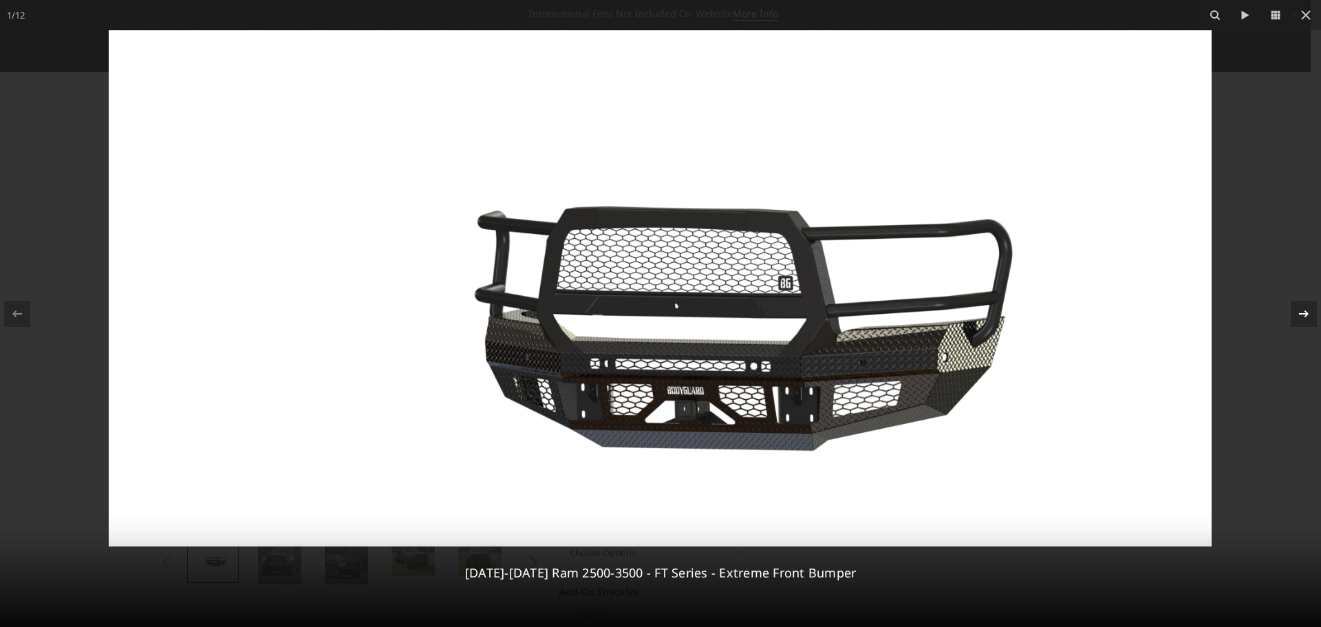
click at [1299, 314] on icon at bounding box center [1304, 314] width 17 height 17
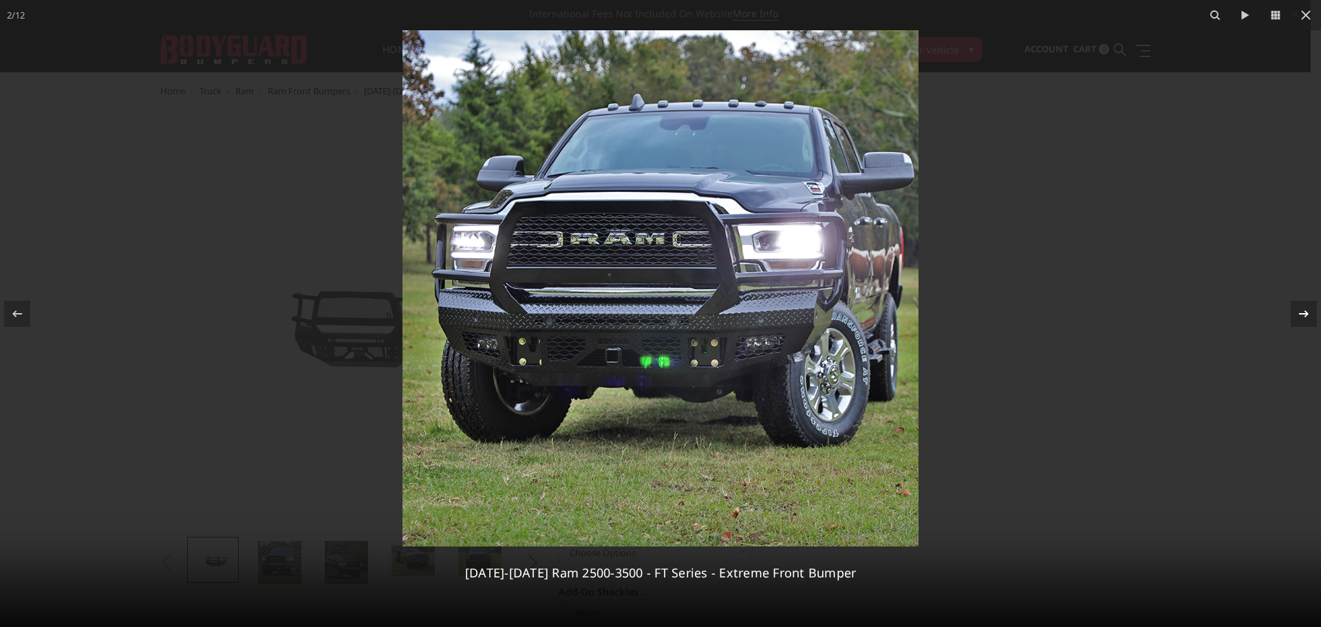
click at [1299, 312] on icon at bounding box center [1304, 314] width 17 height 17
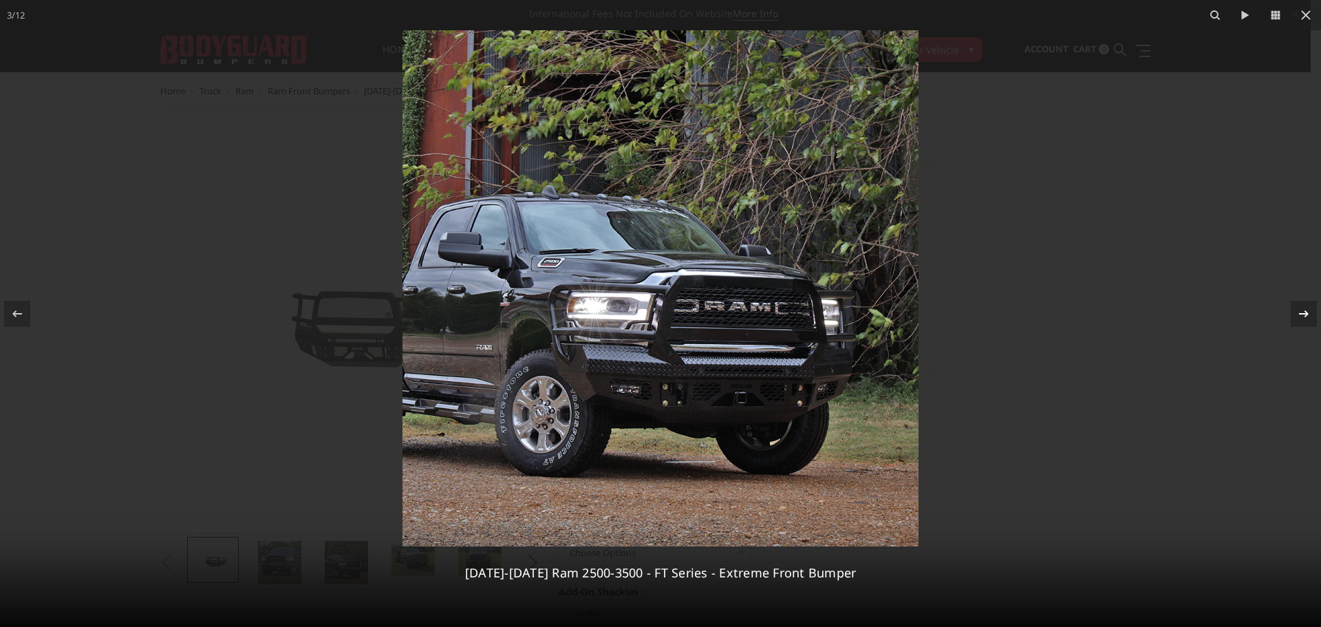
click at [1299, 312] on icon at bounding box center [1304, 314] width 17 height 17
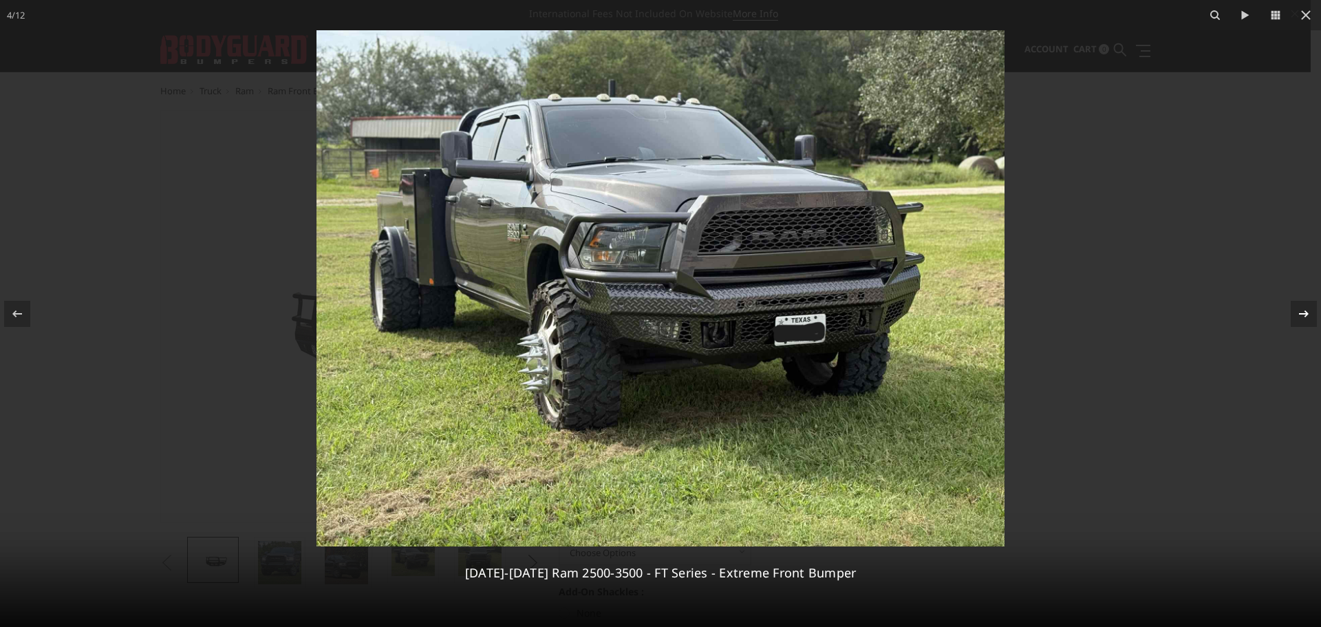
click at [1299, 312] on icon at bounding box center [1304, 314] width 17 height 17
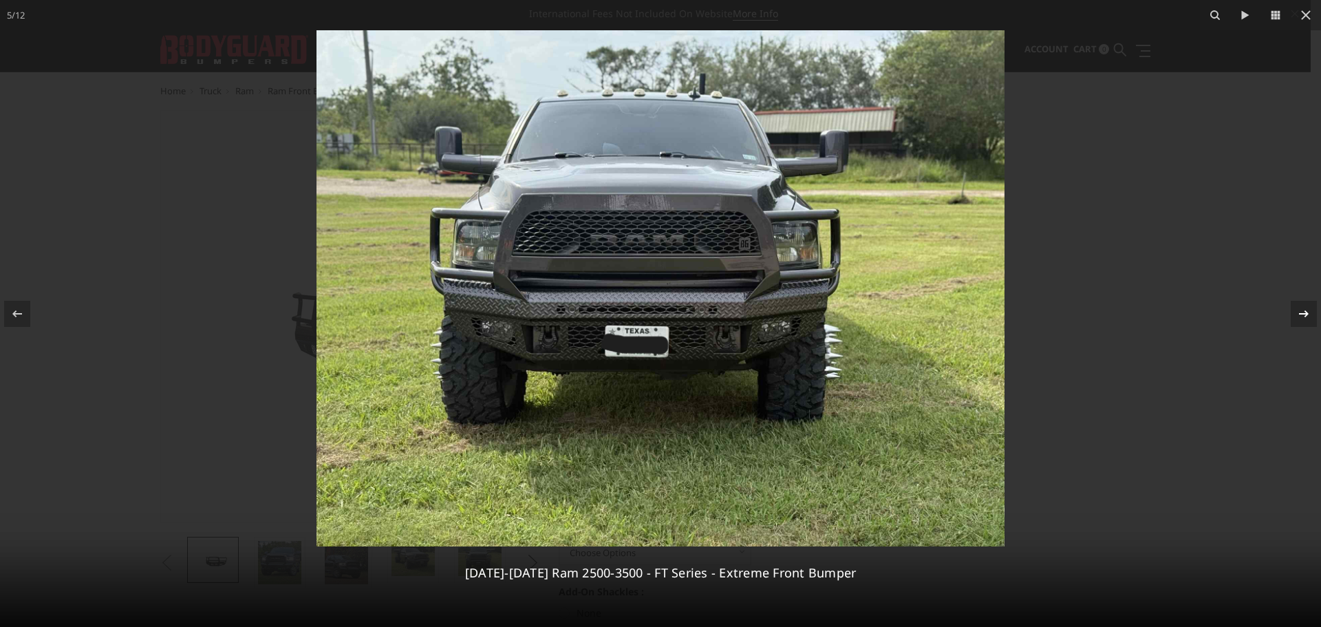
click at [1299, 312] on icon at bounding box center [1304, 314] width 17 height 17
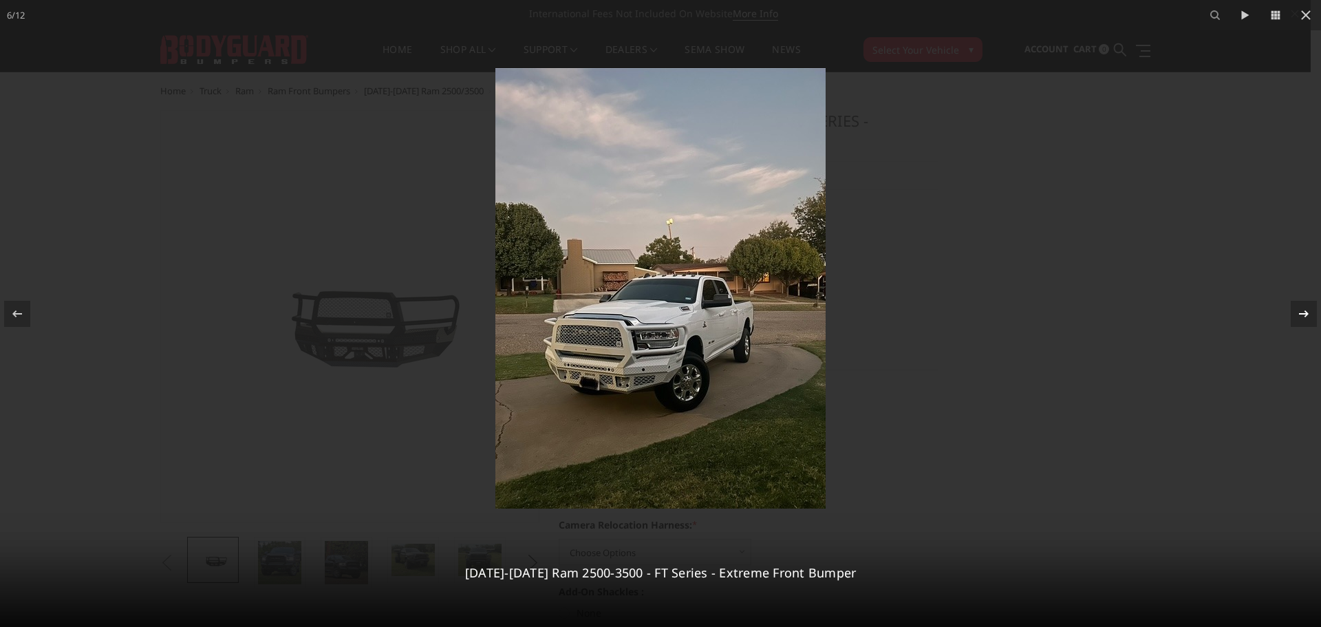
click at [1299, 312] on icon at bounding box center [1304, 314] width 17 height 17
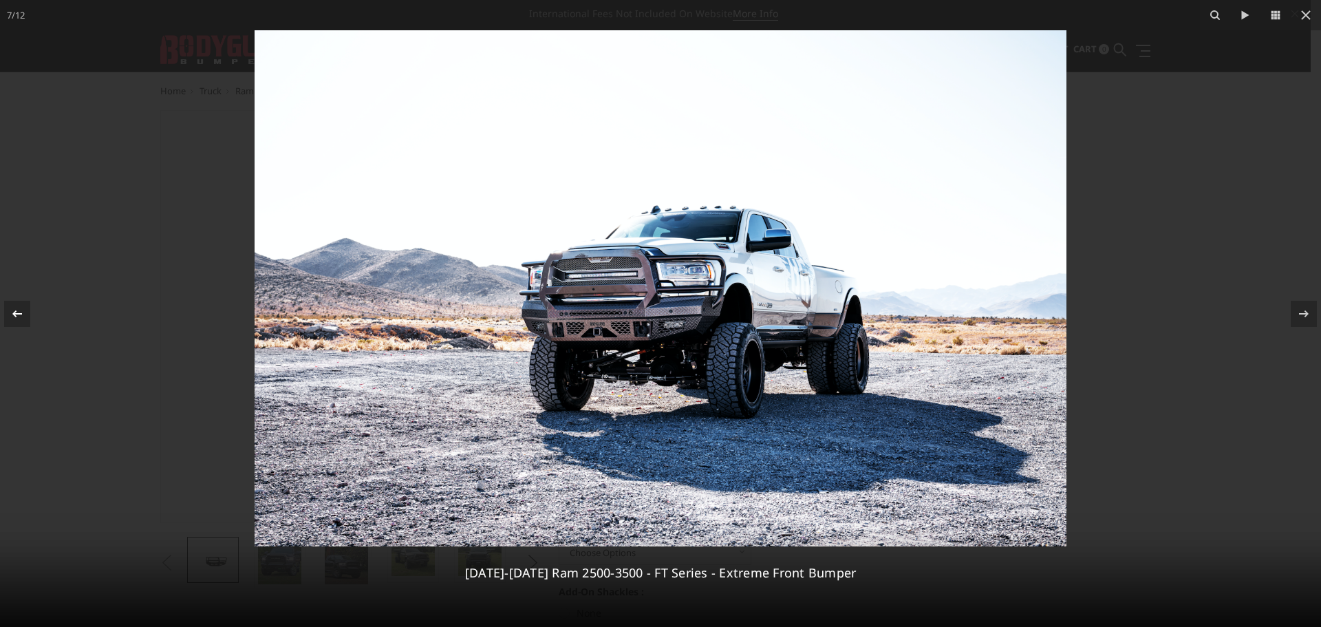
click at [19, 317] on icon at bounding box center [17, 314] width 17 height 17
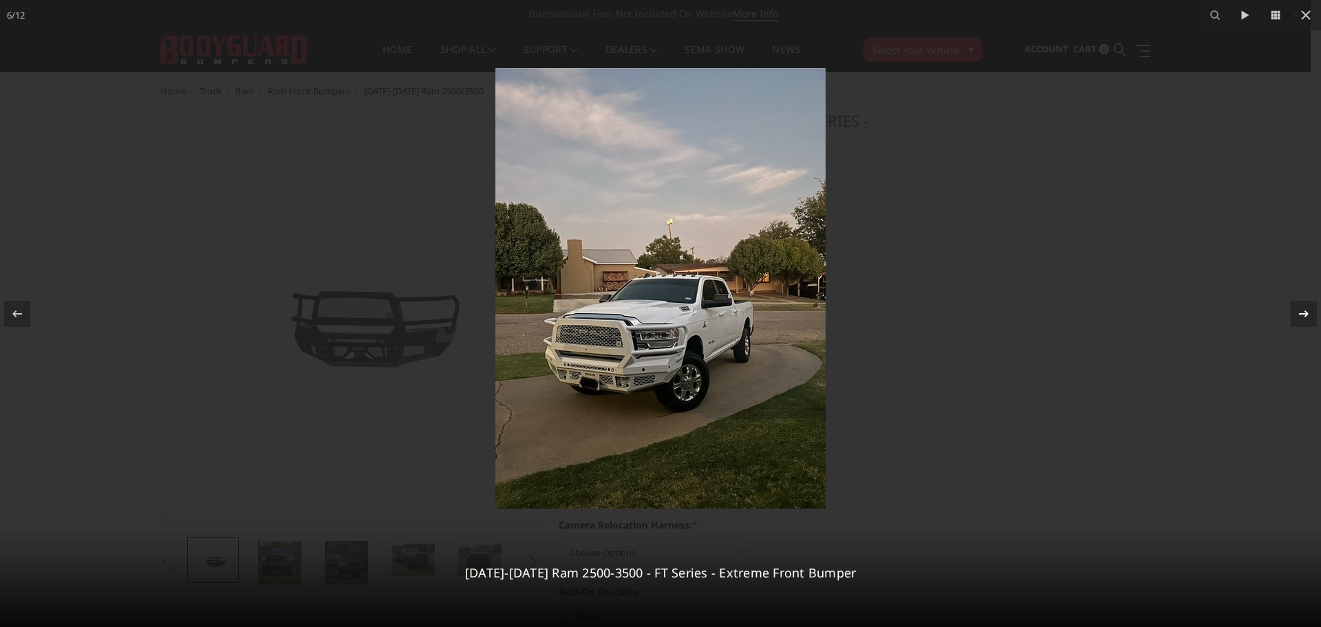
click at [1303, 312] on icon at bounding box center [1304, 314] width 17 height 17
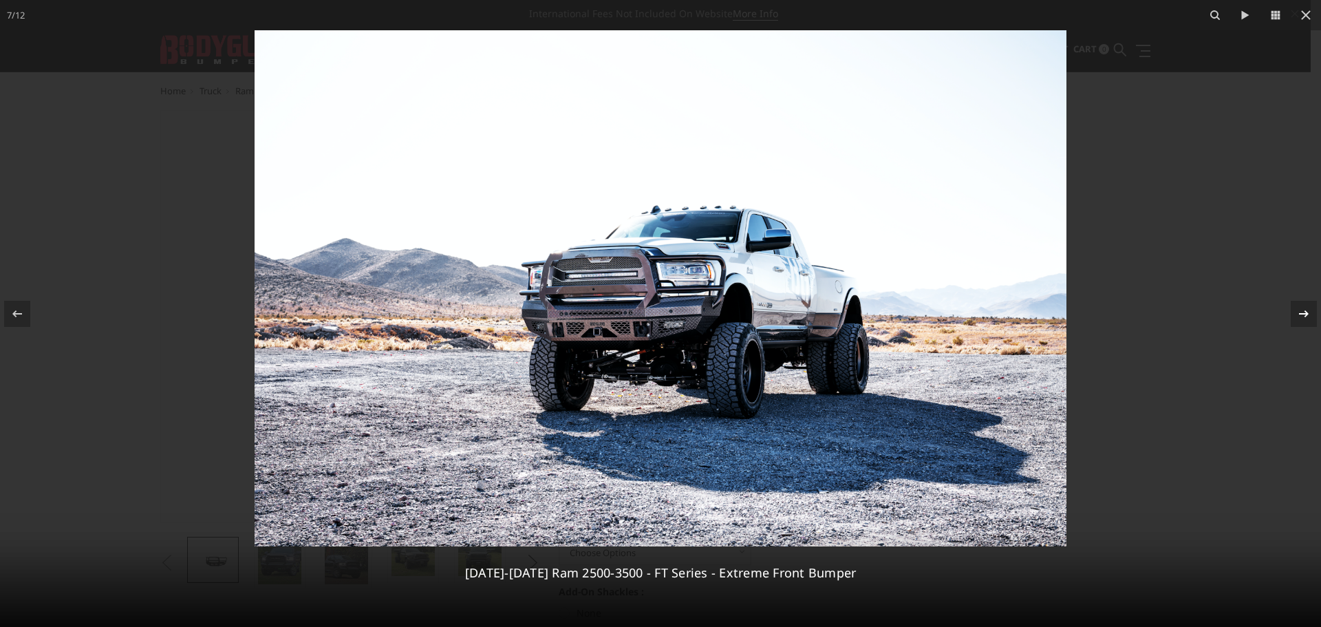
click at [1303, 312] on icon at bounding box center [1304, 314] width 17 height 17
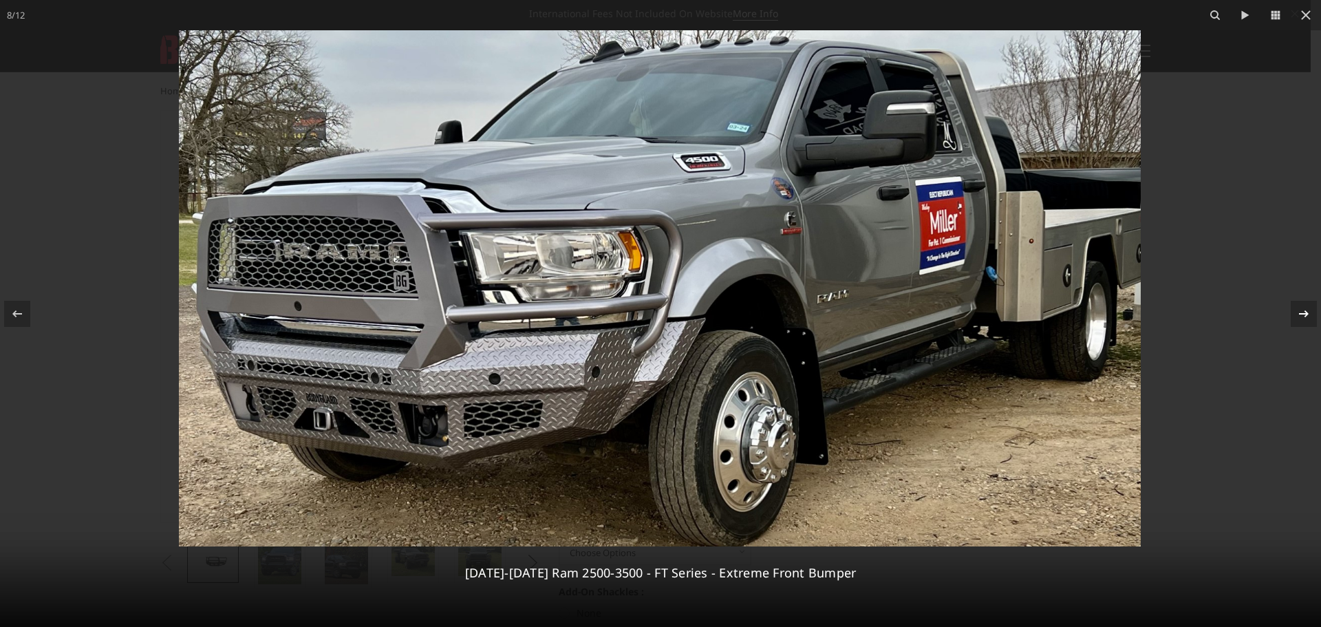
click at [1303, 312] on icon at bounding box center [1304, 314] width 17 height 17
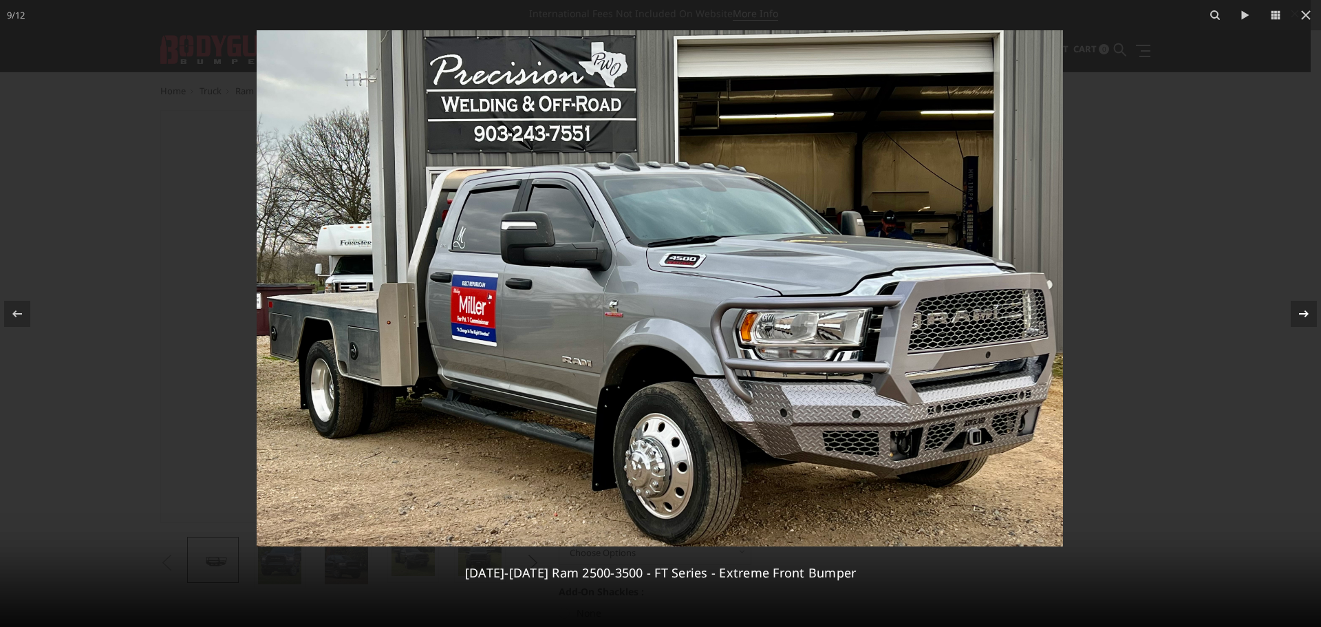
click at [1303, 312] on icon at bounding box center [1304, 314] width 17 height 17
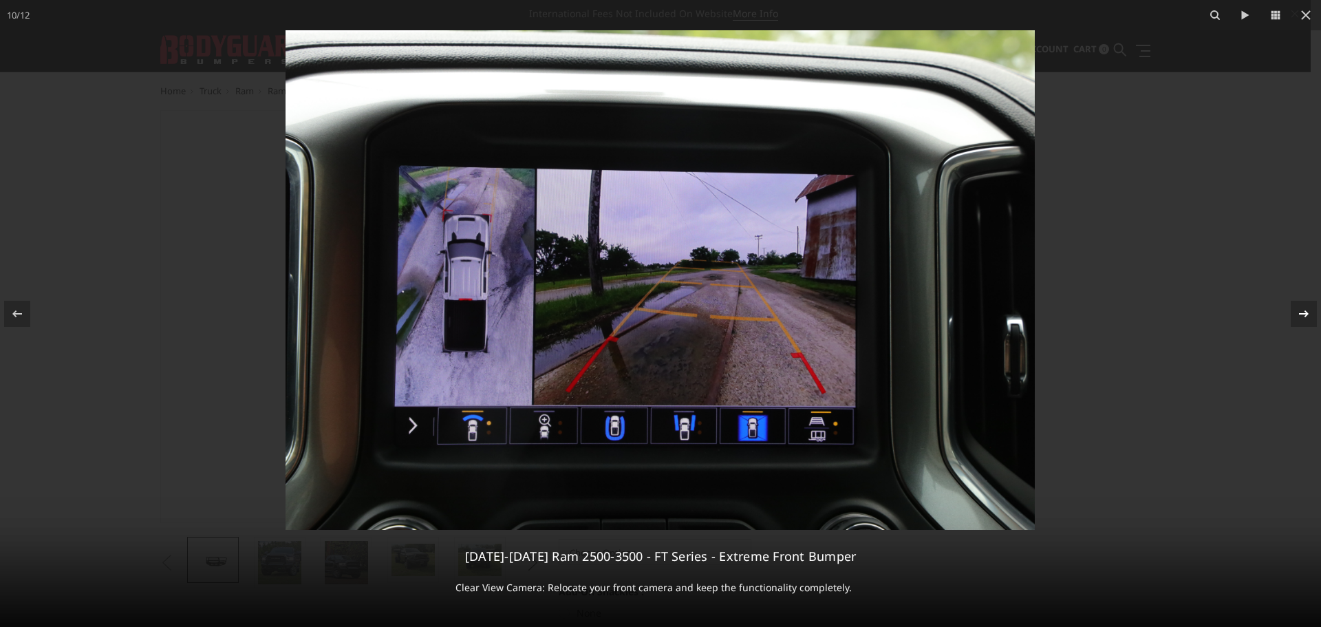
click at [1303, 312] on icon at bounding box center [1304, 314] width 17 height 17
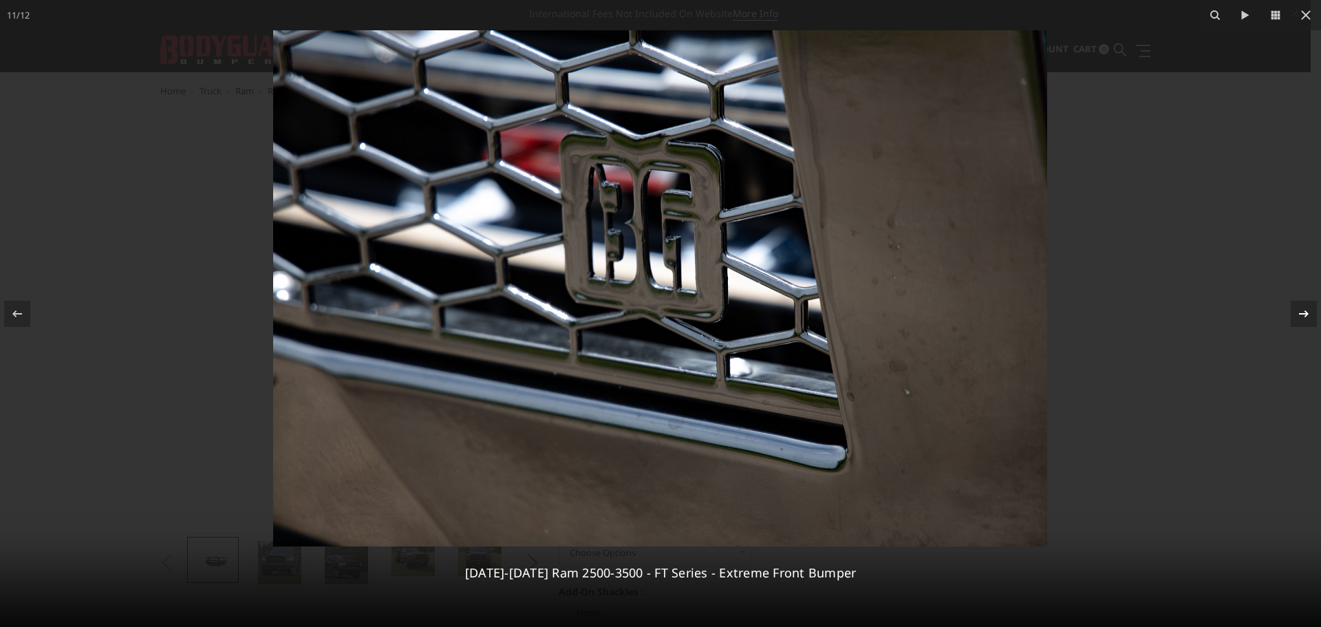
click at [1303, 312] on icon at bounding box center [1304, 314] width 17 height 17
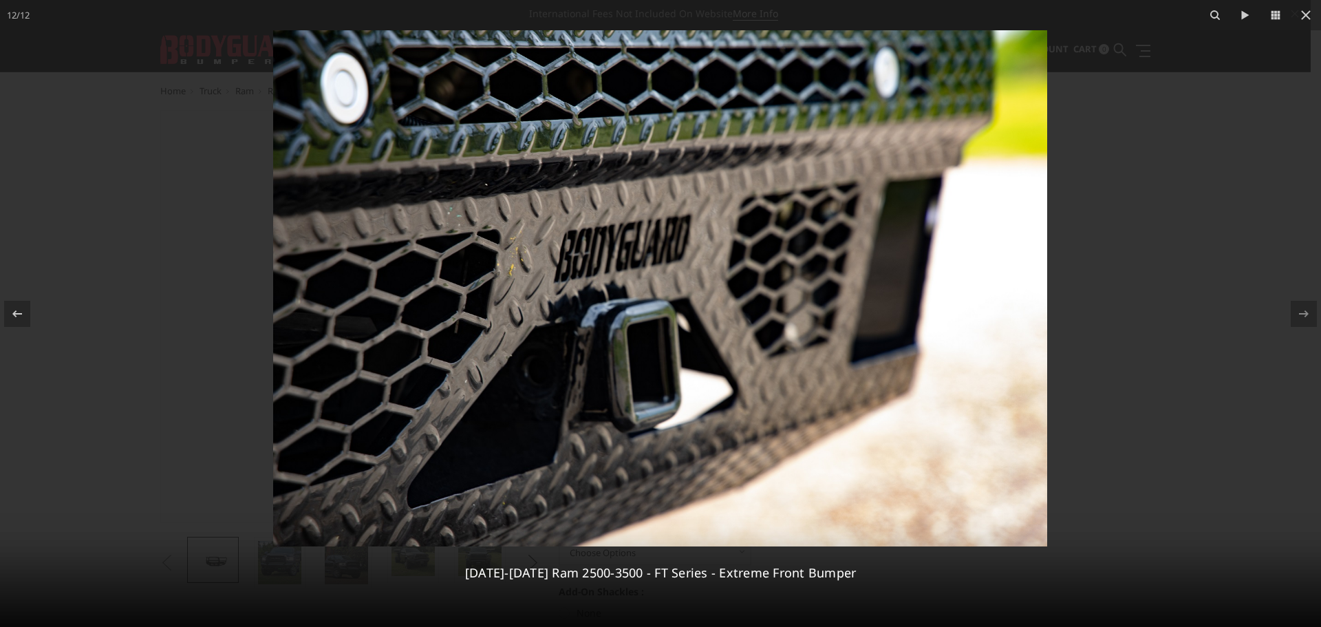
click at [1165, 313] on div at bounding box center [660, 313] width 1321 height 627
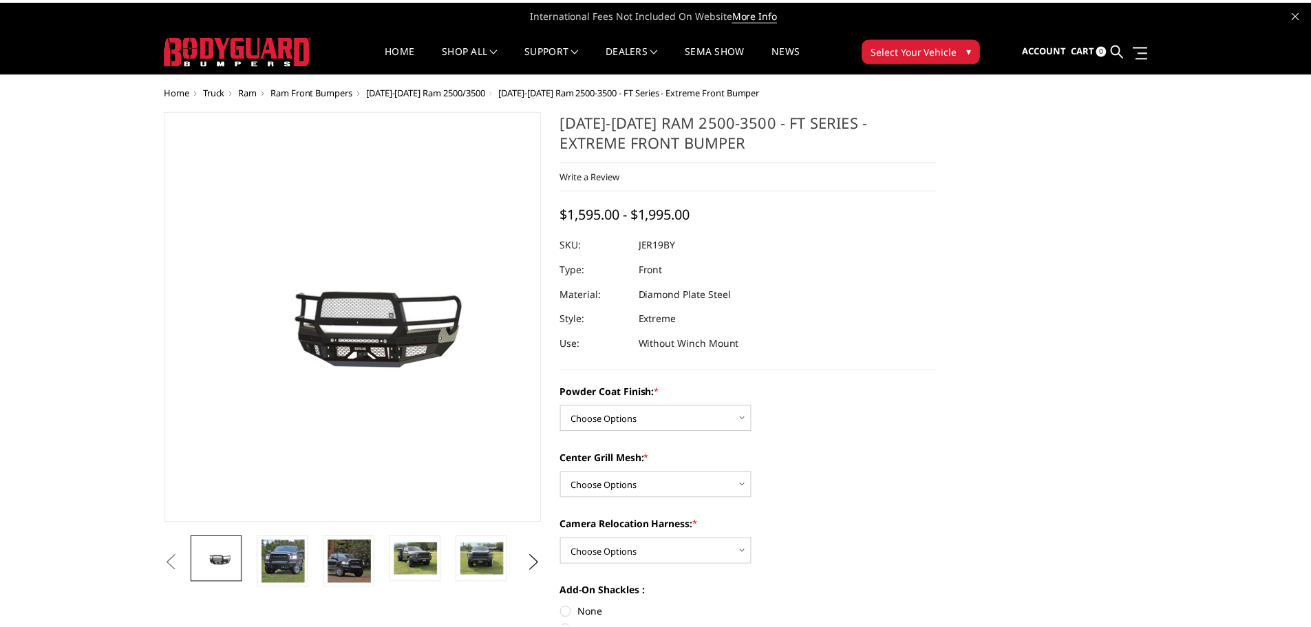
scroll to position [0, 469]
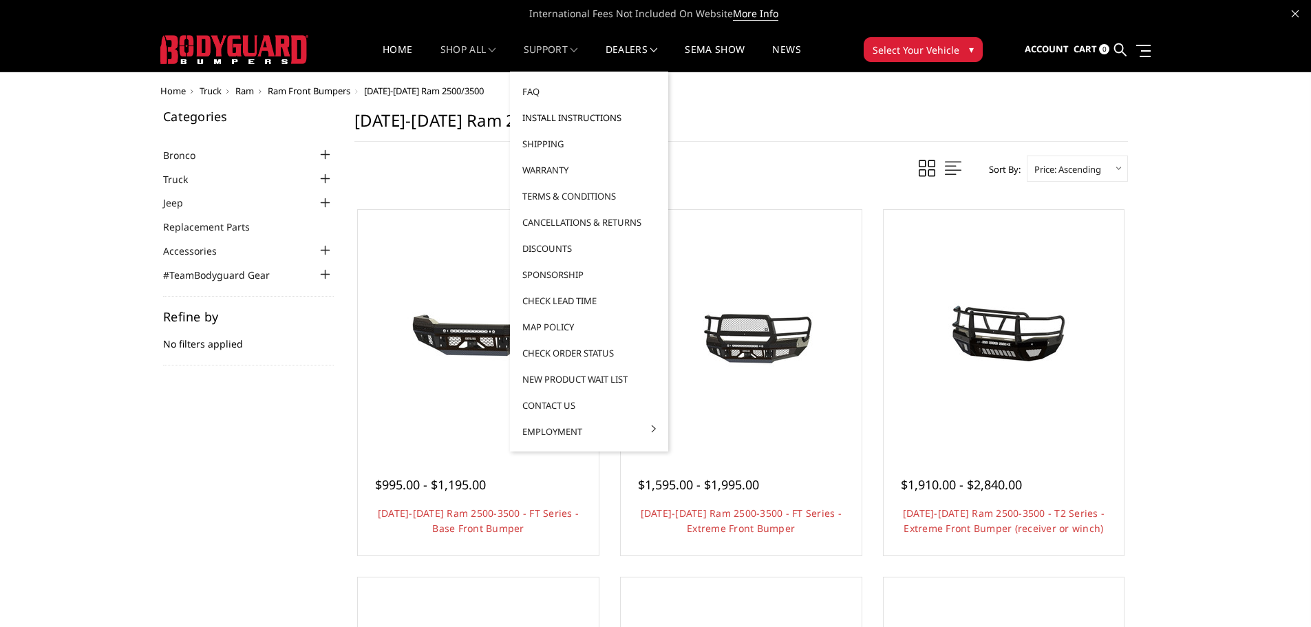
click at [577, 118] on link "Install Instructions" at bounding box center [588, 118] width 147 height 26
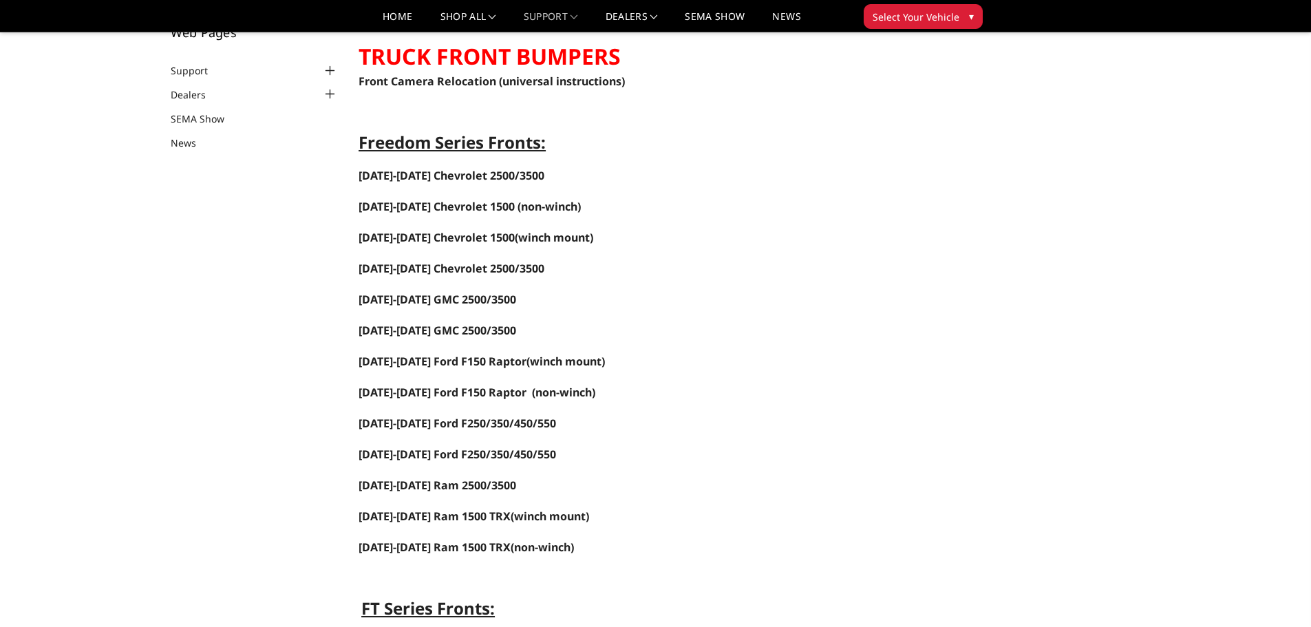
scroll to position [138, 0]
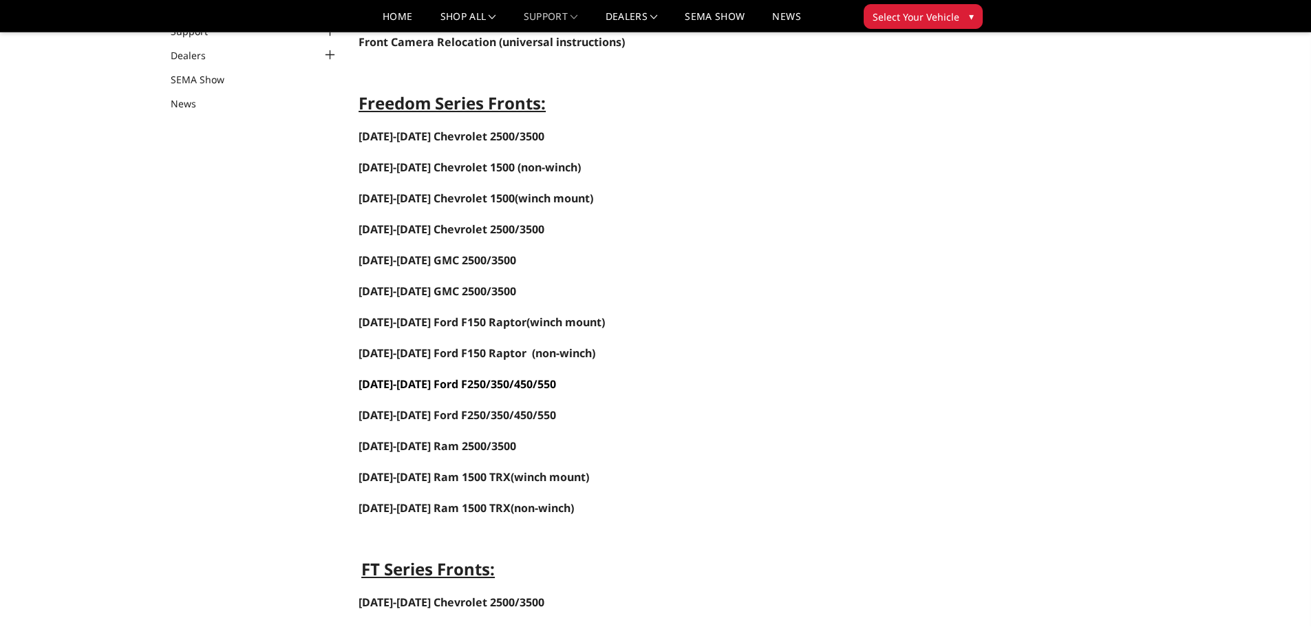
click at [453, 382] on span "[DATE]-[DATE] Ford F250/350/450/550" at bounding box center [458, 383] width 198 height 15
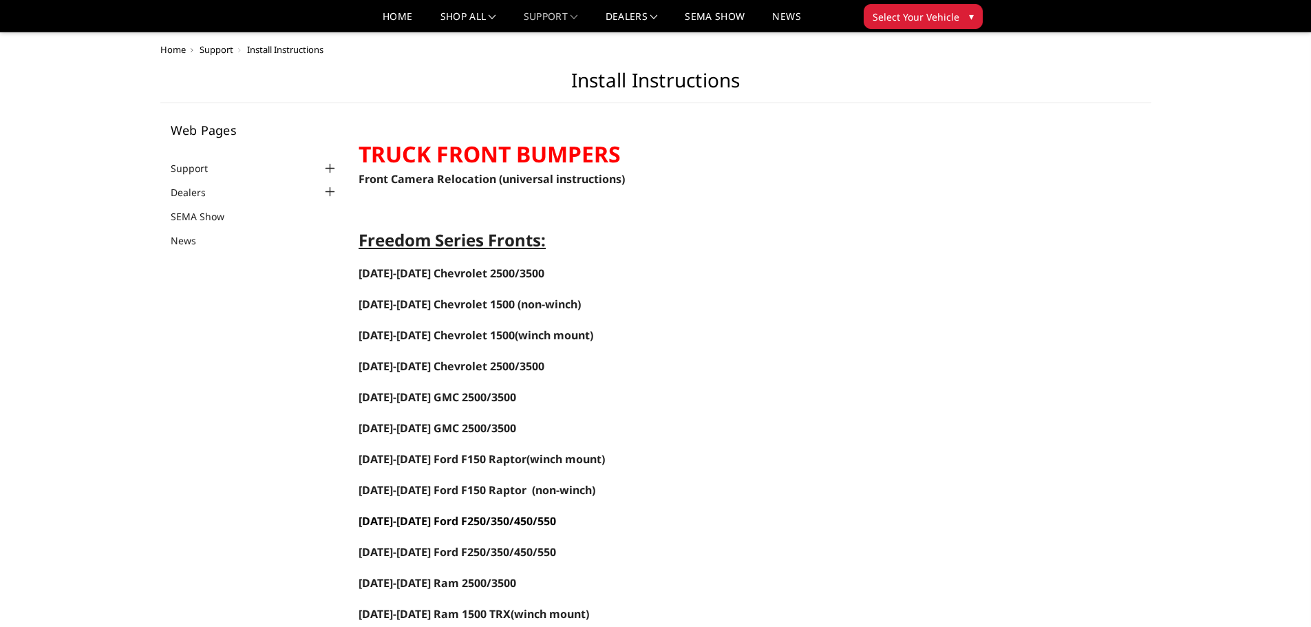
scroll to position [0, 0]
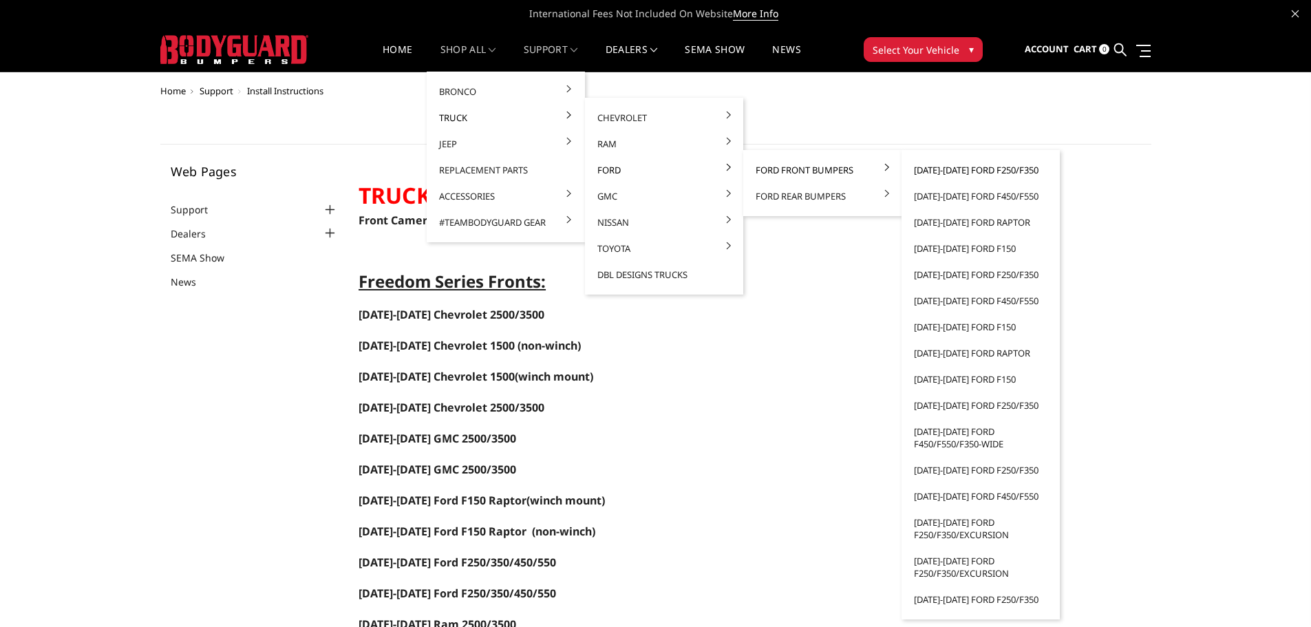
click at [954, 170] on link "[DATE]-[DATE] Ford F250/F350" at bounding box center [980, 170] width 147 height 26
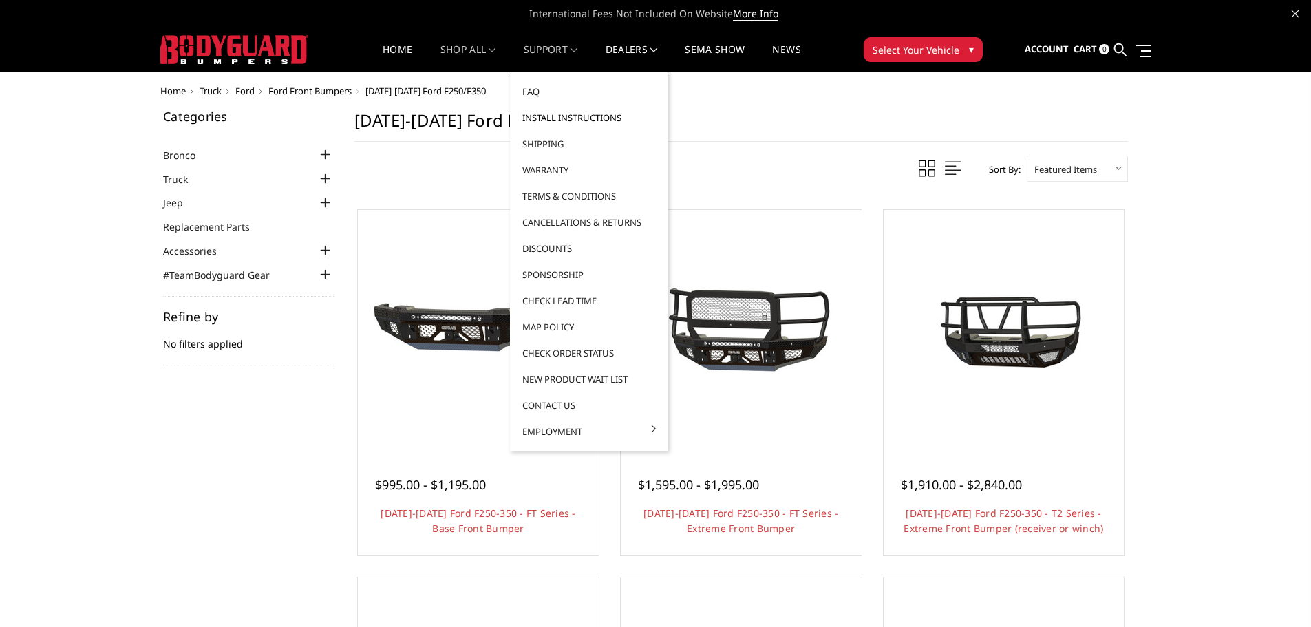
click at [560, 119] on link "Install Instructions" at bounding box center [588, 118] width 147 height 26
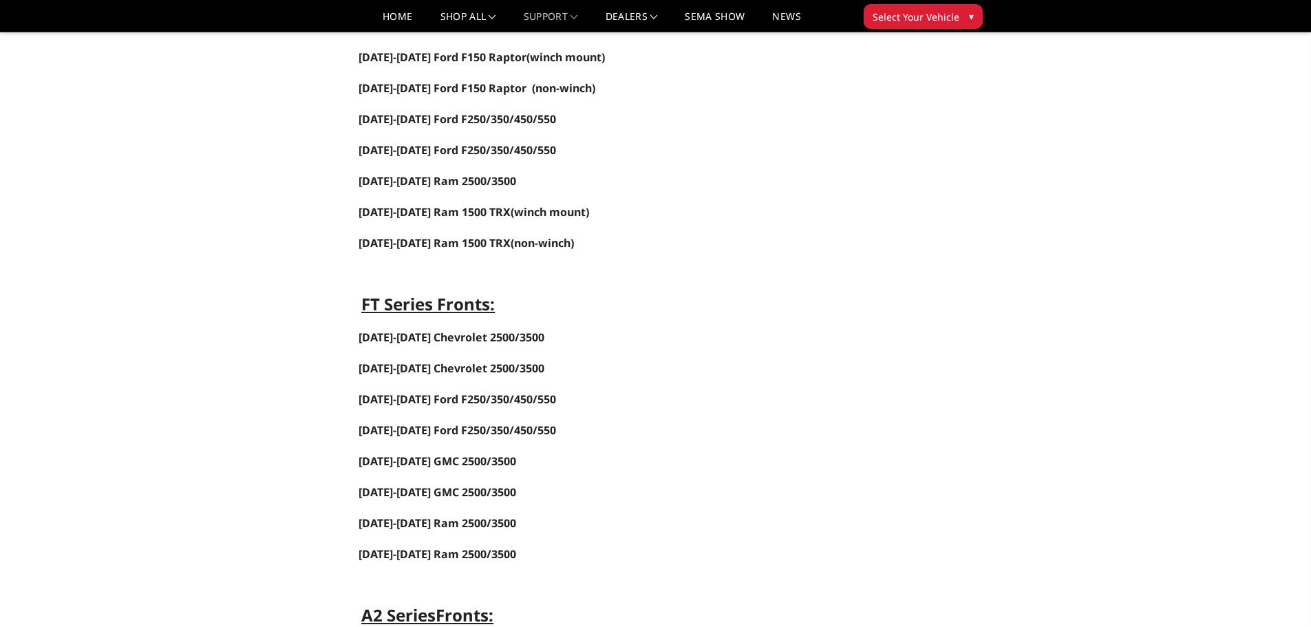
scroll to position [551, 0]
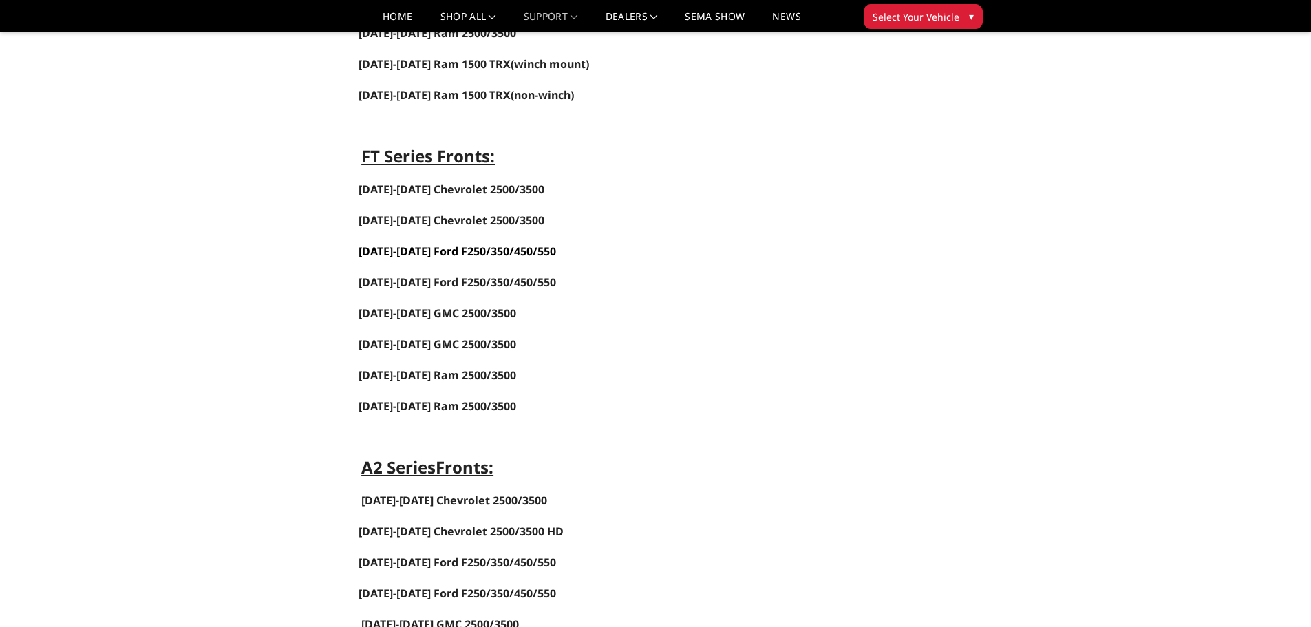
click at [447, 248] on span "2023-2025 Ford F250/350/450/550" at bounding box center [458, 251] width 198 height 15
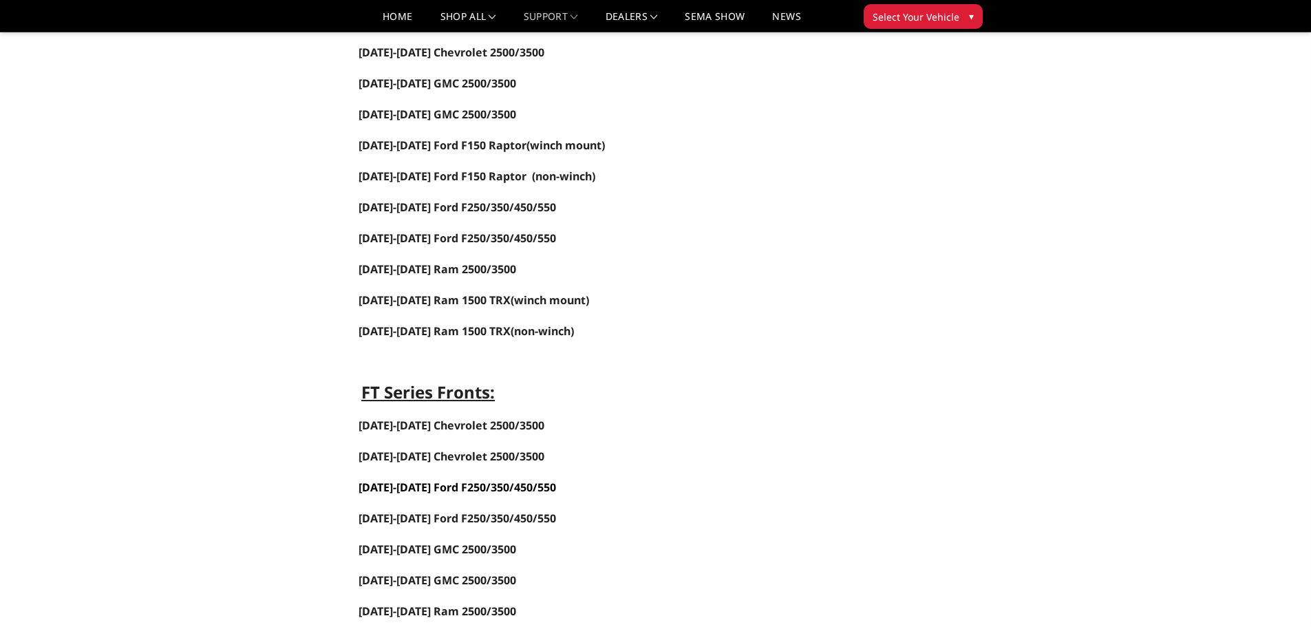
scroll to position [0, 0]
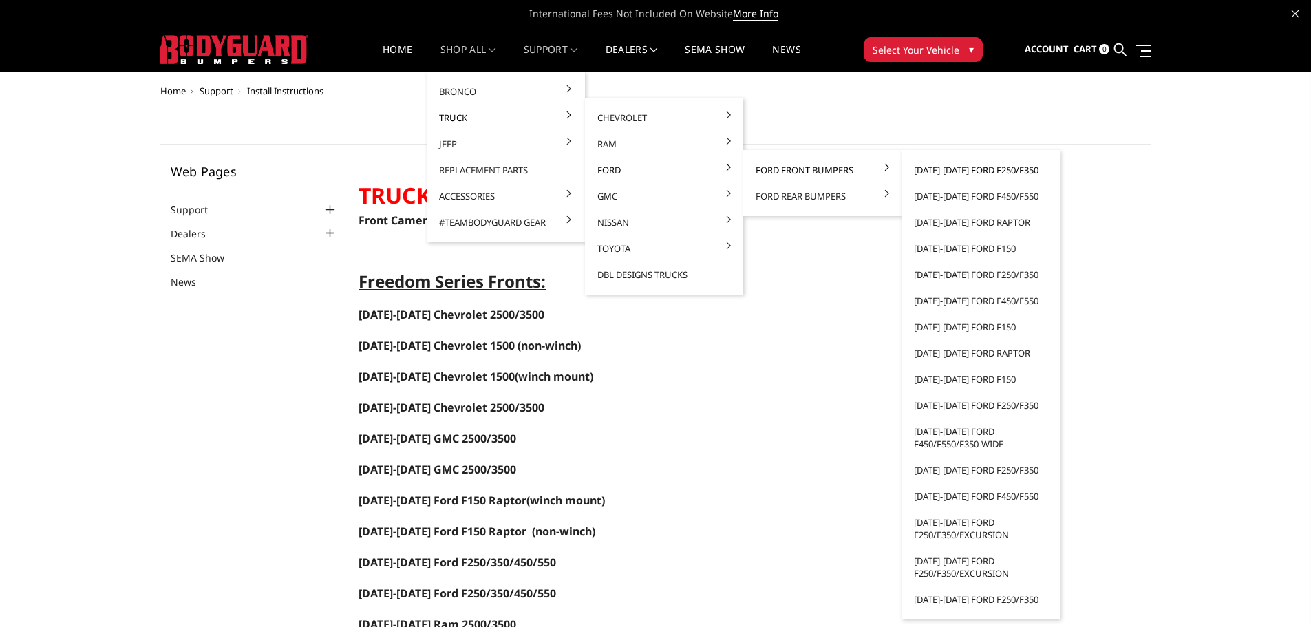
click at [961, 169] on link "[DATE]-[DATE] Ford F250/F350" at bounding box center [980, 170] width 147 height 26
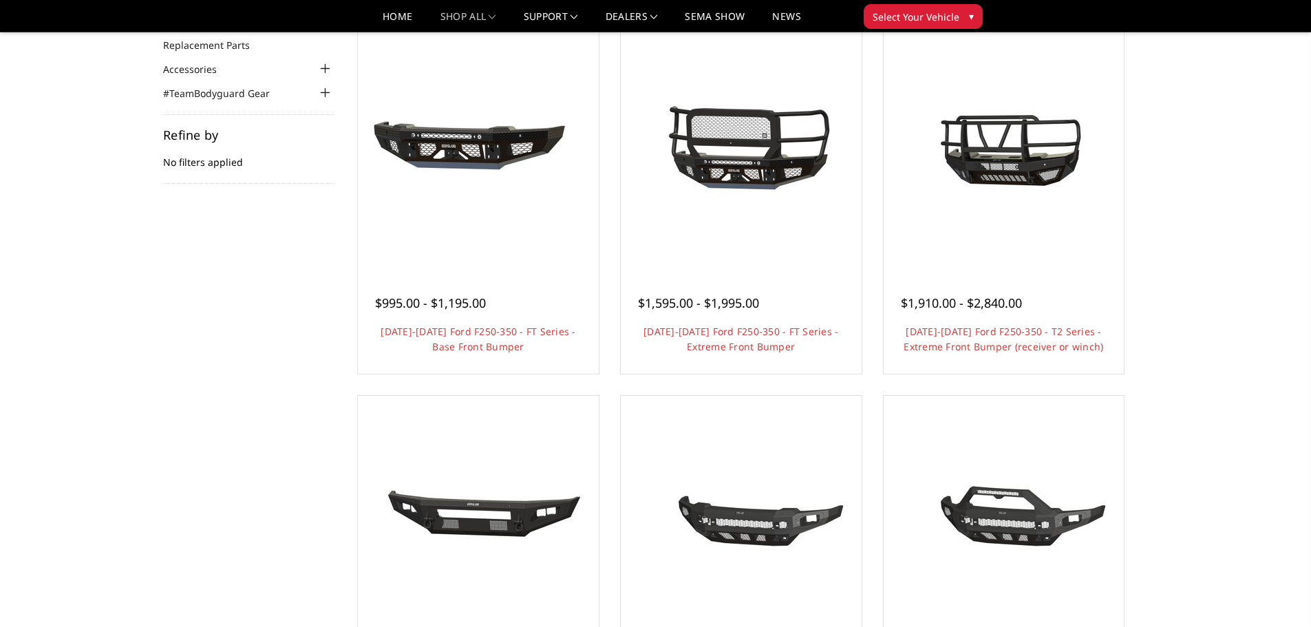
scroll to position [206, 0]
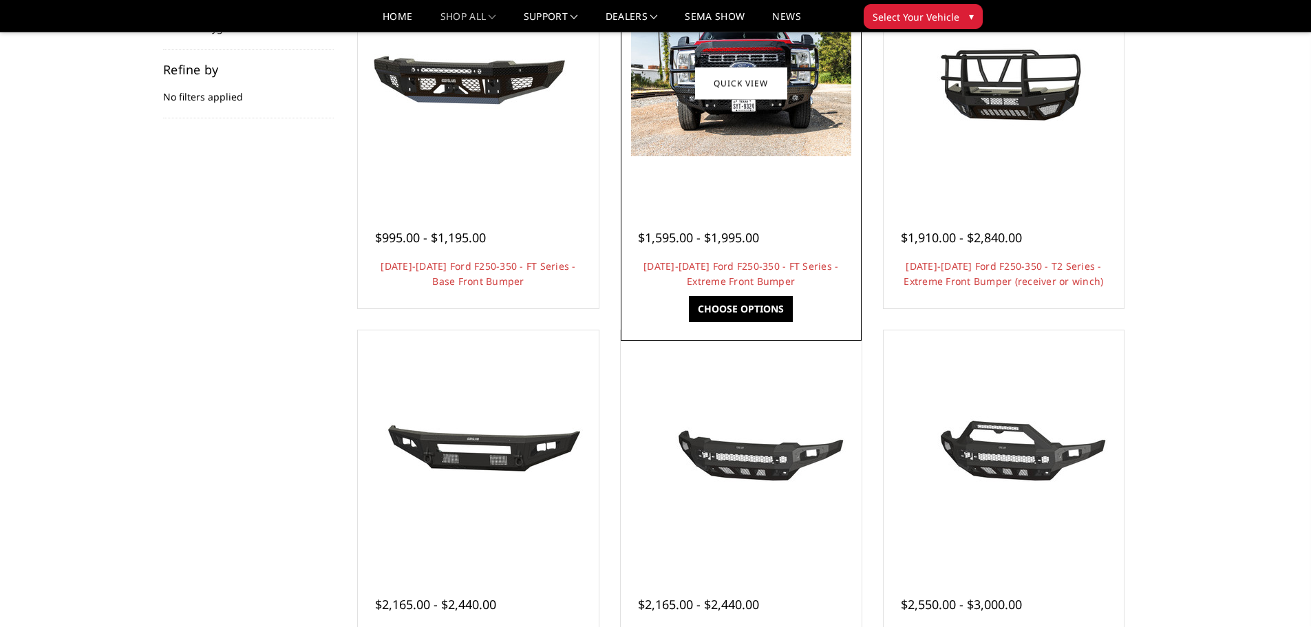
click at [751, 151] on img at bounding box center [741, 83] width 220 height 147
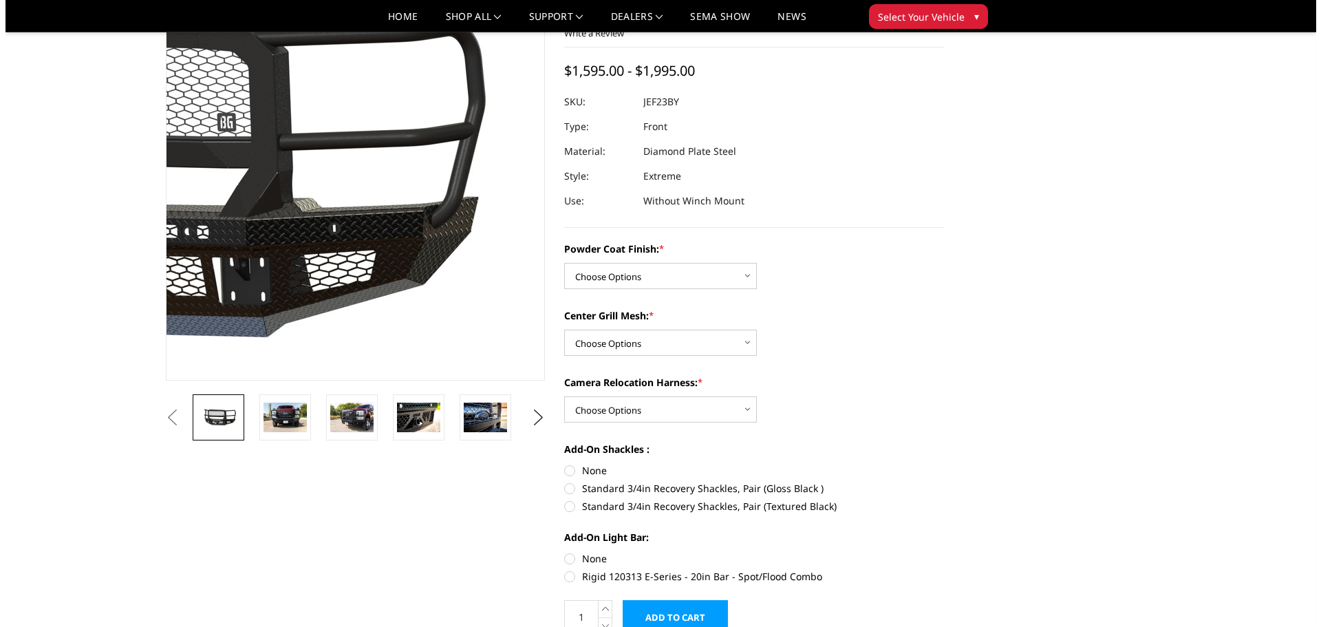
scroll to position [206, 0]
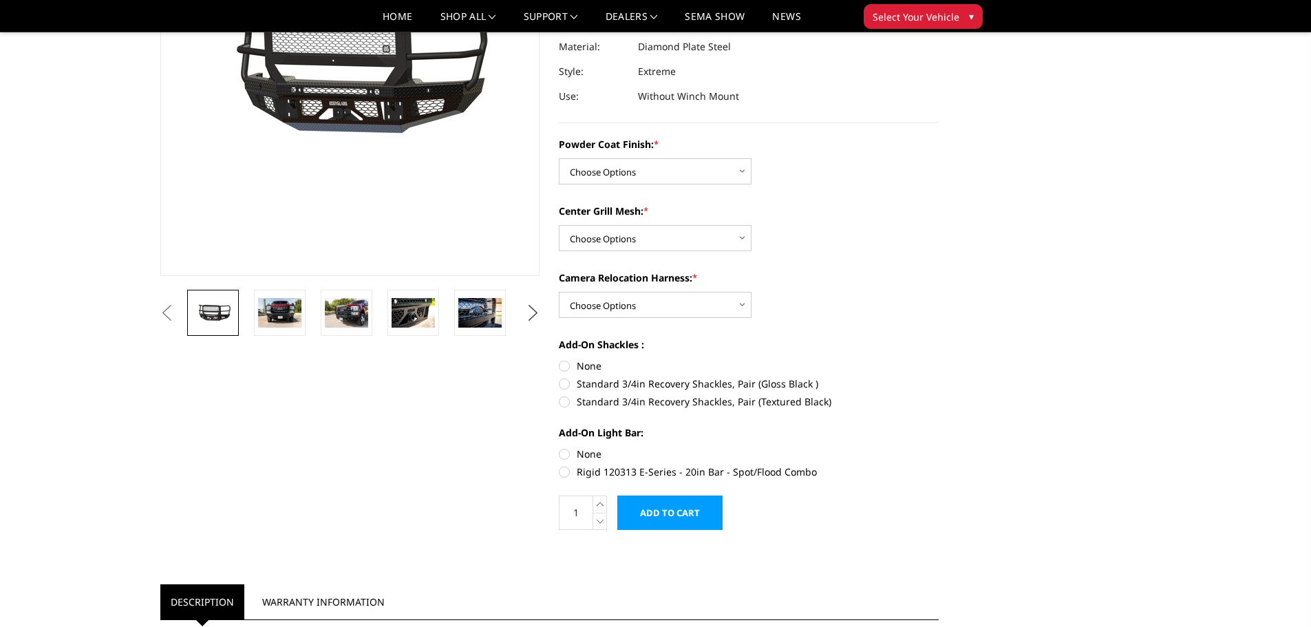
click at [526, 311] on button "Next" at bounding box center [532, 313] width 21 height 21
click at [178, 316] on button "Previous" at bounding box center [167, 313] width 21 height 21
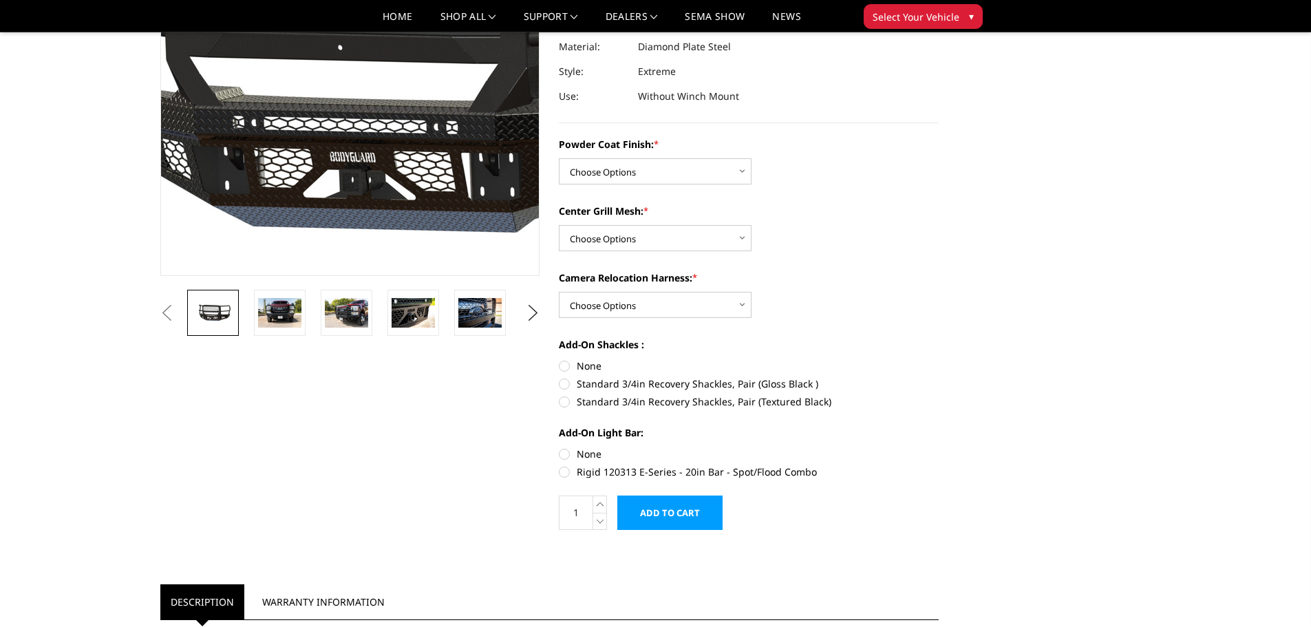
click at [335, 172] on img at bounding box center [382, 70] width 881 height 412
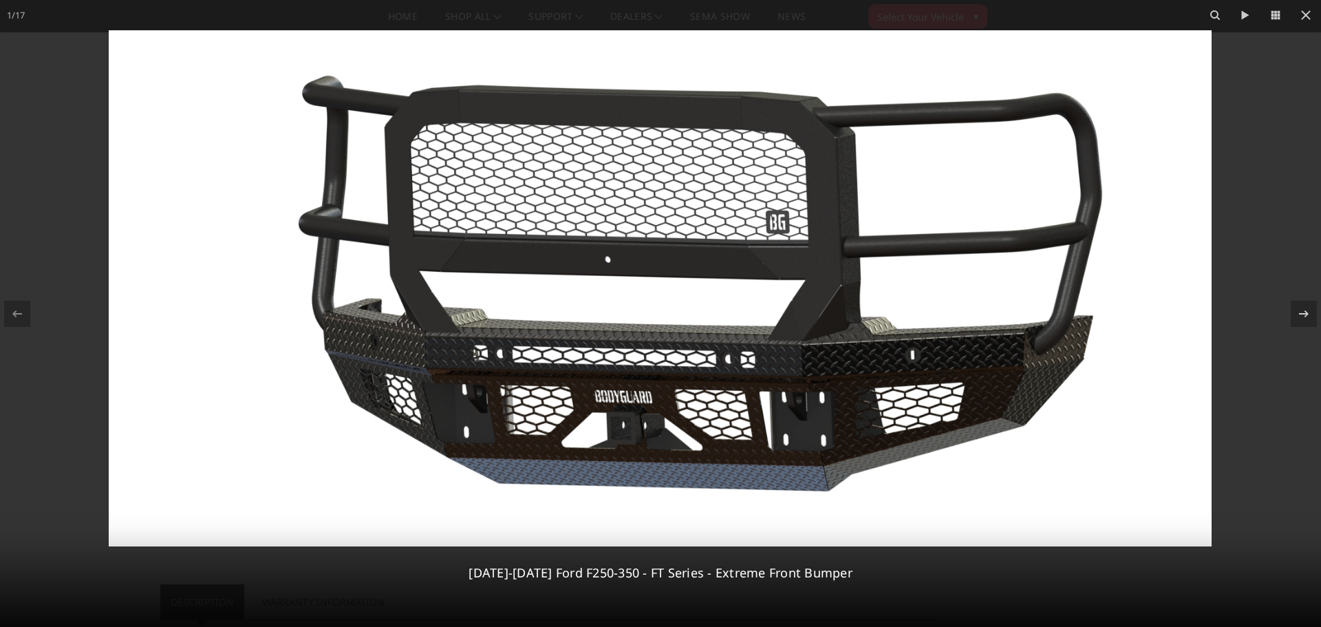
click at [644, 423] on img at bounding box center [660, 288] width 1103 height 516
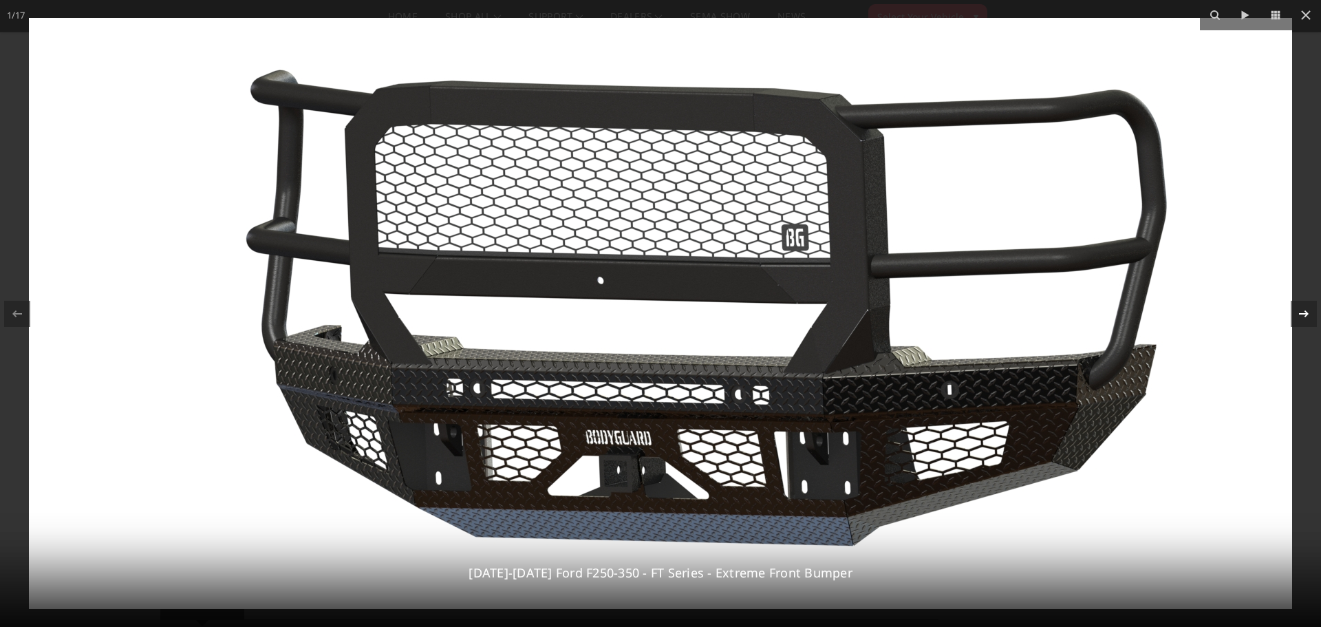
click at [1299, 312] on icon at bounding box center [1304, 314] width 17 height 17
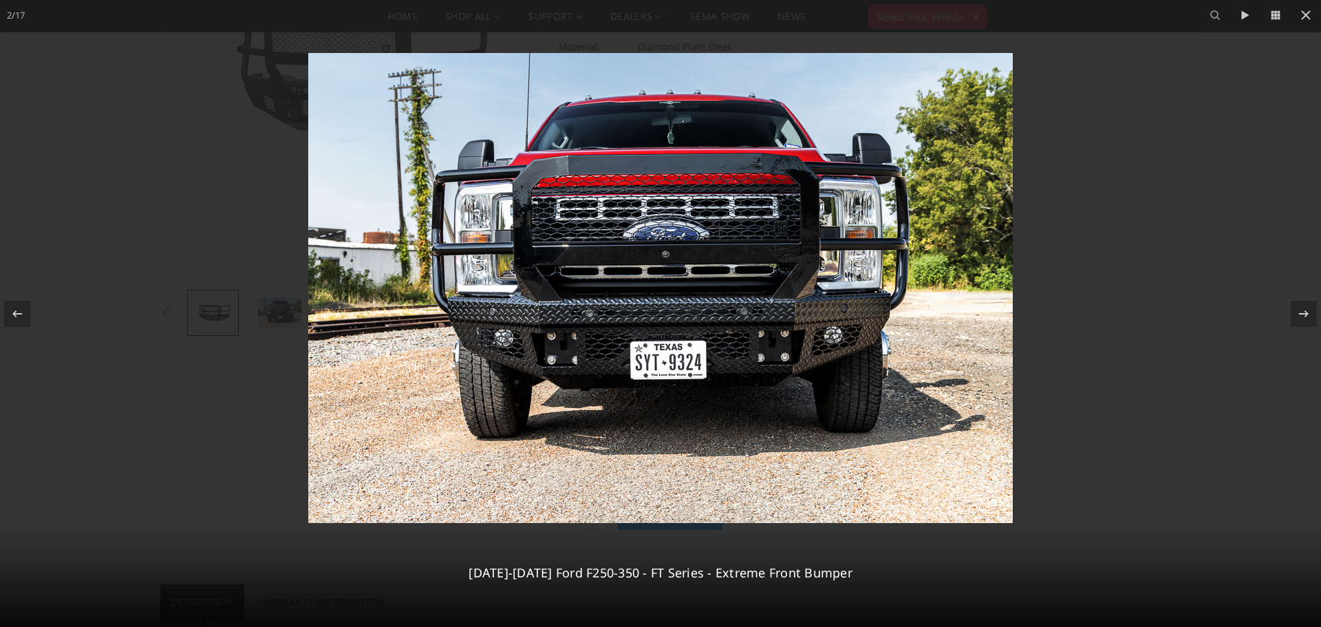
click at [724, 356] on img at bounding box center [660, 288] width 705 height 470
click at [724, 352] on img at bounding box center [660, 288] width 705 height 470
click at [1307, 317] on icon at bounding box center [1304, 314] width 17 height 17
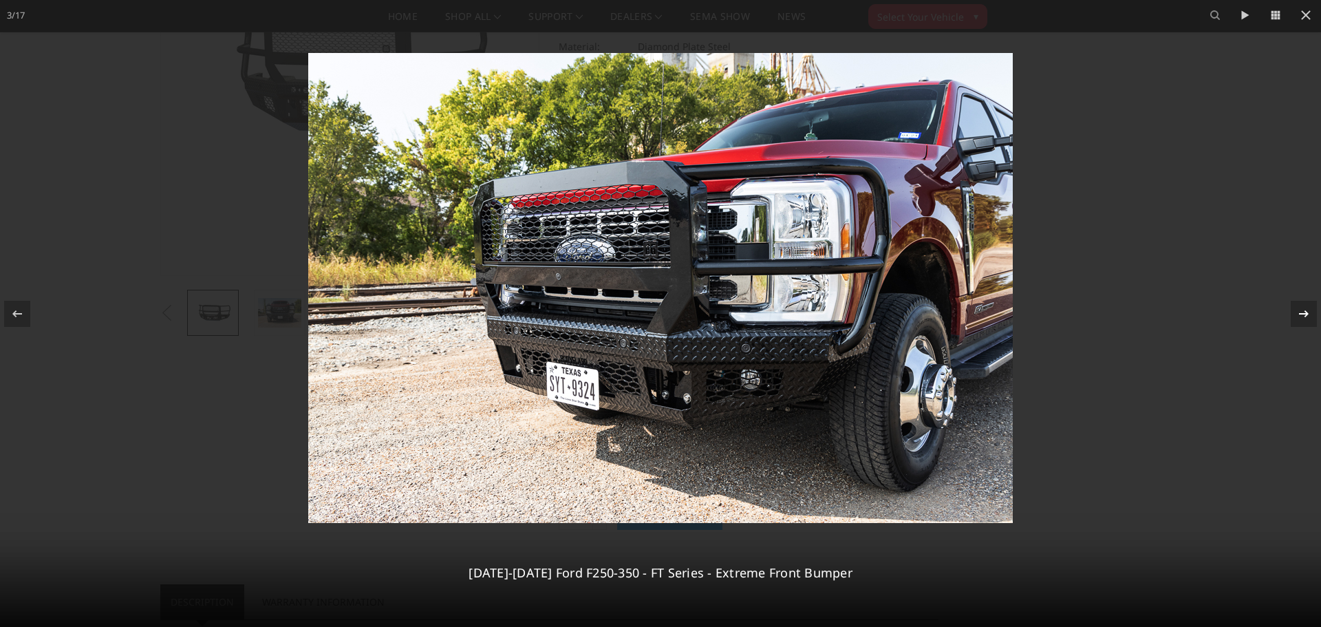
click at [1305, 317] on icon at bounding box center [1304, 314] width 17 height 17
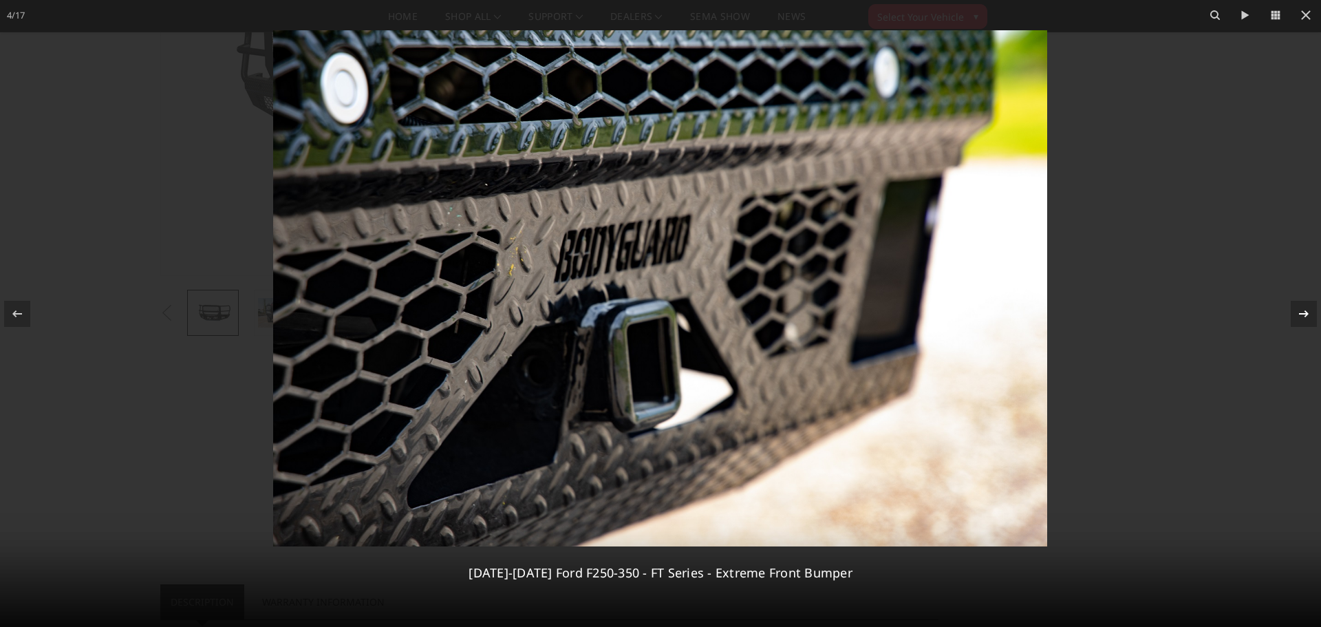
click at [1302, 317] on icon at bounding box center [1304, 314] width 17 height 17
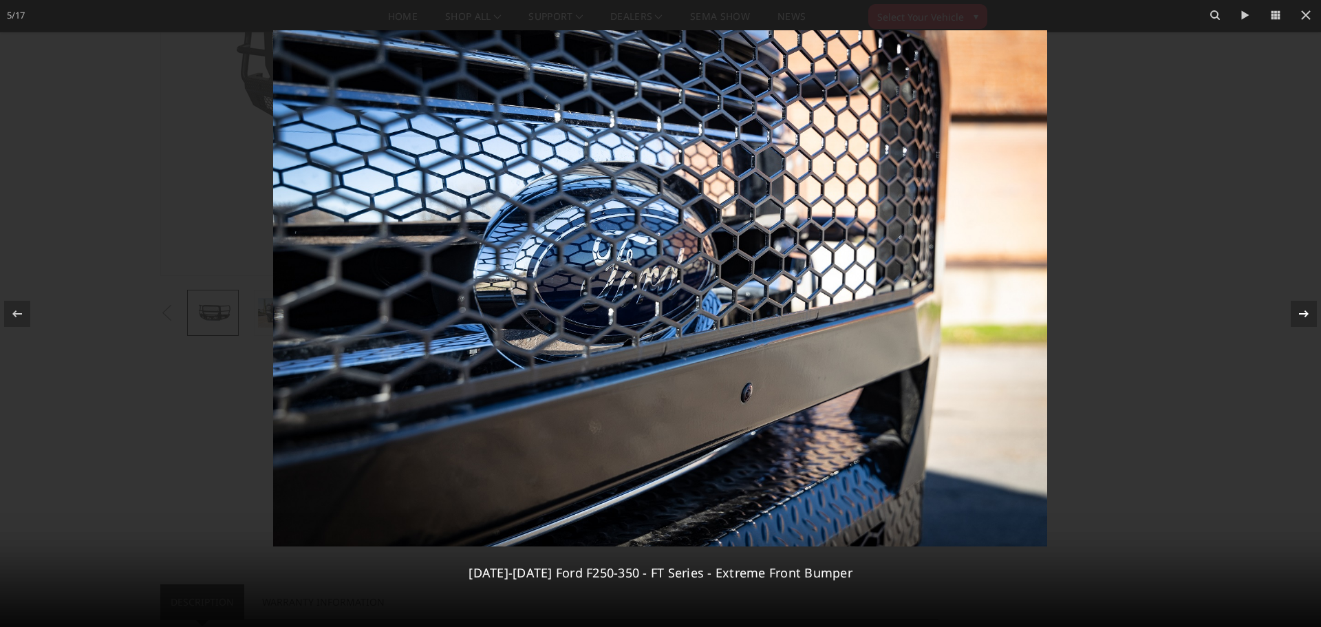
click at [1302, 317] on icon at bounding box center [1304, 314] width 17 height 17
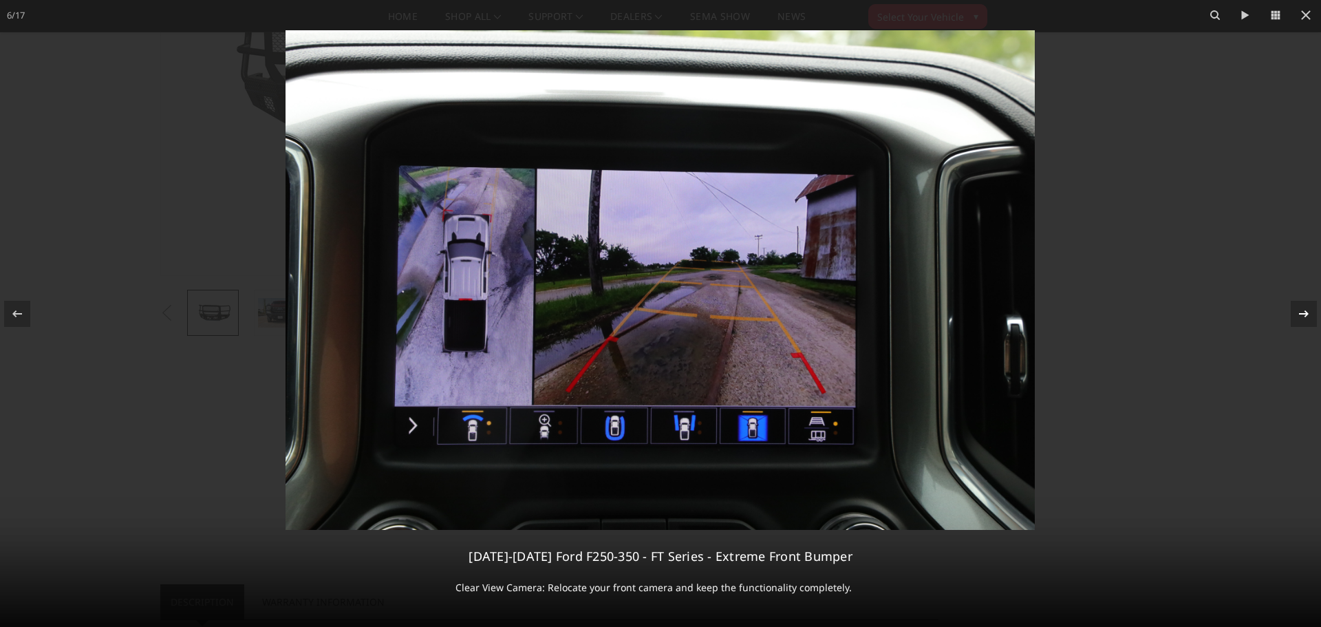
click at [1302, 317] on icon at bounding box center [1304, 314] width 17 height 17
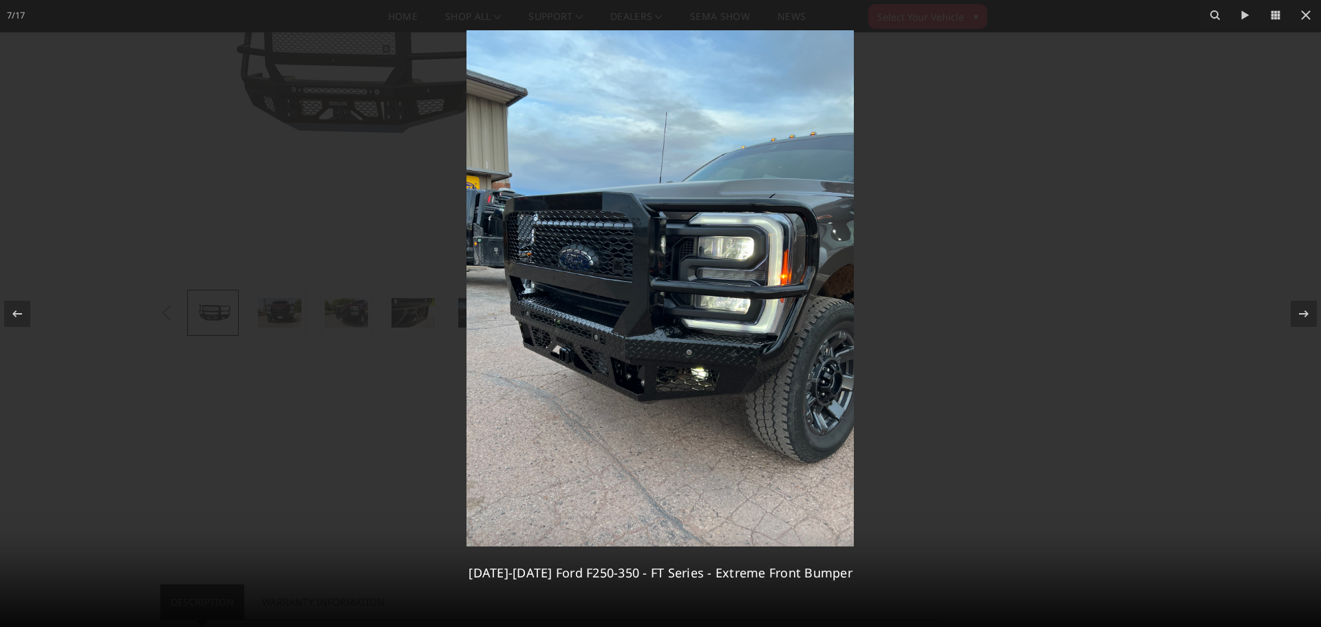
click at [594, 361] on img at bounding box center [660, 288] width 387 height 516
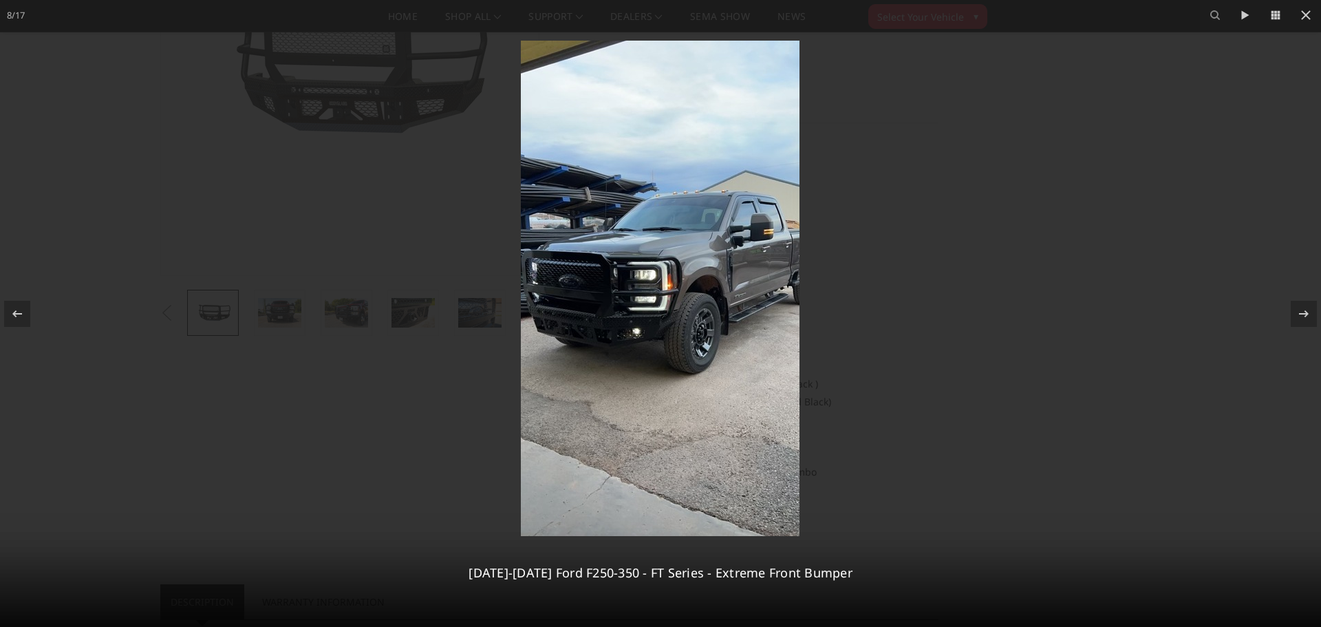
click at [552, 334] on img at bounding box center [660, 288] width 279 height 495
click at [1298, 319] on icon at bounding box center [1304, 314] width 17 height 17
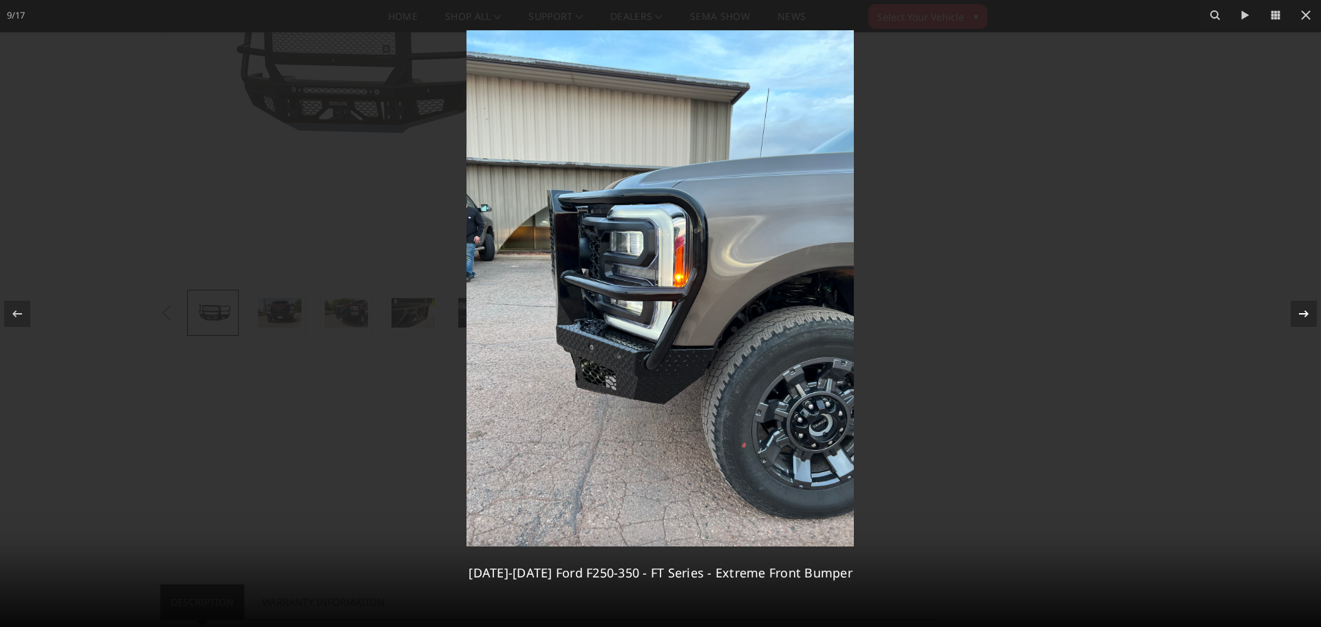
click at [1303, 312] on icon at bounding box center [1304, 314] width 17 height 17
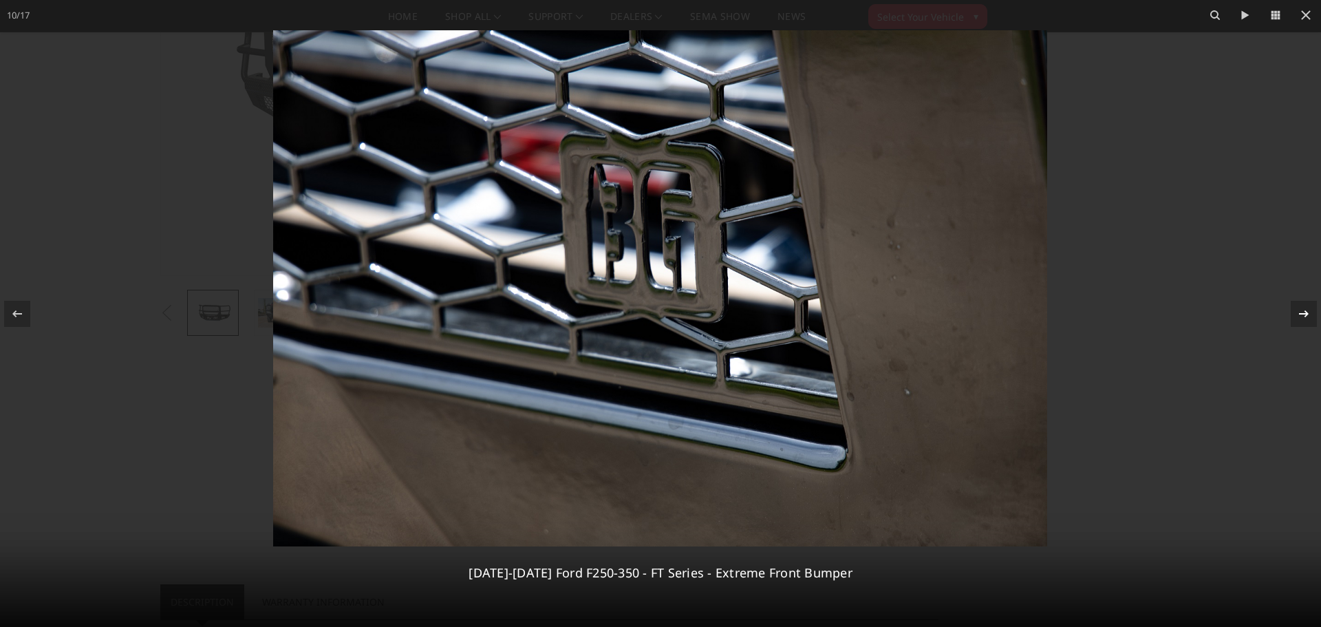
click at [1303, 312] on icon at bounding box center [1304, 314] width 17 height 17
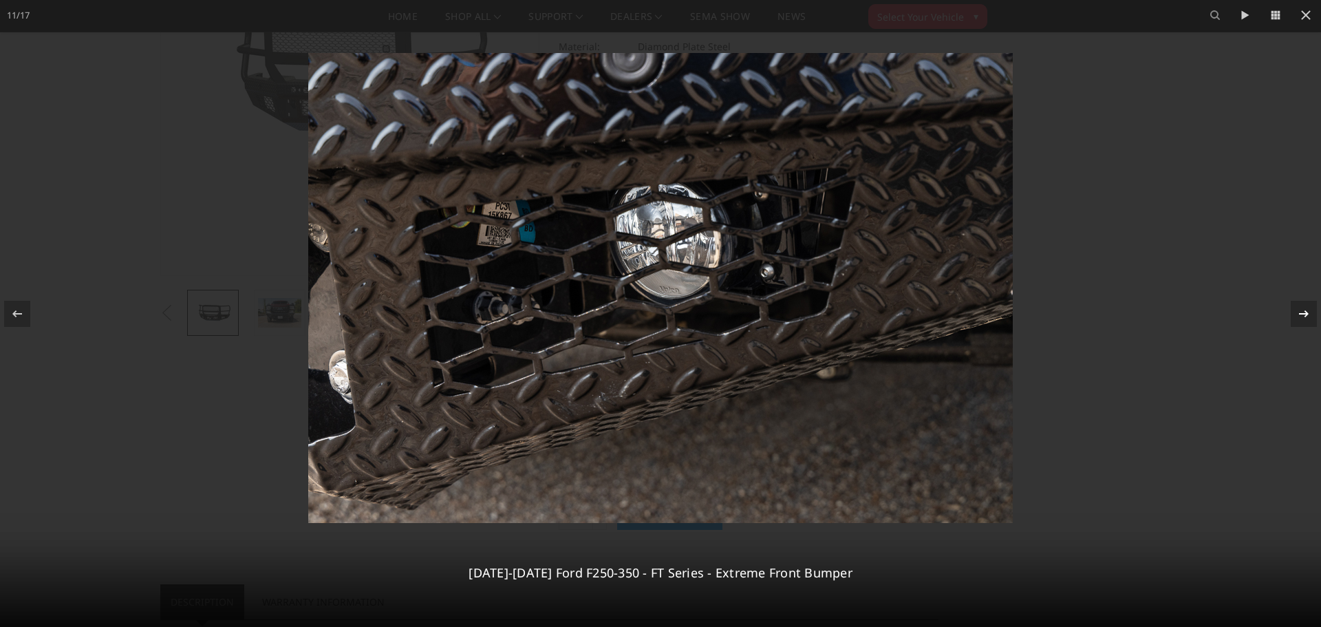
click at [1303, 312] on icon at bounding box center [1304, 314] width 17 height 17
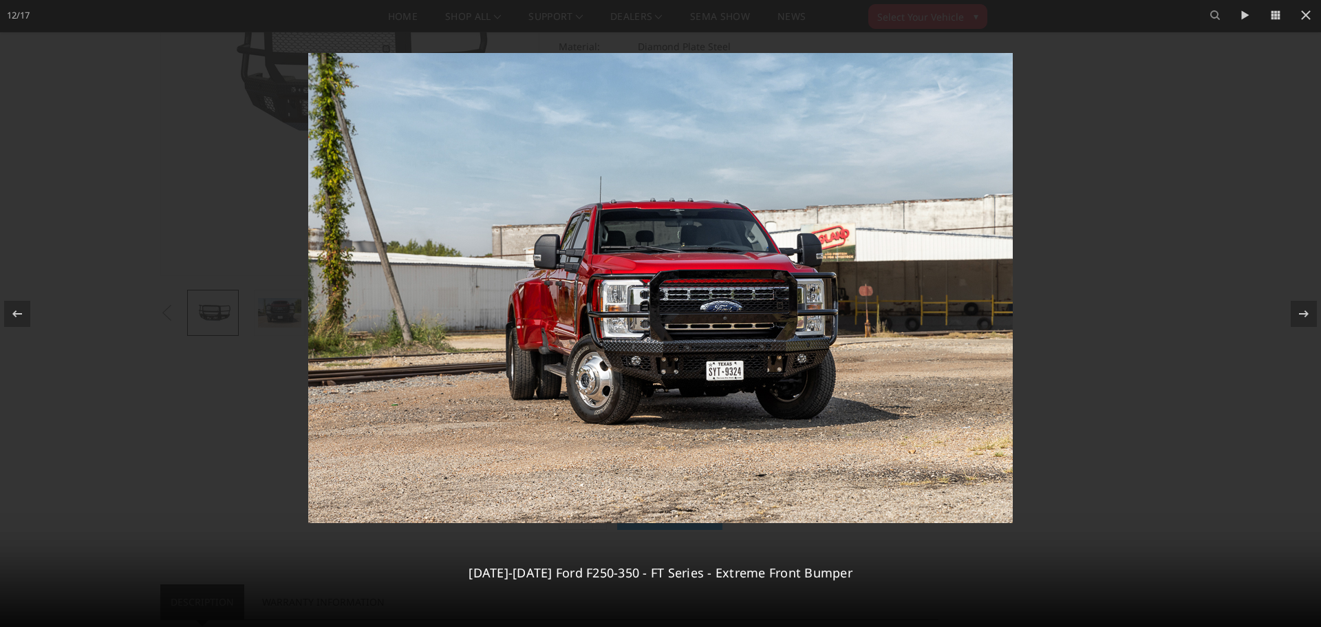
click at [1173, 249] on div at bounding box center [660, 313] width 1321 height 627
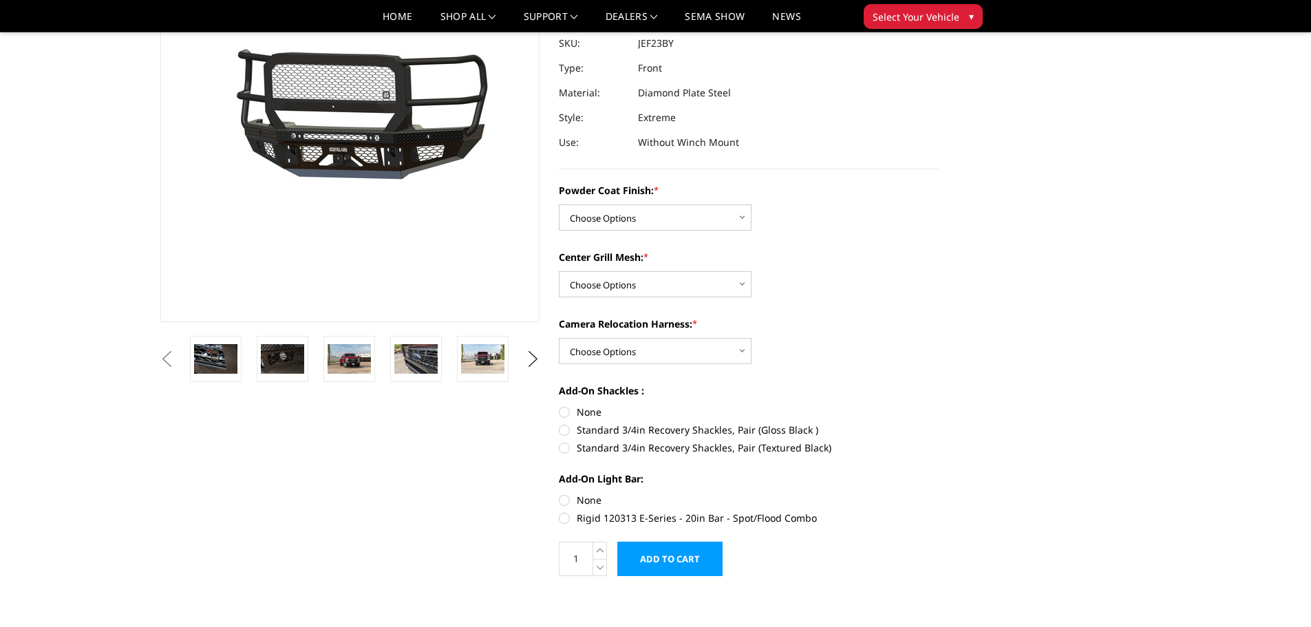
scroll to position [0, 0]
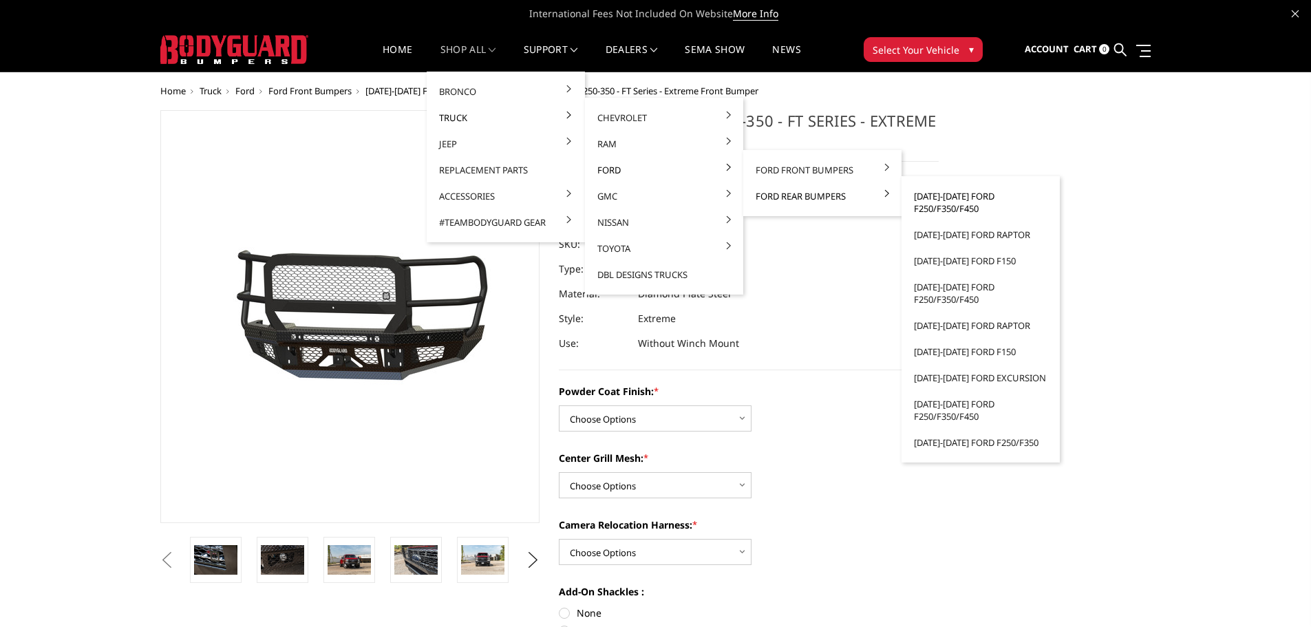
click at [938, 199] on link "[DATE]-[DATE] Ford F250/F350/F450" at bounding box center [980, 202] width 147 height 39
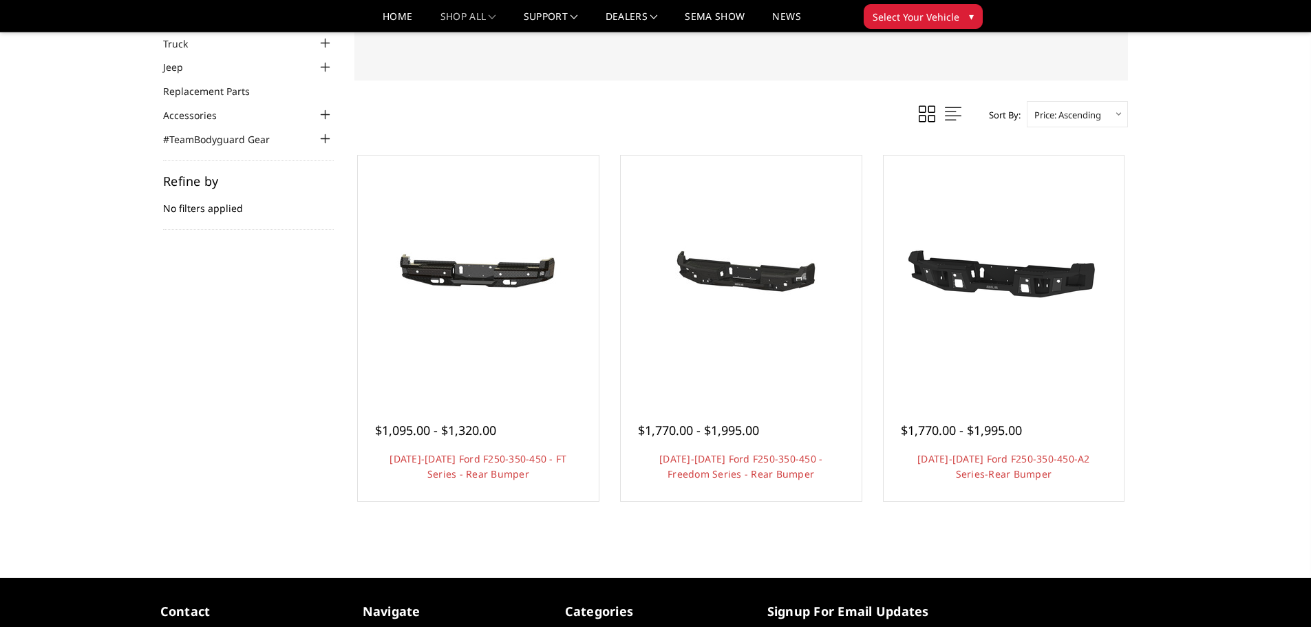
scroll to position [138, 0]
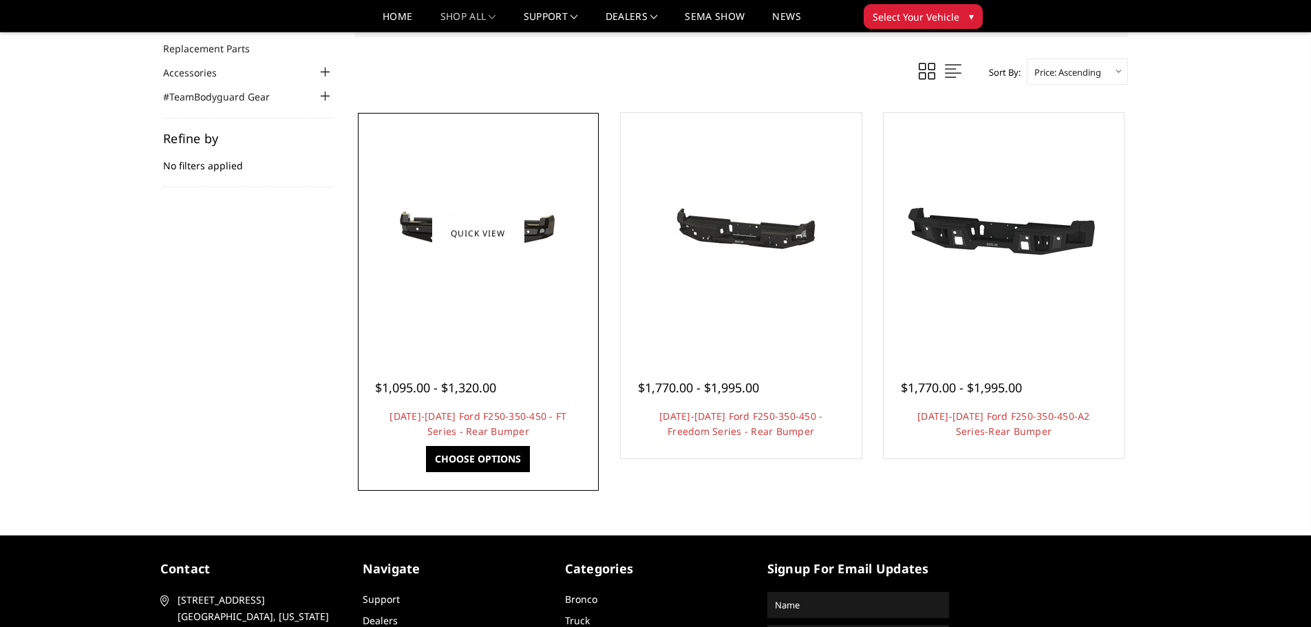
click at [532, 299] on div at bounding box center [478, 233] width 234 height 234
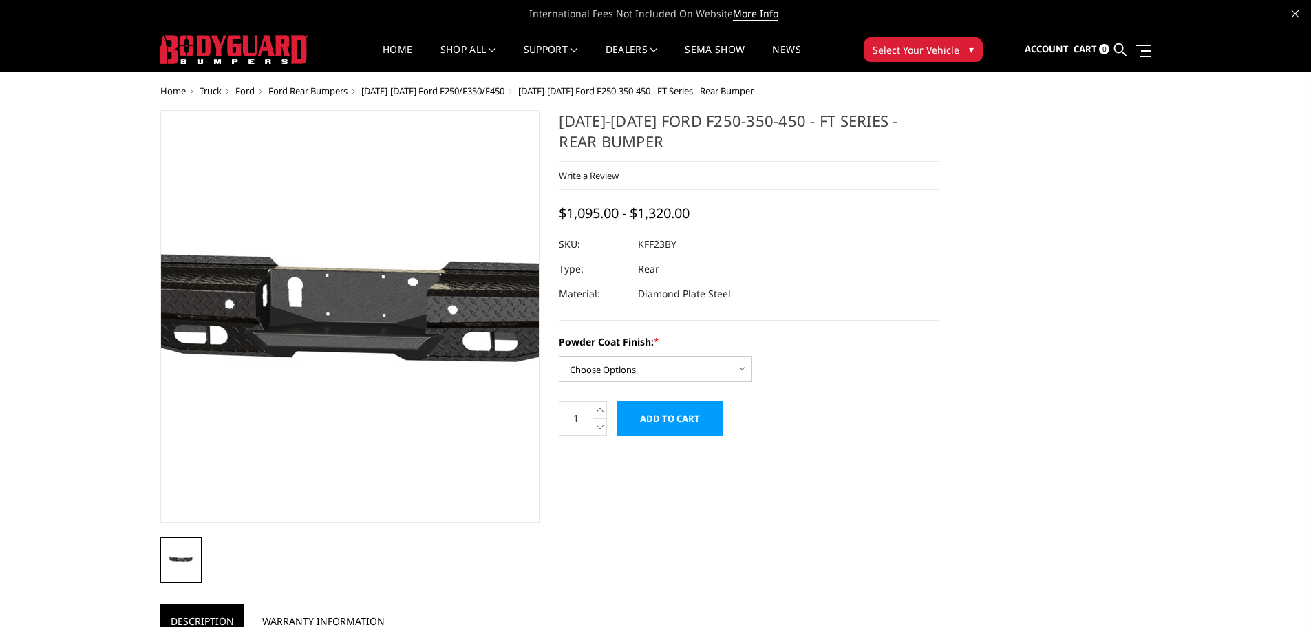
click at [339, 321] on img at bounding box center [364, 316] width 881 height 419
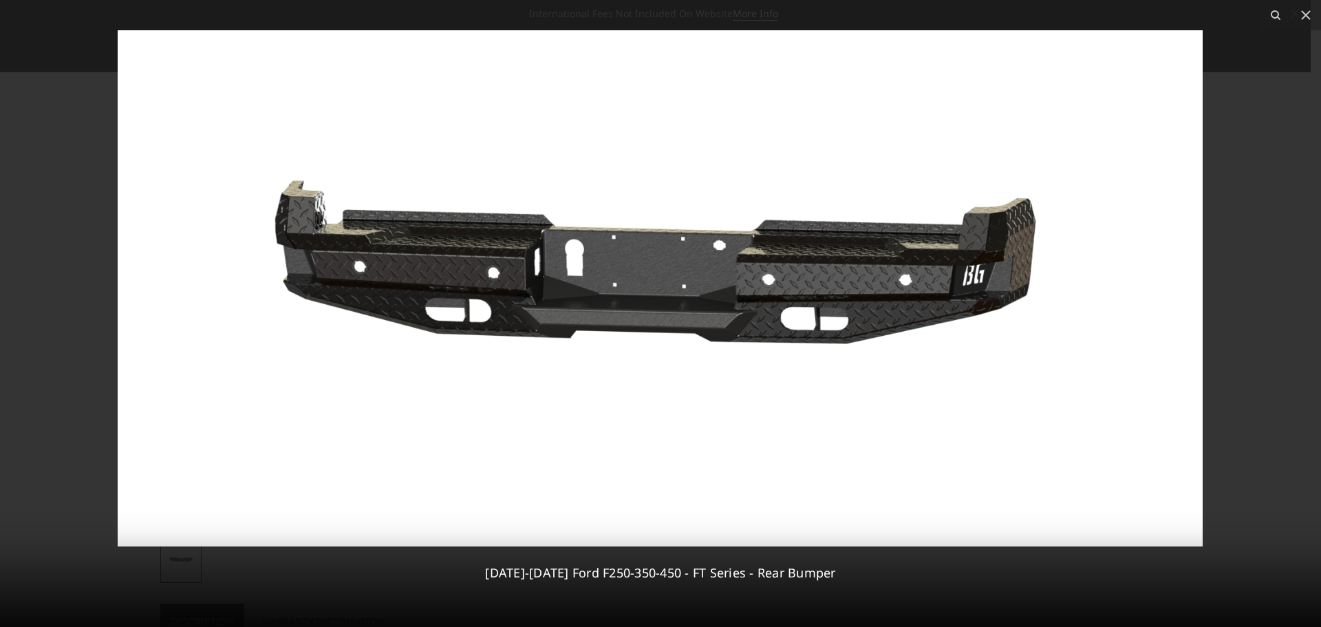
click at [652, 293] on img at bounding box center [660, 288] width 1085 height 516
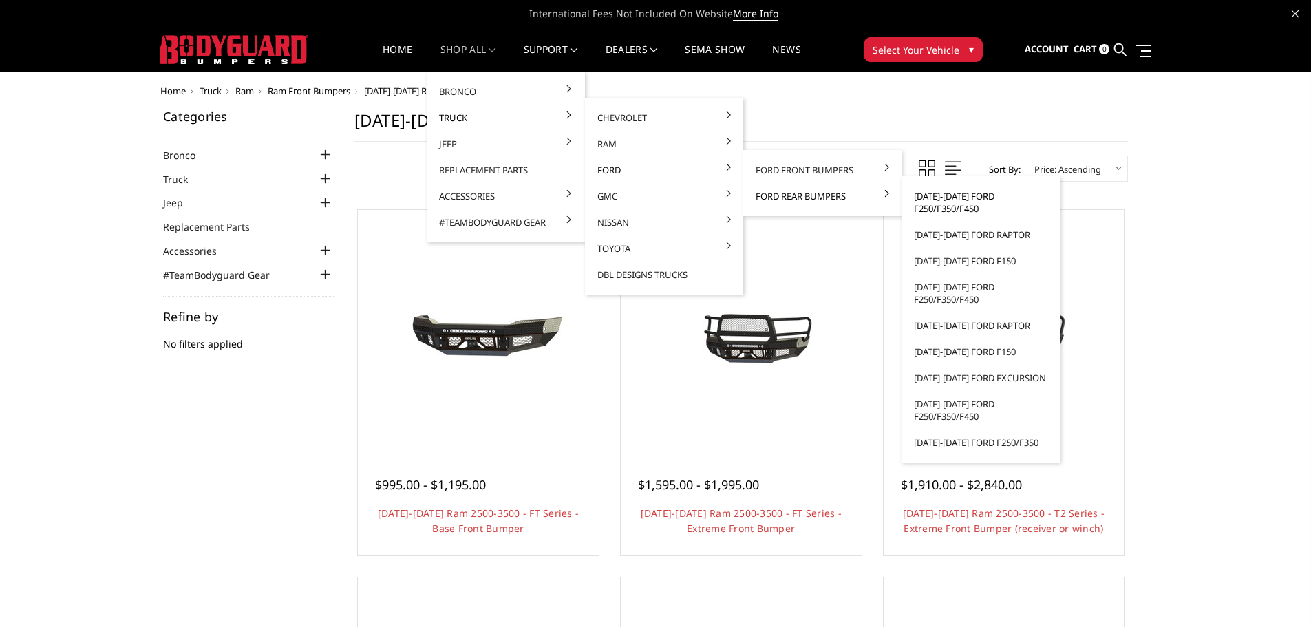
click at [939, 198] on link "[DATE]-[DATE] Ford F250/F350/F450" at bounding box center [980, 202] width 147 height 39
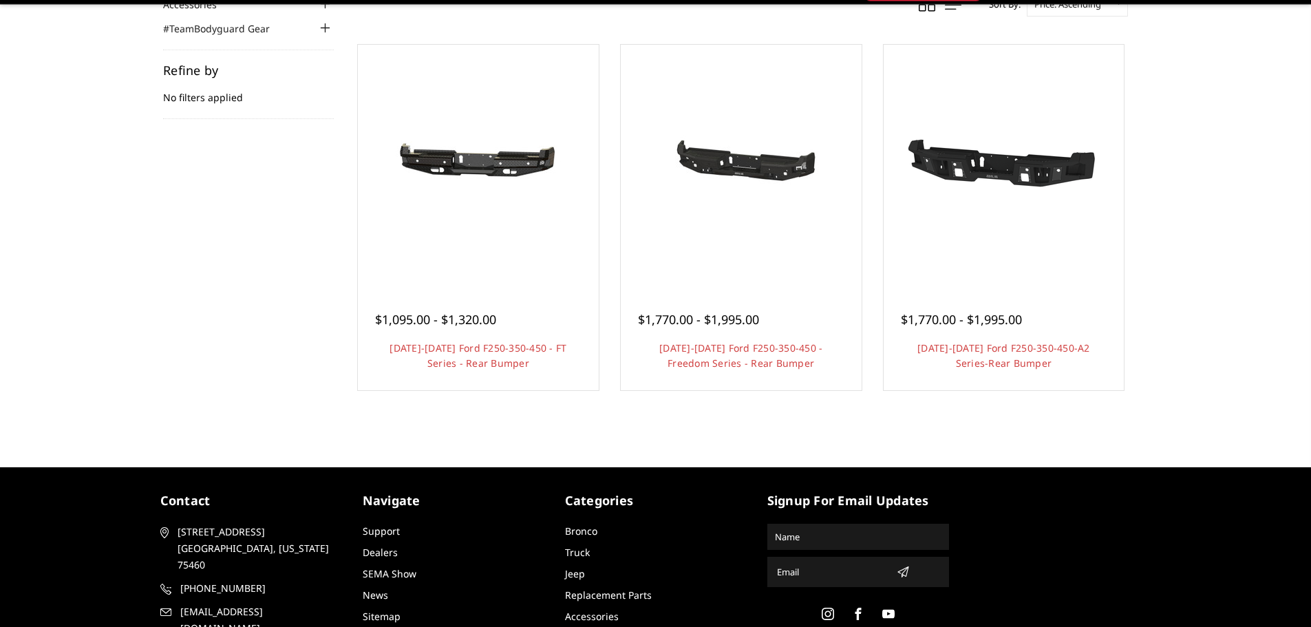
scroll to position [206, 0]
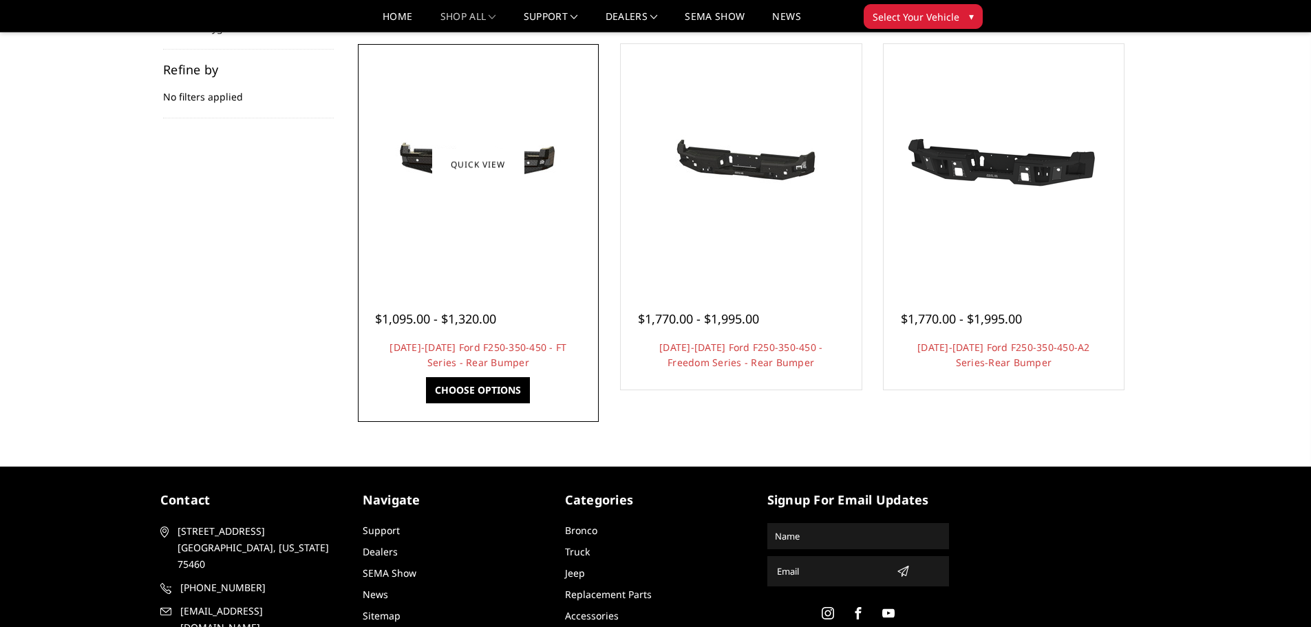
click at [522, 222] on div at bounding box center [478, 164] width 234 height 234
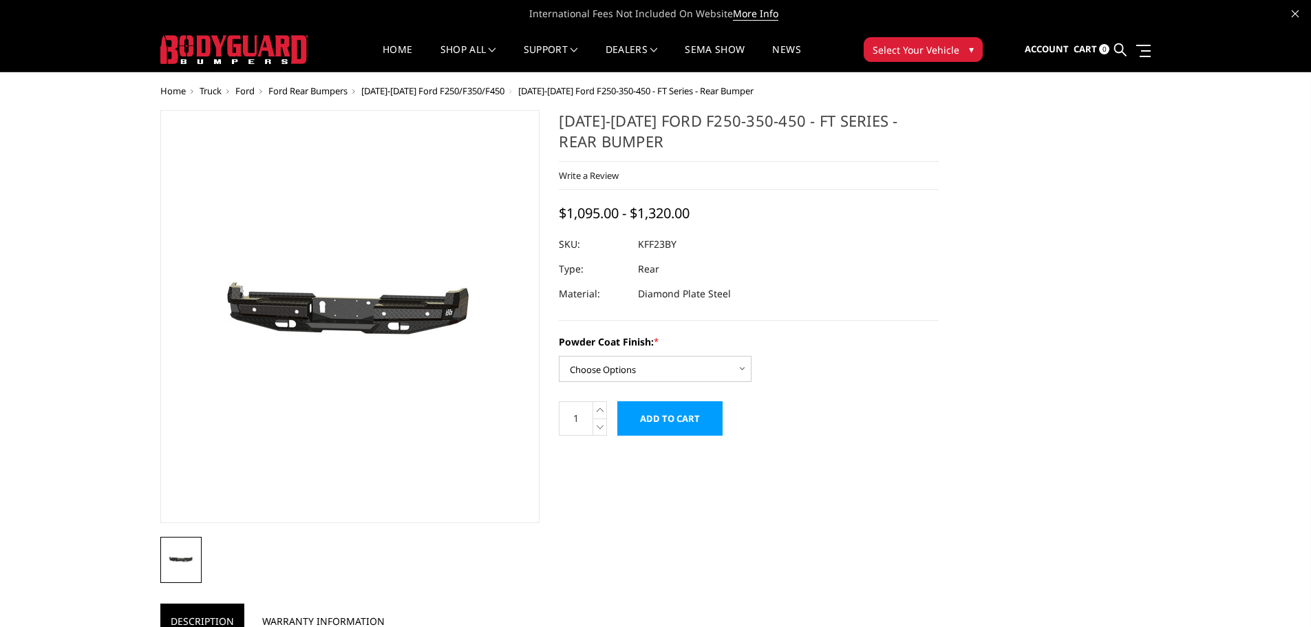
click at [395, 321] on img at bounding box center [291, 316] width 881 height 419
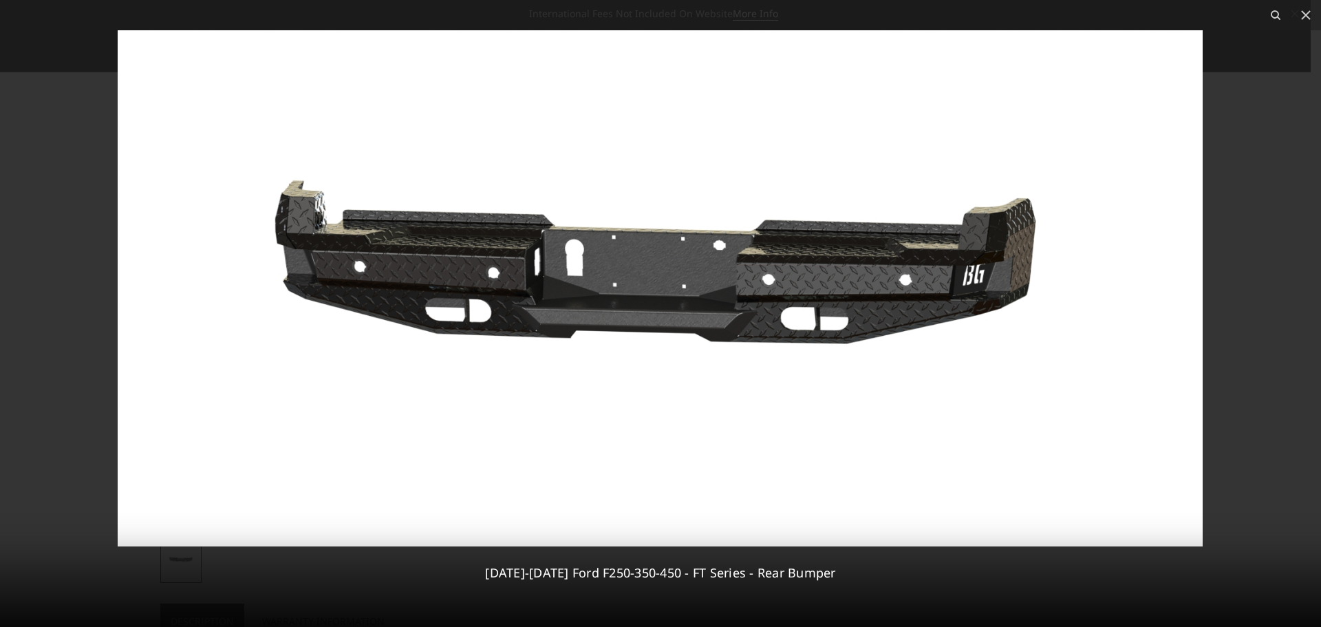
click at [961, 282] on img at bounding box center [660, 288] width 1085 height 516
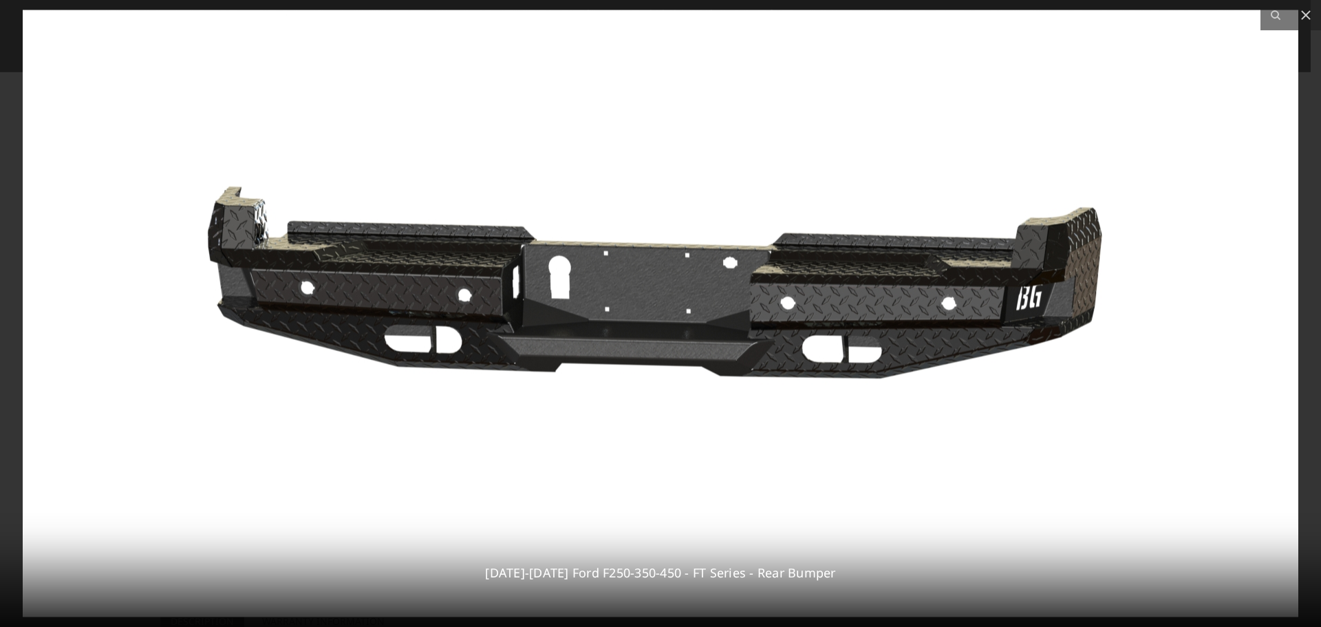
click at [628, 312] on img at bounding box center [661, 313] width 1276 height 607
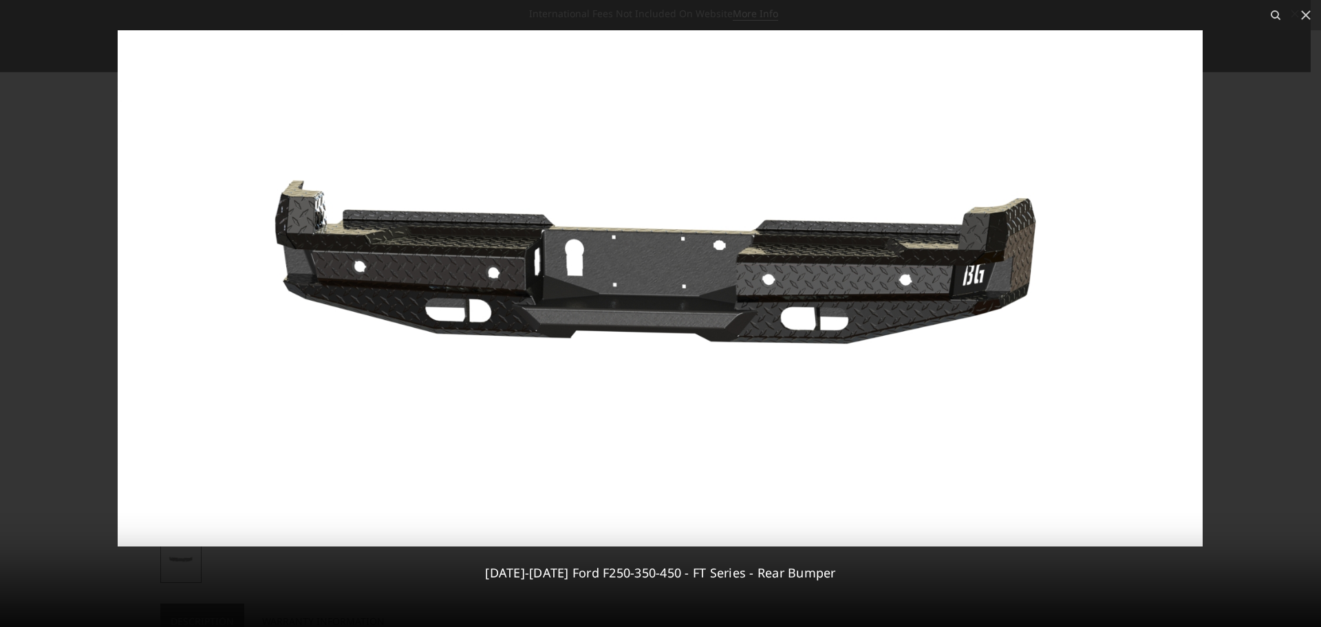
click at [1266, 209] on div at bounding box center [660, 313] width 1321 height 627
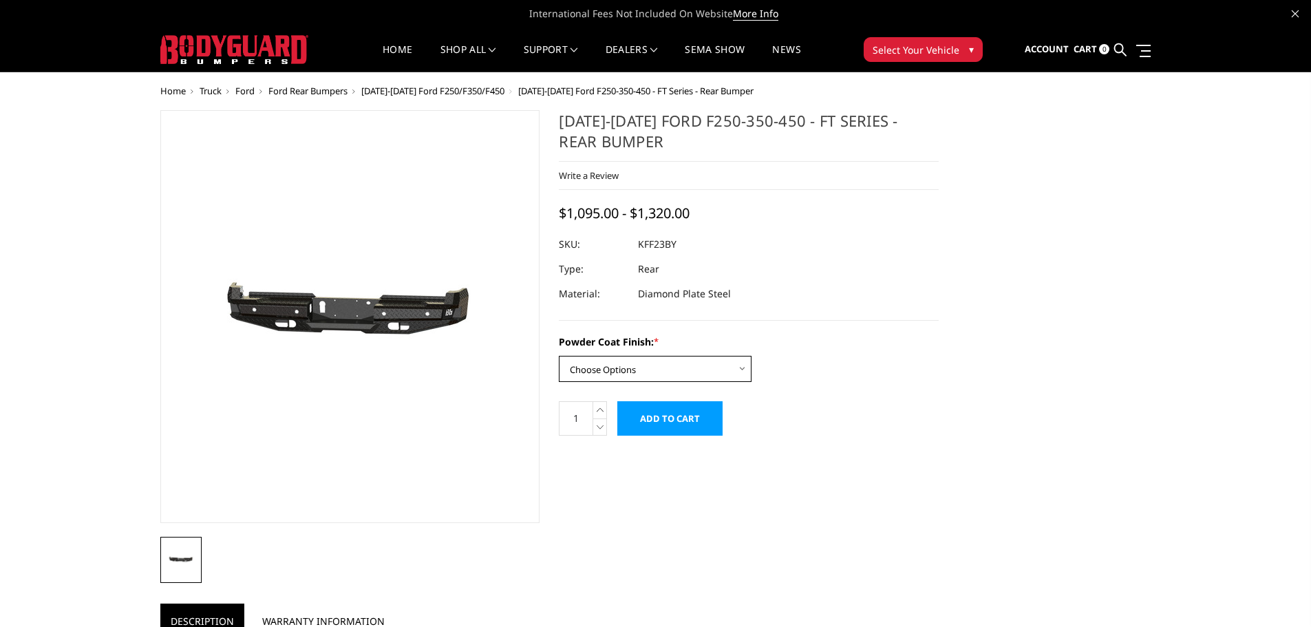
click at [705, 368] on select "Choose Options Bare Metal Gloss Black Powder Coat Textured Black Powder Coat" at bounding box center [655, 369] width 193 height 26
click at [952, 425] on div "[DATE]-[DATE] Ford F250-350-450 - FT Series - Rear Bumper Write a Review Write …" at bounding box center [656, 584] width 1010 height 948
click at [689, 365] on select "Choose Options Bare Metal Gloss Black Powder Coat Textured Black Powder Coat" at bounding box center [655, 369] width 193 height 26
click at [559, 356] on select "Choose Options Bare Metal Gloss Black Powder Coat Textured Black Powder Coat" at bounding box center [655, 369] width 193 height 26
click at [854, 418] on form "Powder Coat Finish: * Choose Options Bare Metal Gloss Black Powder Coat Texture…" at bounding box center [749, 384] width 380 height 101
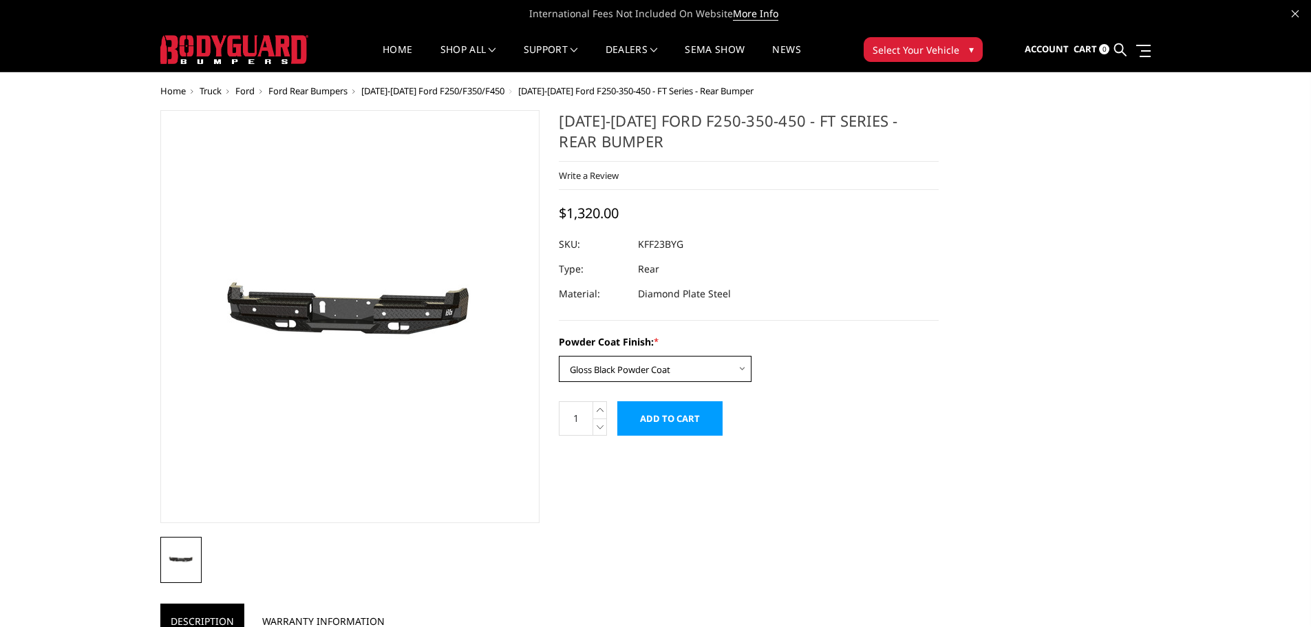
click at [710, 372] on select "Choose Options Bare Metal Gloss Black Powder Coat Textured Black Powder Coat" at bounding box center [655, 369] width 193 height 26
click at [559, 356] on select "Choose Options Bare Metal Gloss Black Powder Coat Textured Black Powder Coat" at bounding box center [655, 369] width 193 height 26
click at [676, 367] on select "Choose Options Bare Metal Gloss Black Powder Coat Textured Black Powder Coat" at bounding box center [655, 369] width 193 height 26
select select "3421"
click at [559, 356] on select "Choose Options Bare Metal Gloss Black Powder Coat Textured Black Powder Coat" at bounding box center [655, 369] width 193 height 26
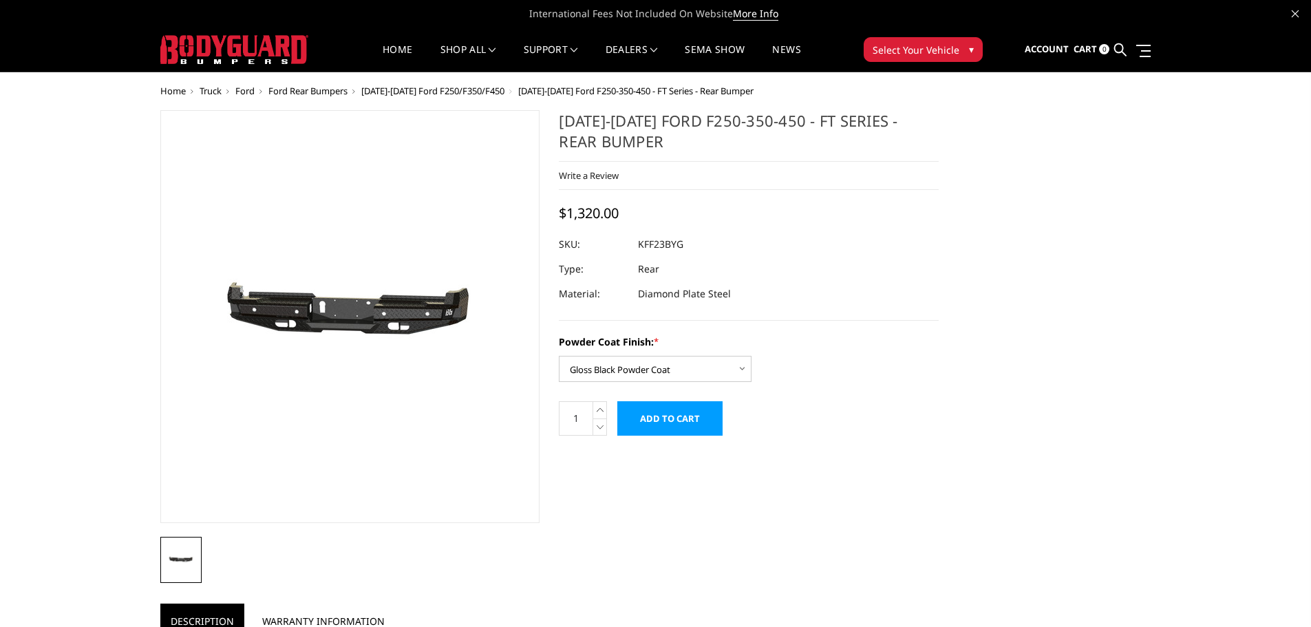
click at [919, 334] on label "Powder Coat Finish: *" at bounding box center [749, 341] width 380 height 14
click at [751, 356] on select "Choose Options Bare Metal Gloss Black Powder Coat Textured Black Powder Coat" at bounding box center [655, 369] width 193 height 26
click at [443, 89] on span "[DATE]-[DATE] Ford F250/F350/F450" at bounding box center [432, 91] width 143 height 12
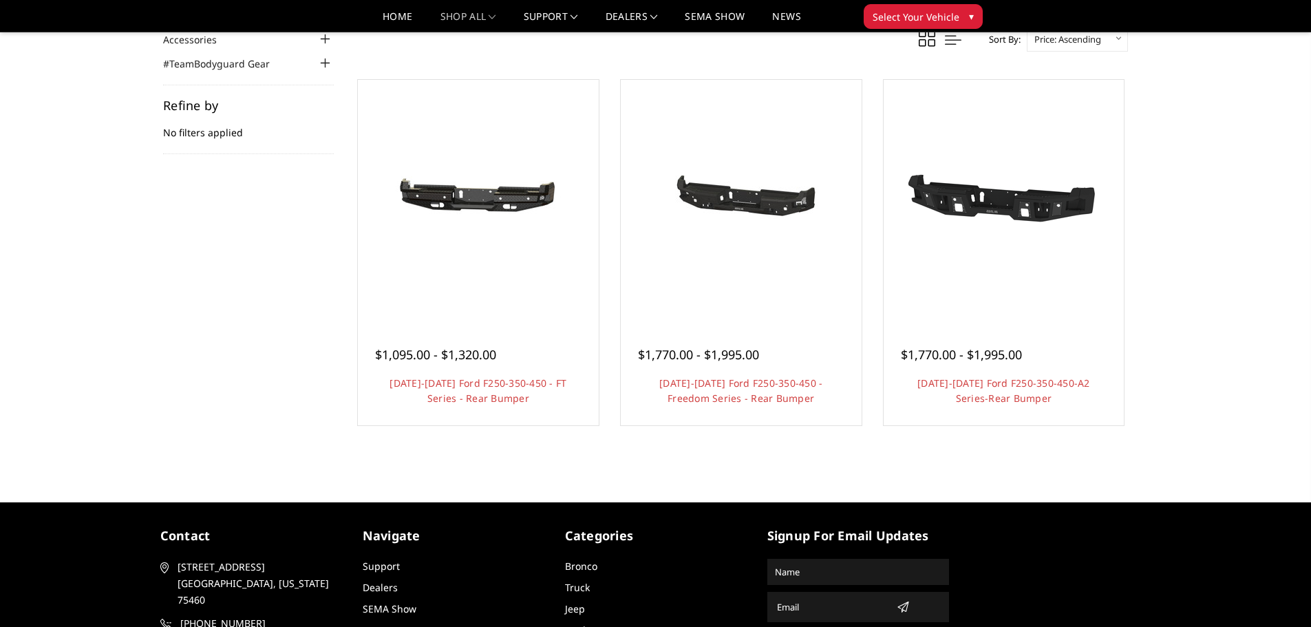
scroll to position [138, 0]
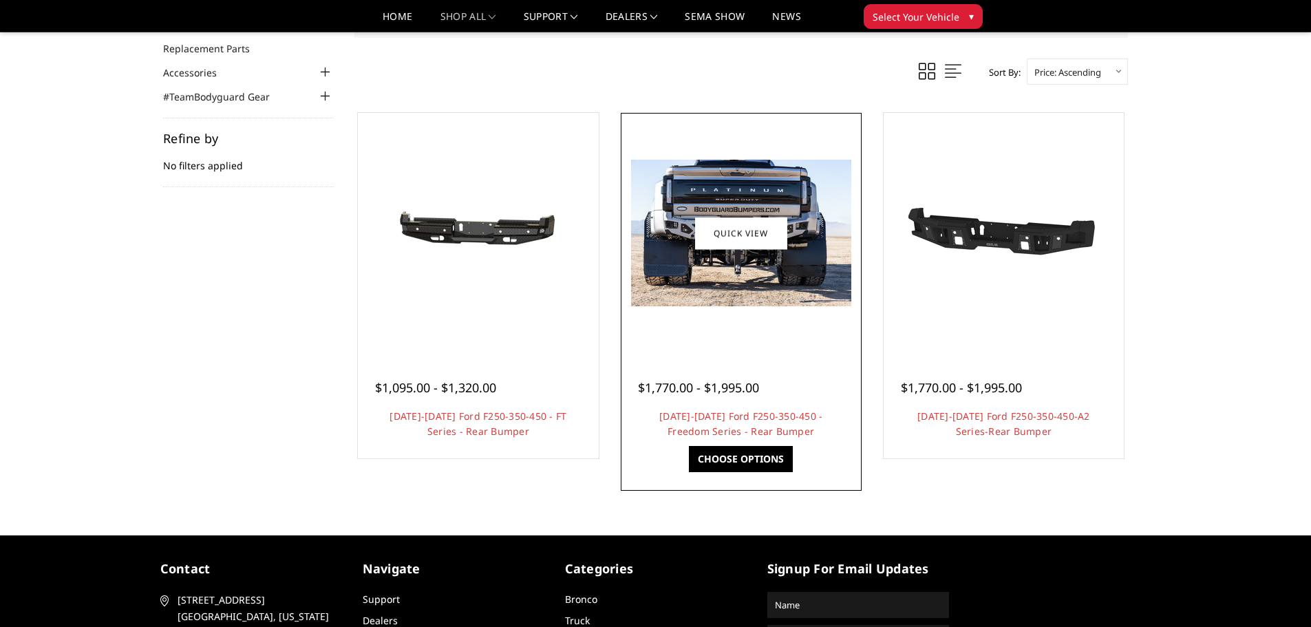
click at [749, 301] on img at bounding box center [741, 233] width 220 height 147
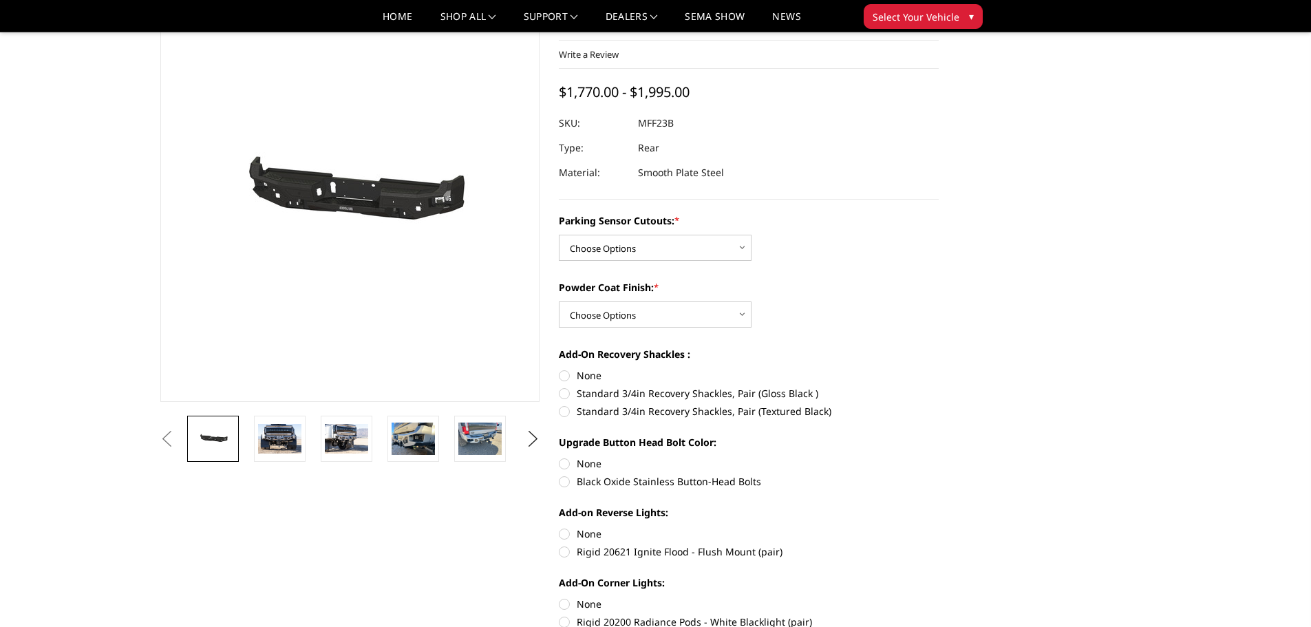
scroll to position [69, 0]
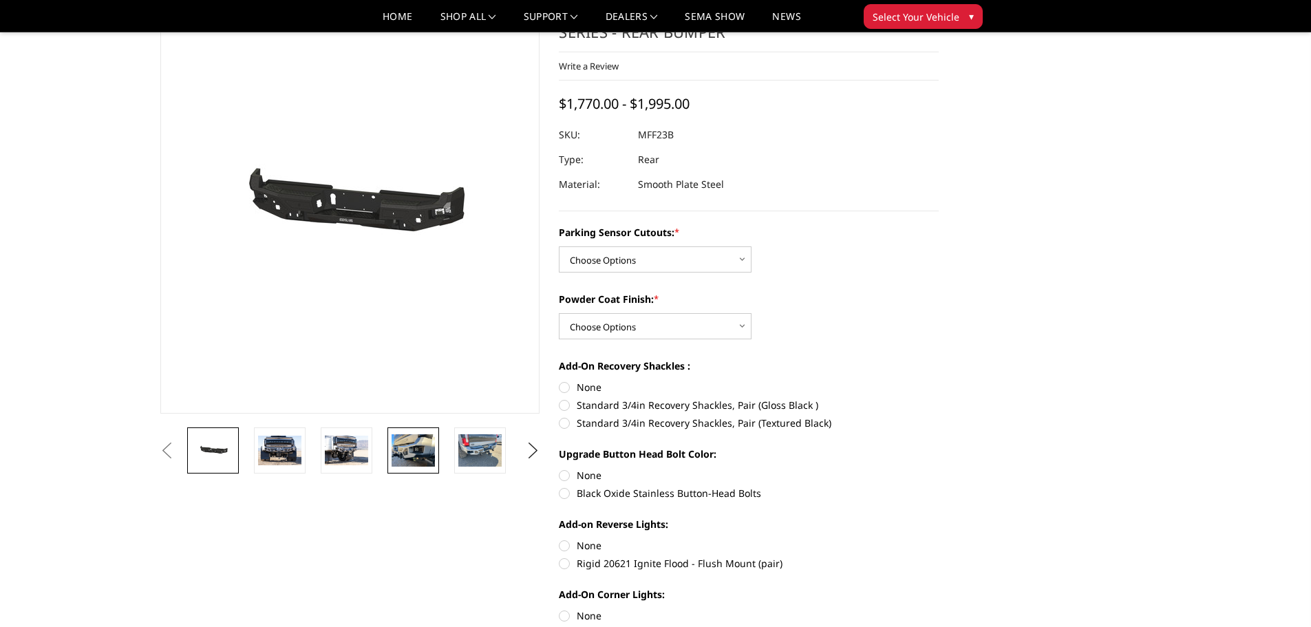
click at [412, 457] on img at bounding box center [413, 450] width 43 height 32
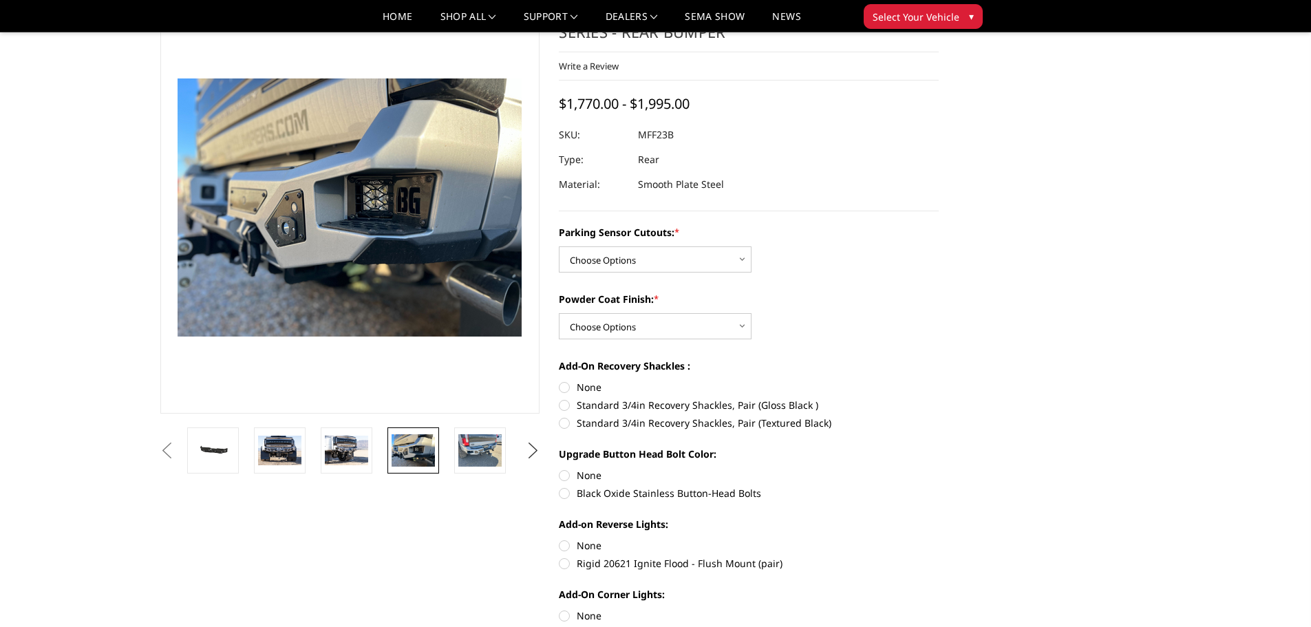
click at [531, 449] on button "Next" at bounding box center [532, 450] width 21 height 21
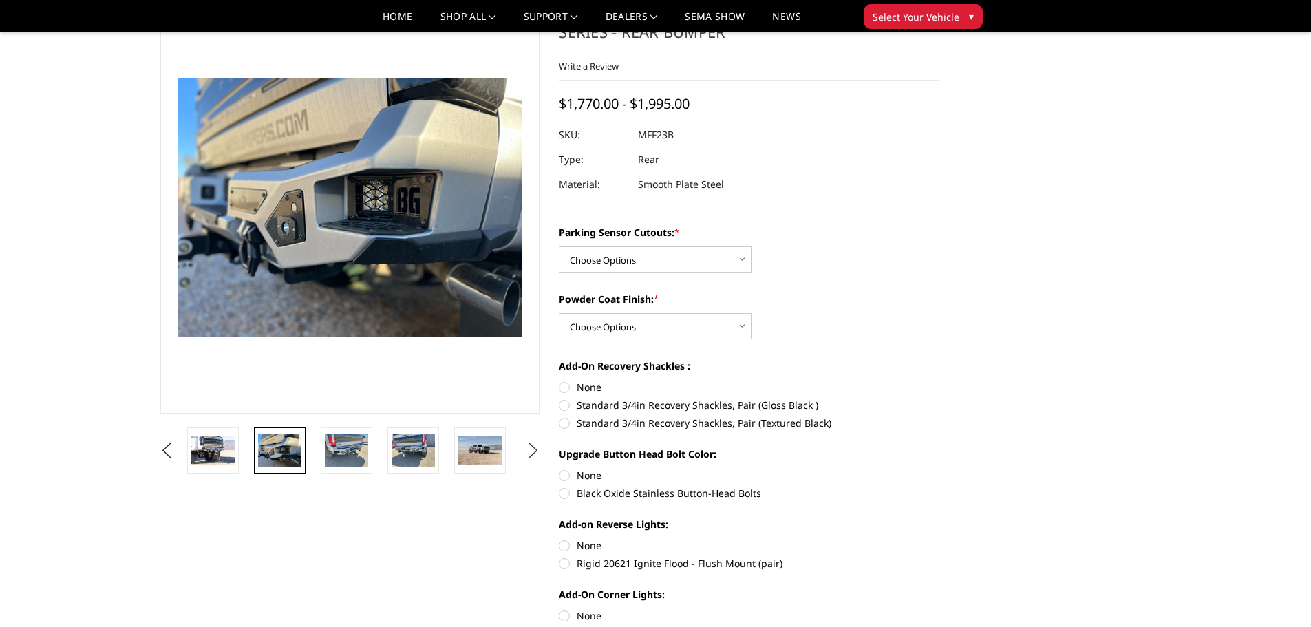
click at [531, 449] on button "Next" at bounding box center [532, 450] width 21 height 21
click at [282, 450] on img at bounding box center [279, 450] width 43 height 32
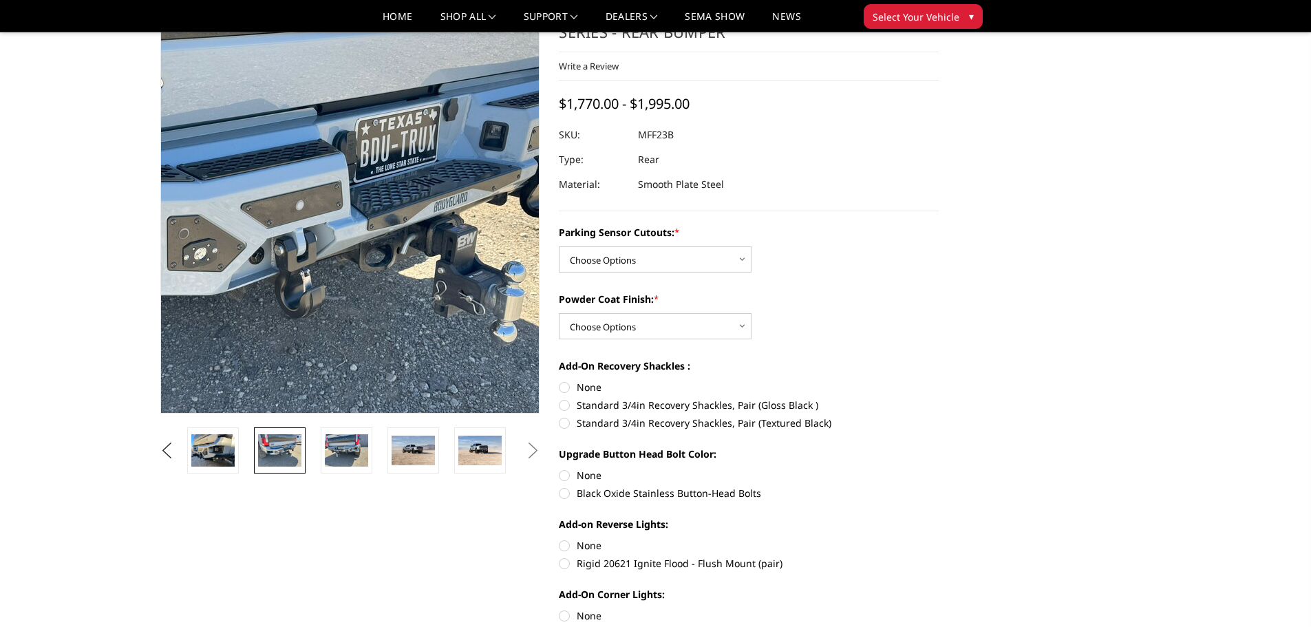
click at [407, 202] on img at bounding box center [274, 211] width 881 height 661
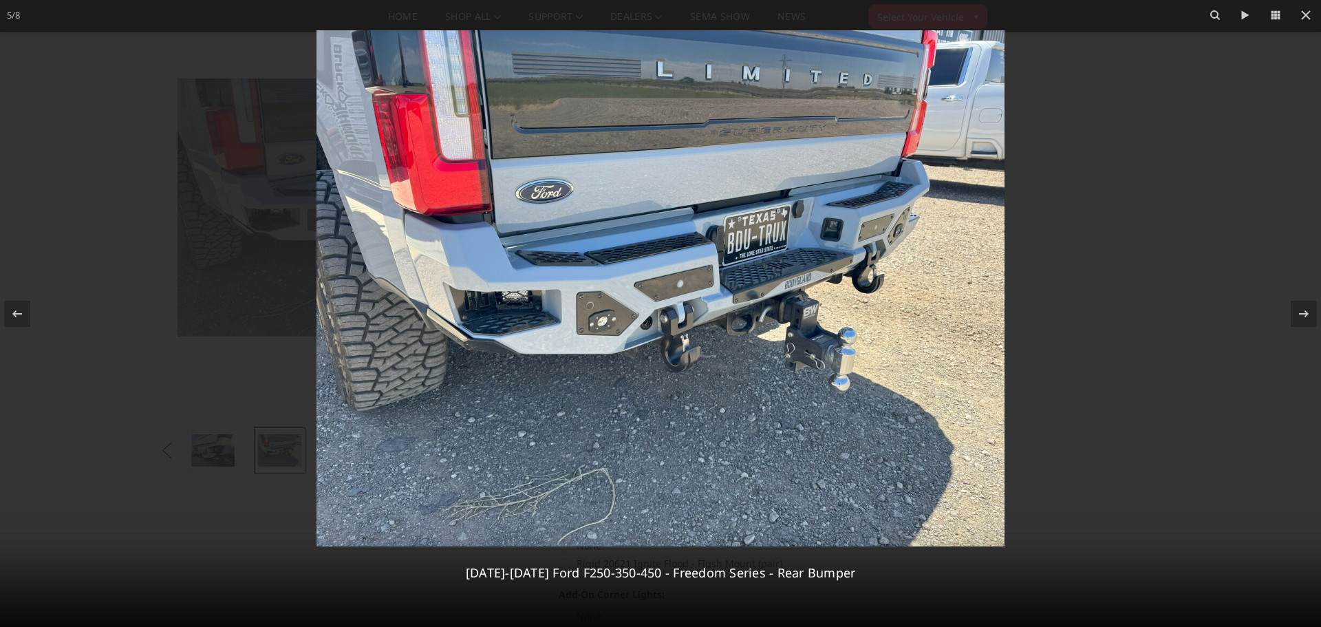
click at [749, 279] on img at bounding box center [661, 288] width 688 height 516
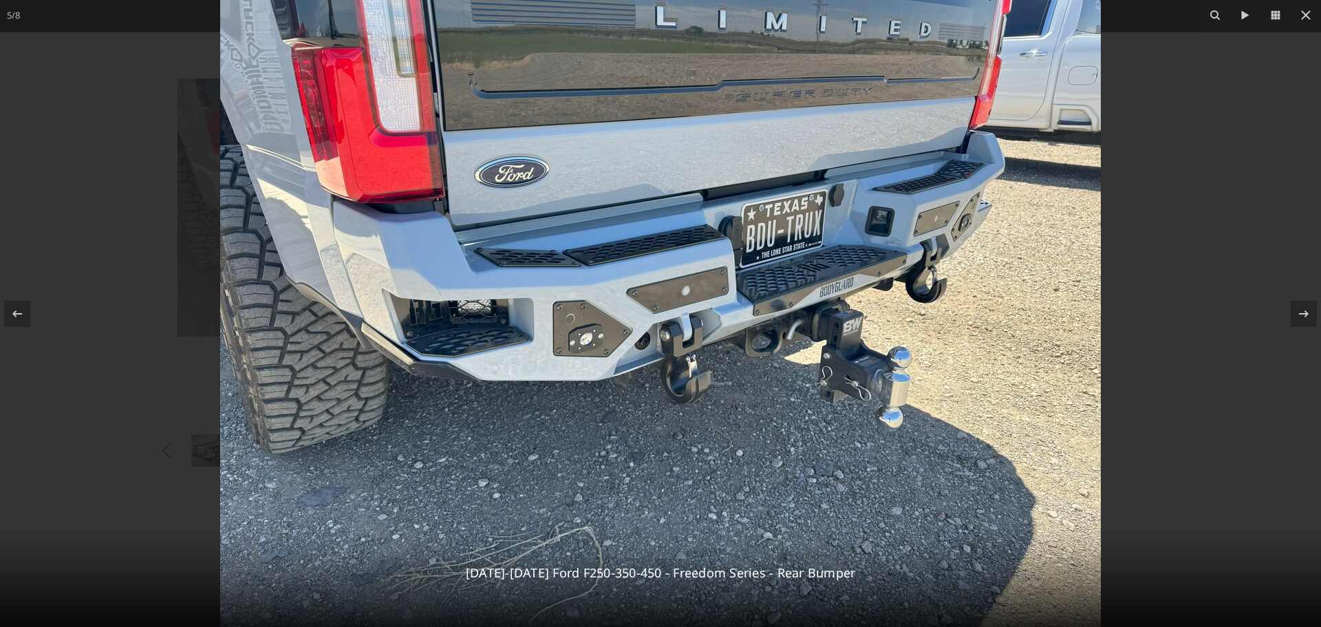
click at [1201, 235] on div at bounding box center [660, 313] width 1321 height 627
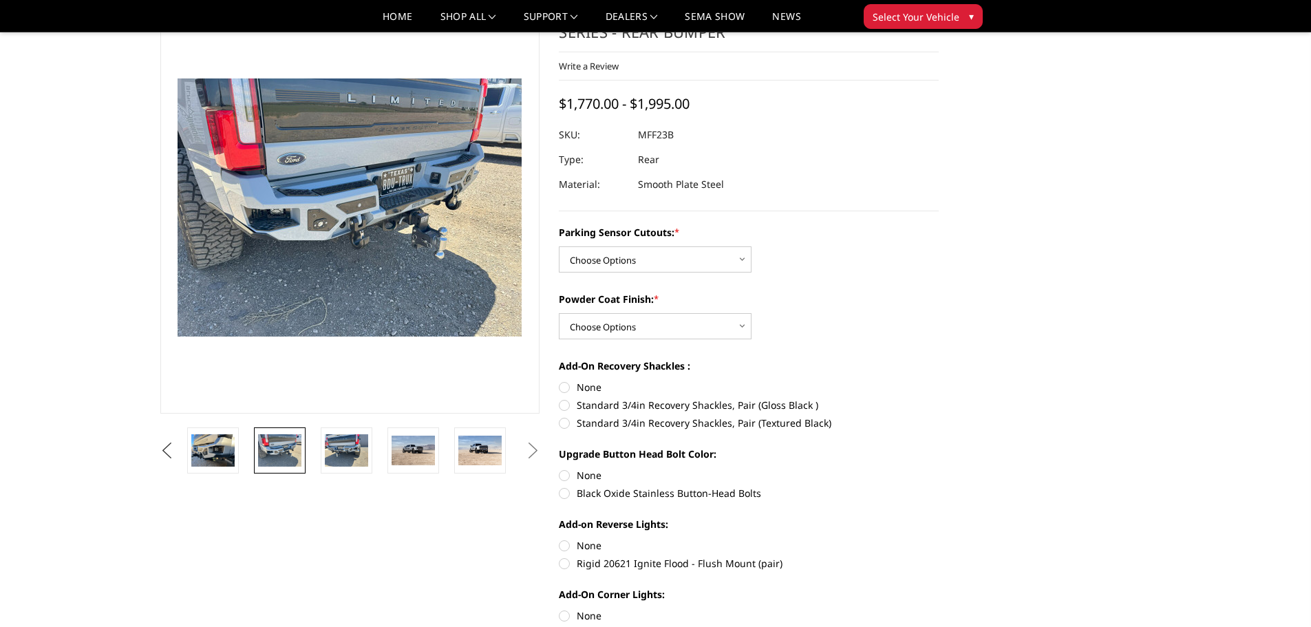
click at [168, 455] on button "Previous" at bounding box center [167, 450] width 21 height 21
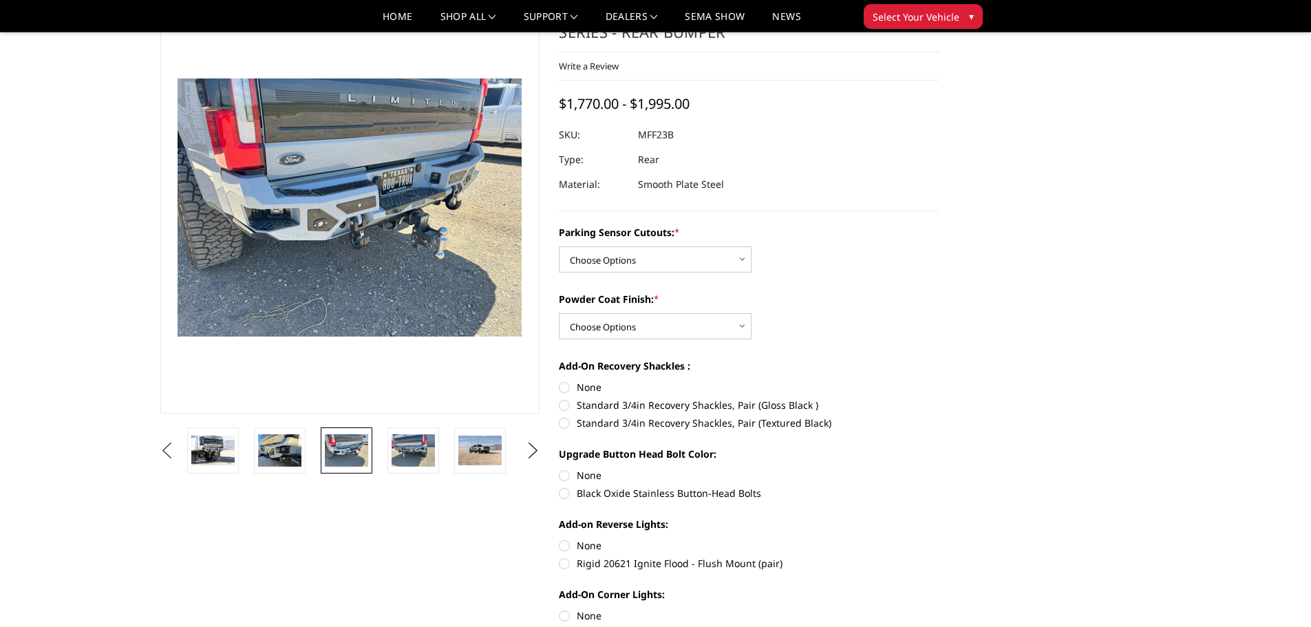
click at [168, 455] on button "Previous" at bounding box center [167, 450] width 21 height 21
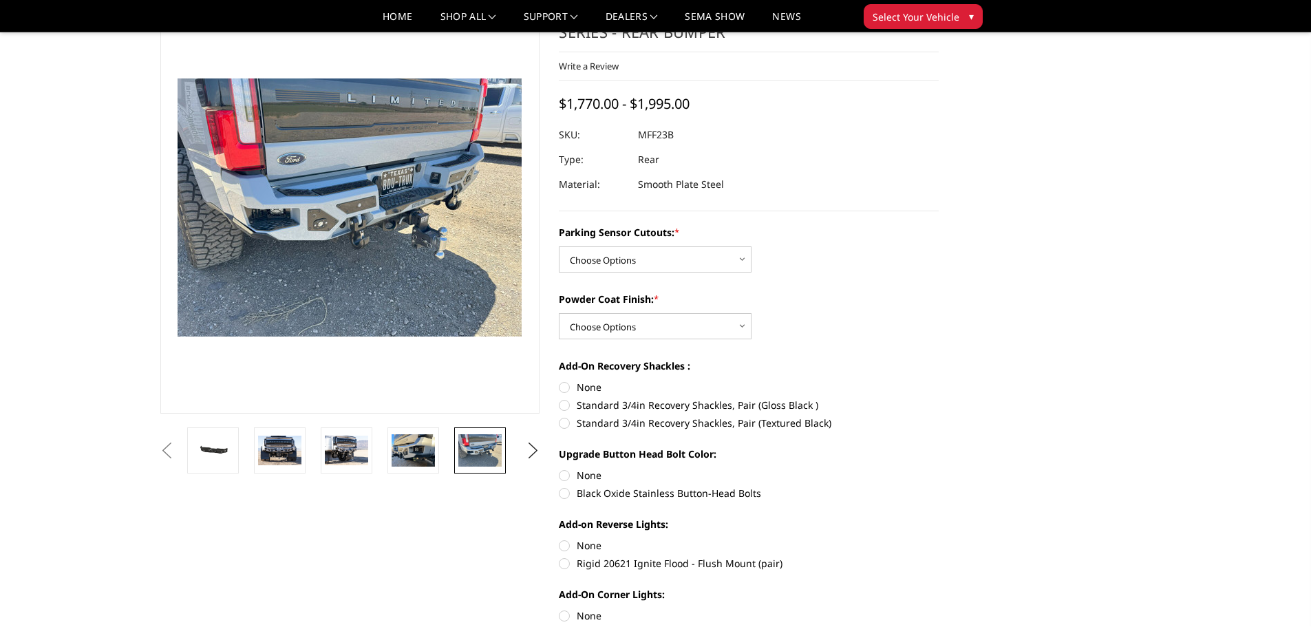
click at [168, 455] on button "Previous" at bounding box center [167, 450] width 21 height 21
click at [178, 453] on button "Previous" at bounding box center [167, 450] width 21 height 21
click at [178, 449] on button "Previous" at bounding box center [167, 450] width 21 height 21
click at [228, 455] on img at bounding box center [212, 450] width 43 height 21
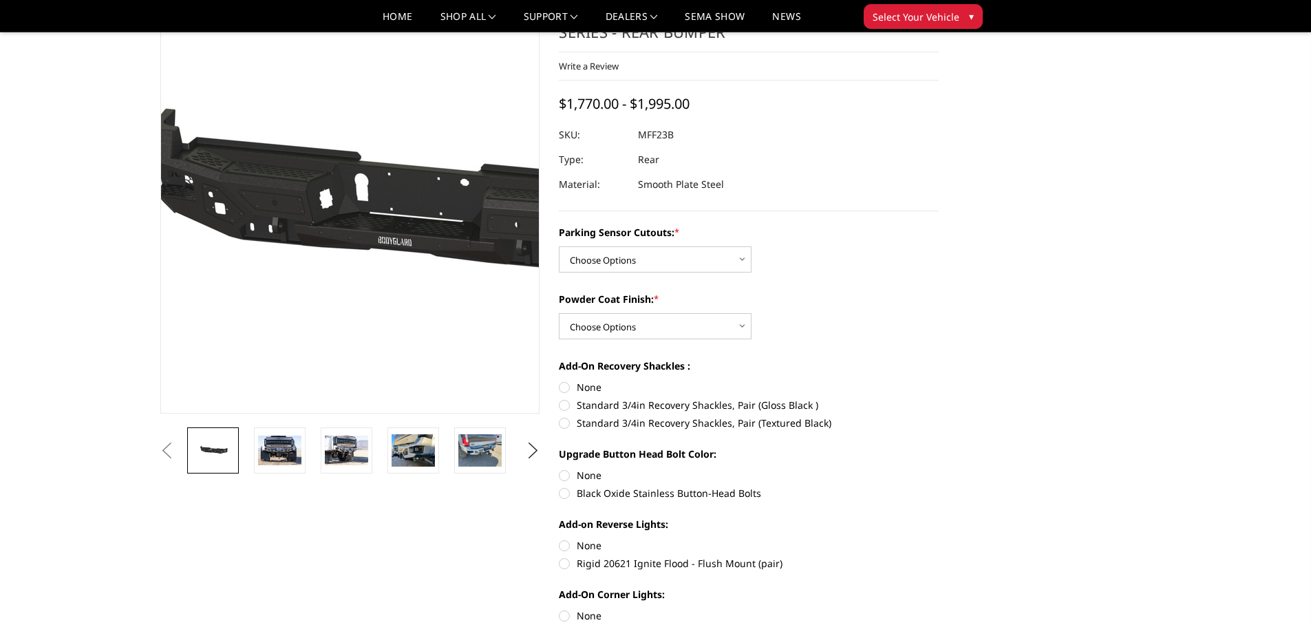
click at [309, 206] on img at bounding box center [404, 208] width 881 height 419
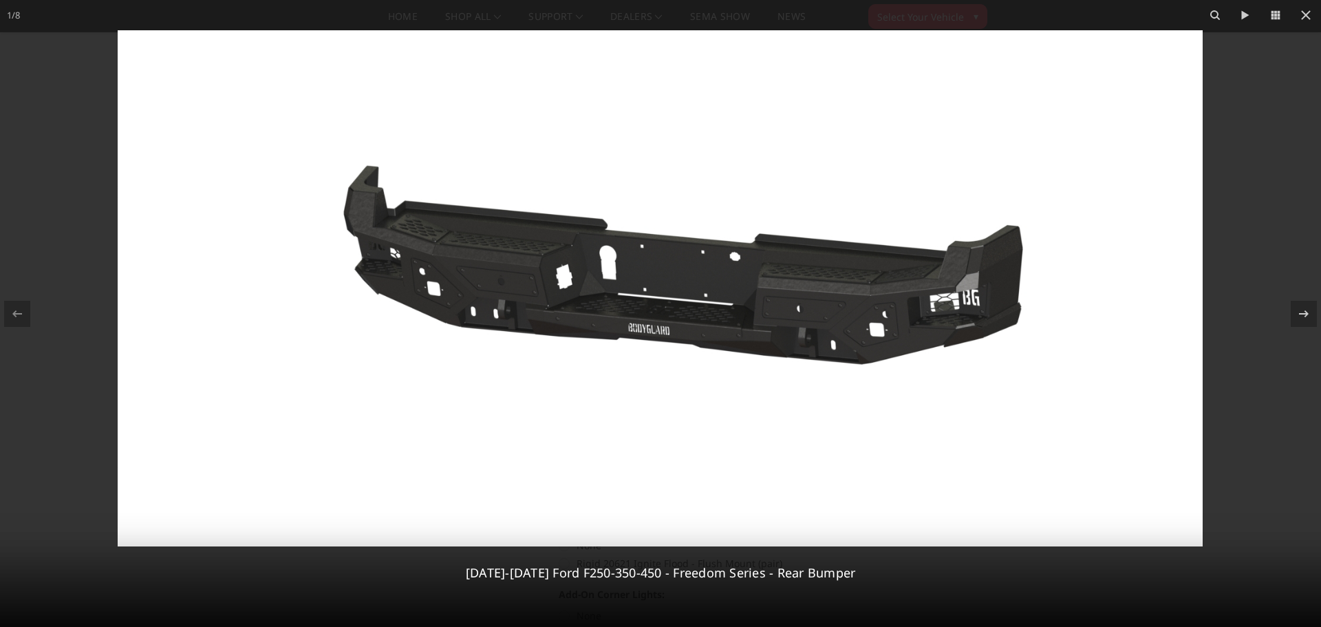
click at [1235, 235] on div at bounding box center [660, 313] width 1321 height 627
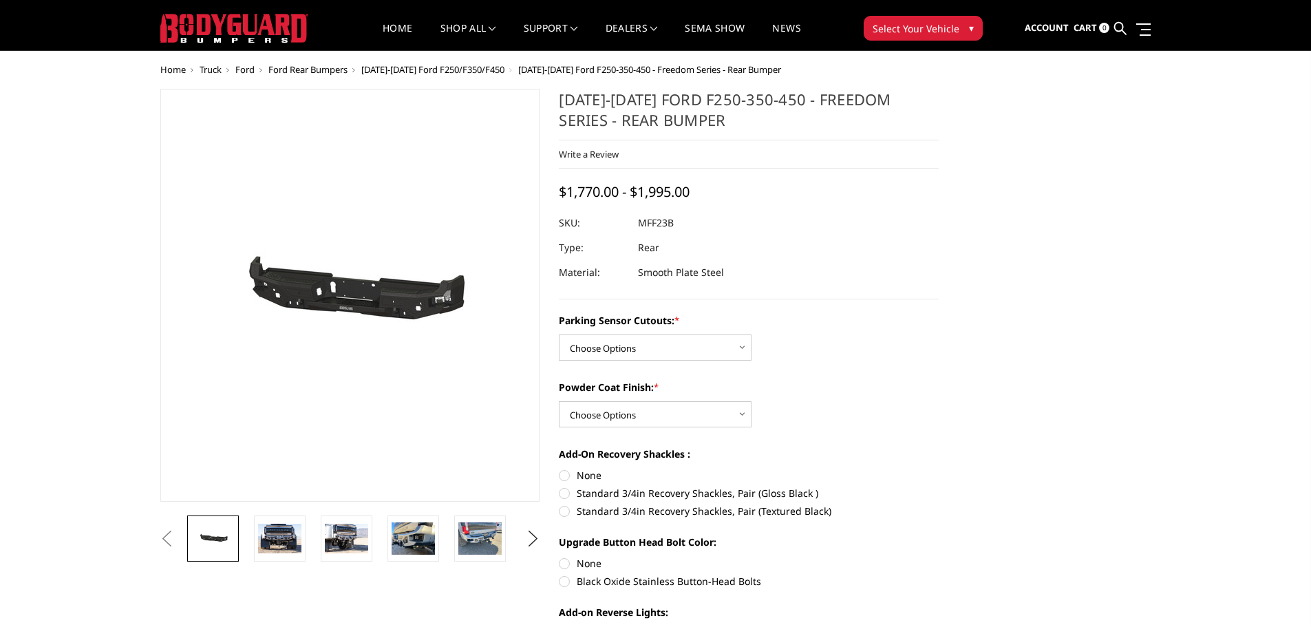
scroll to position [0, 0]
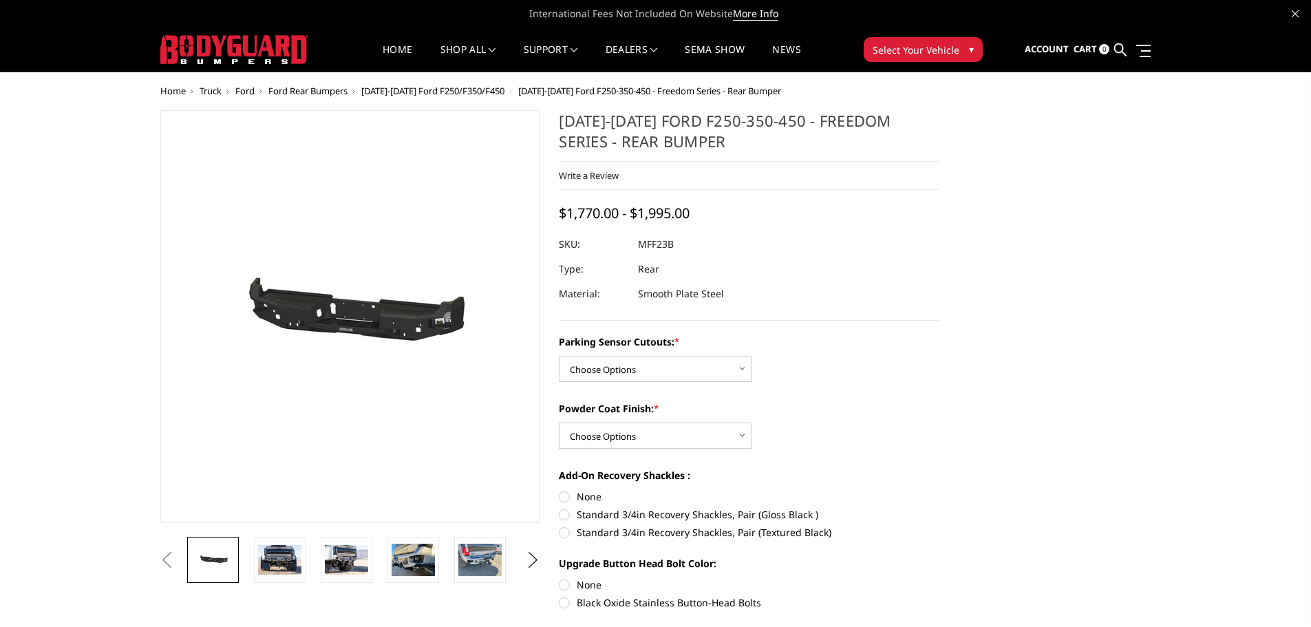
click at [437, 89] on span "[DATE]-[DATE] Ford F250/F350/F450" at bounding box center [432, 91] width 143 height 12
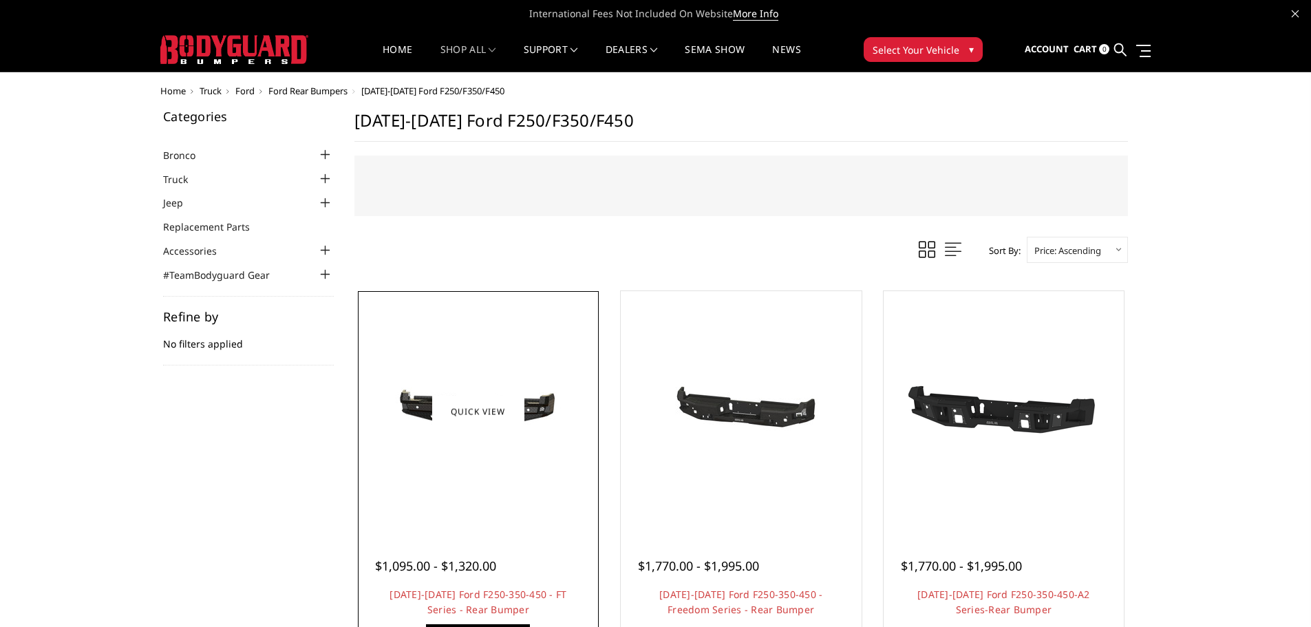
click at [507, 458] on img at bounding box center [478, 411] width 220 height 105
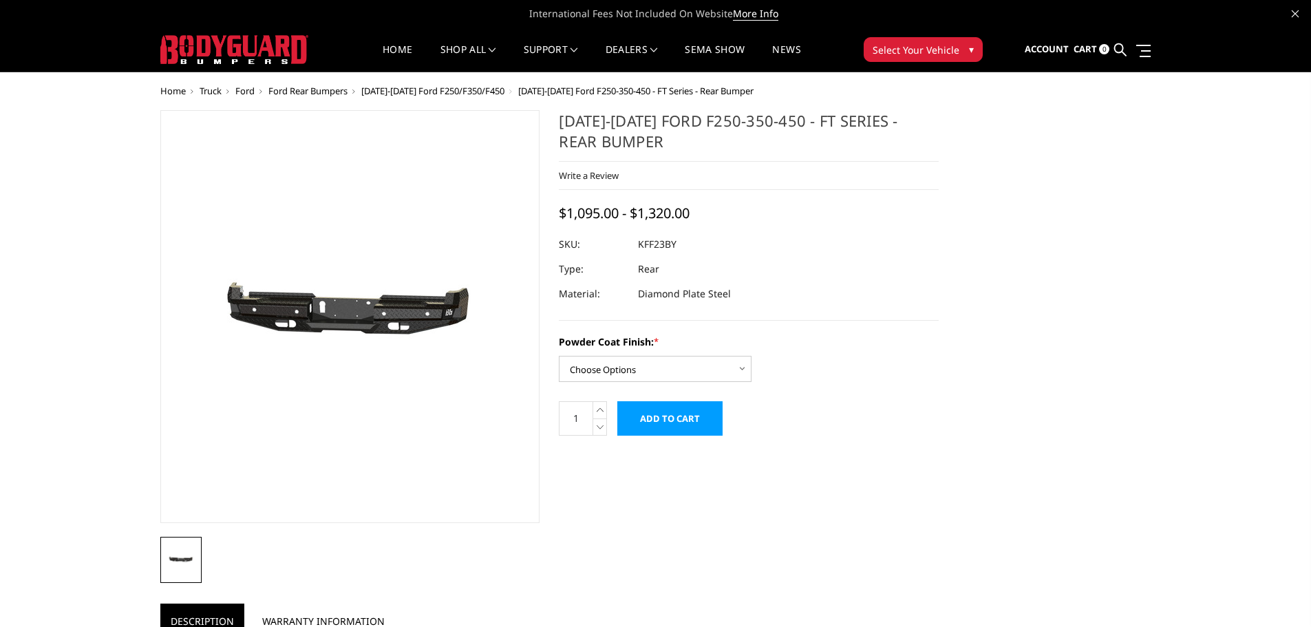
click at [389, 326] on img at bounding box center [298, 316] width 881 height 419
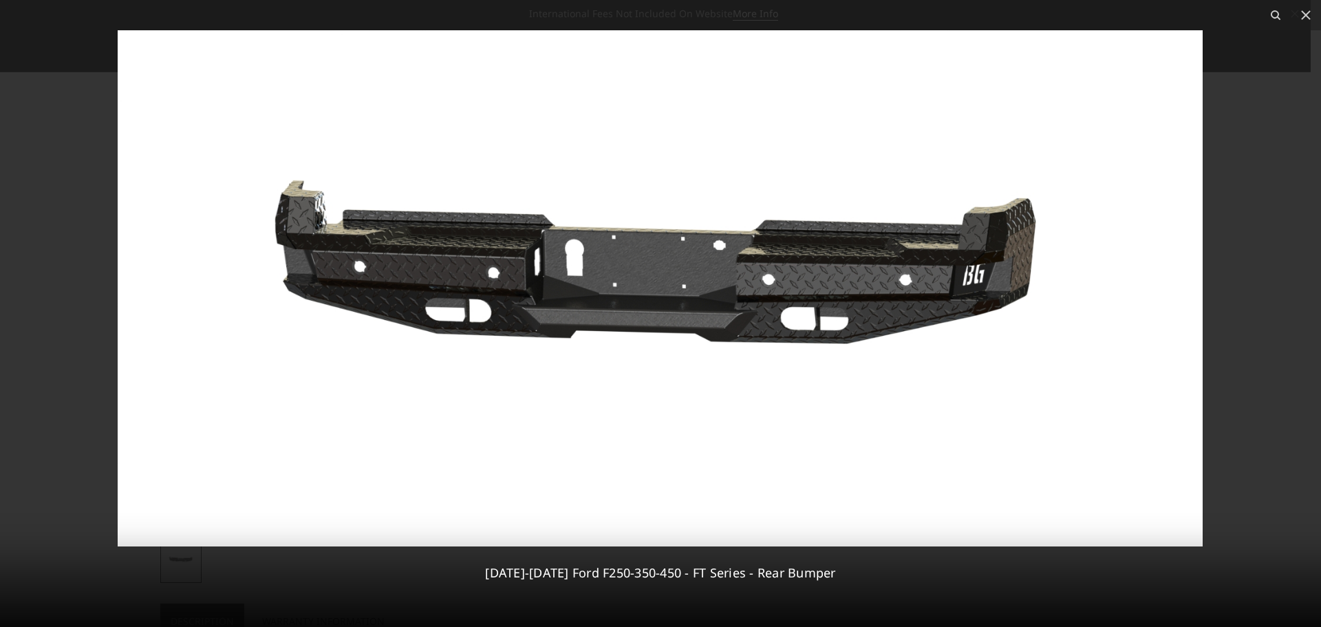
click at [513, 304] on img at bounding box center [660, 288] width 1085 height 516
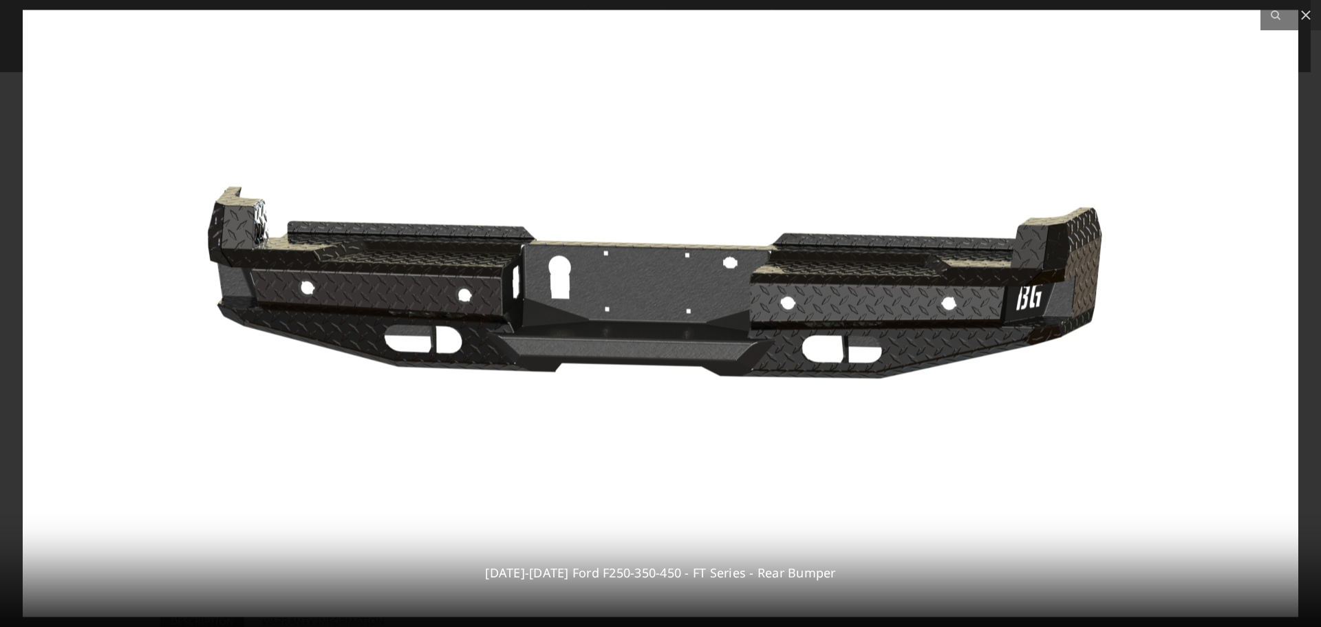
click at [973, 347] on img at bounding box center [661, 313] width 1276 height 607
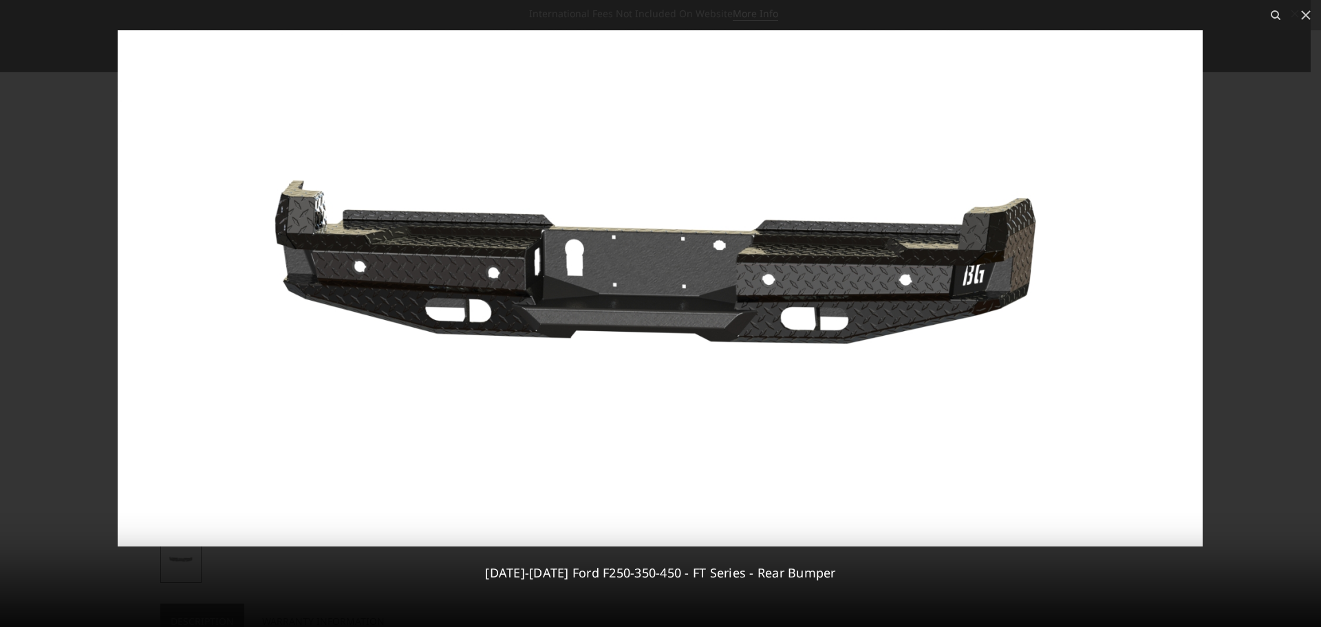
click at [1270, 162] on div at bounding box center [660, 313] width 1321 height 627
